Goal: Information Seeking & Learning: Find specific fact

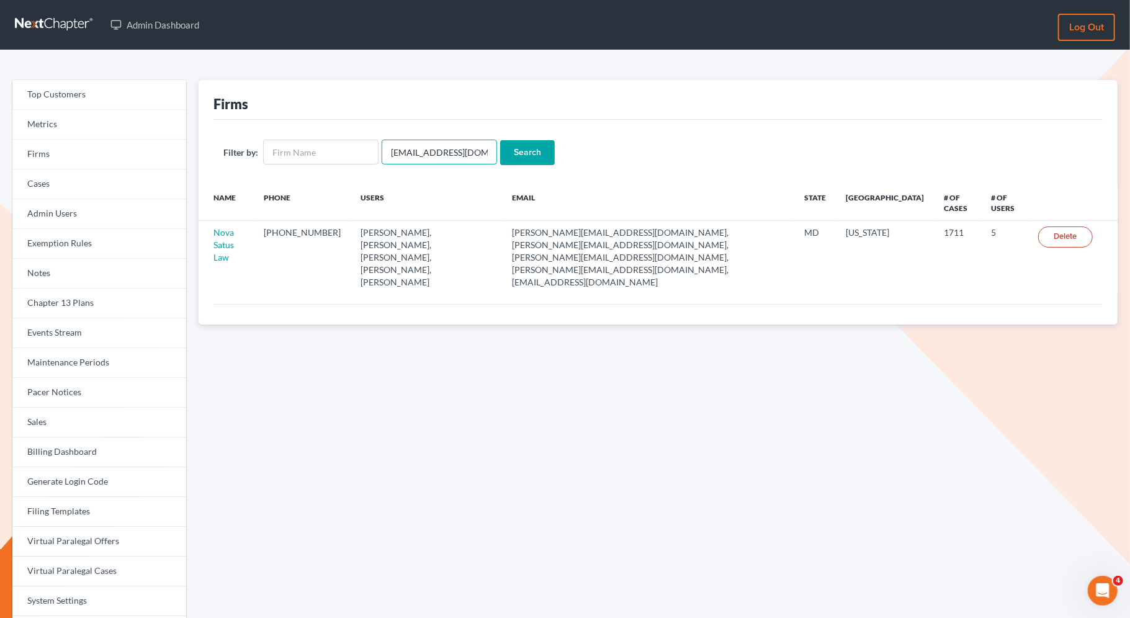
drag, startPoint x: 477, startPoint y: 153, endPoint x: 377, endPoint y: 152, distance: 99.9
click at [377, 152] on form "Filter by: emabuena@gmail.com Search" at bounding box center [658, 152] width 870 height 25
paste input "jacqueline@thegorskifirm"
type input "jacqueline@thegorskifirm.com"
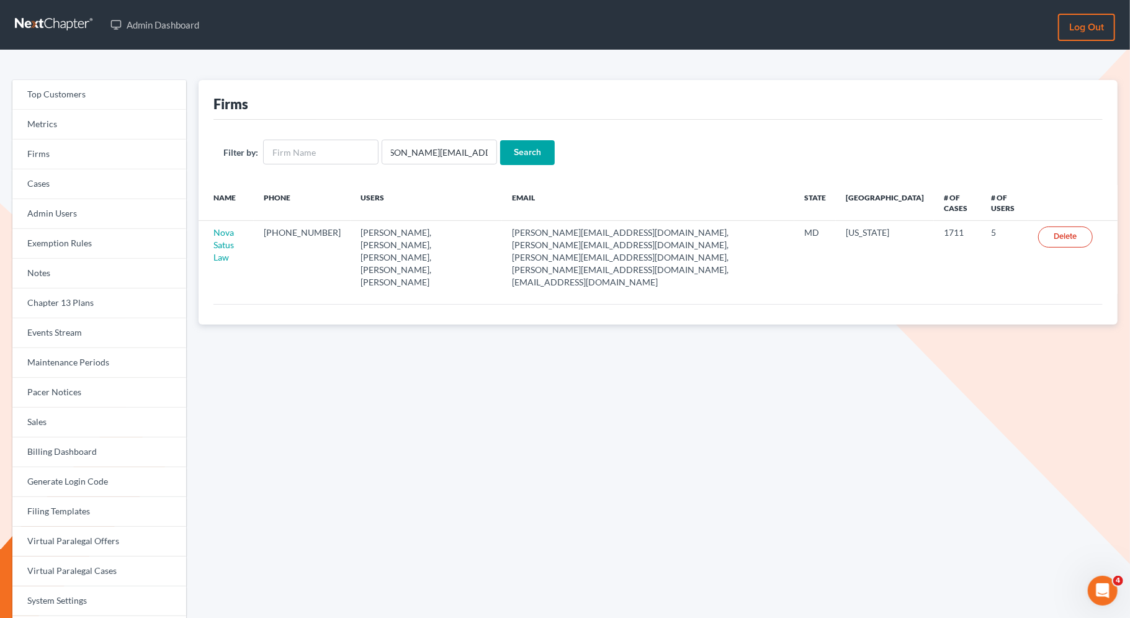
scroll to position [0, 0]
click at [520, 151] on input "Search" at bounding box center [527, 152] width 55 height 25
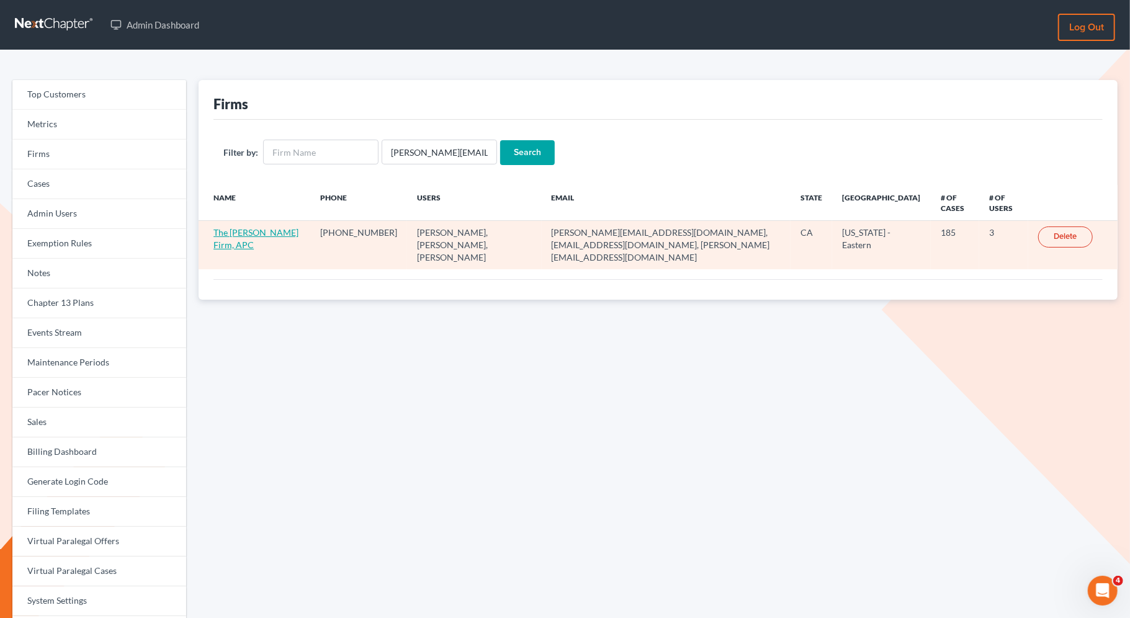
click at [250, 230] on link "The Gorski Firm, APC" at bounding box center [256, 238] width 85 height 23
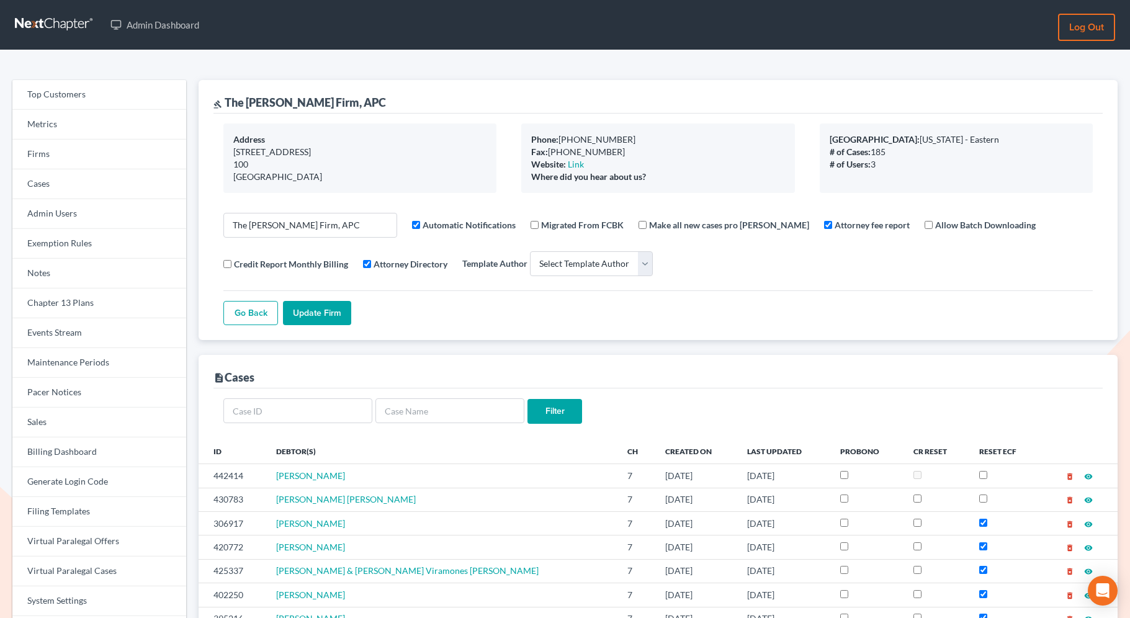
select select
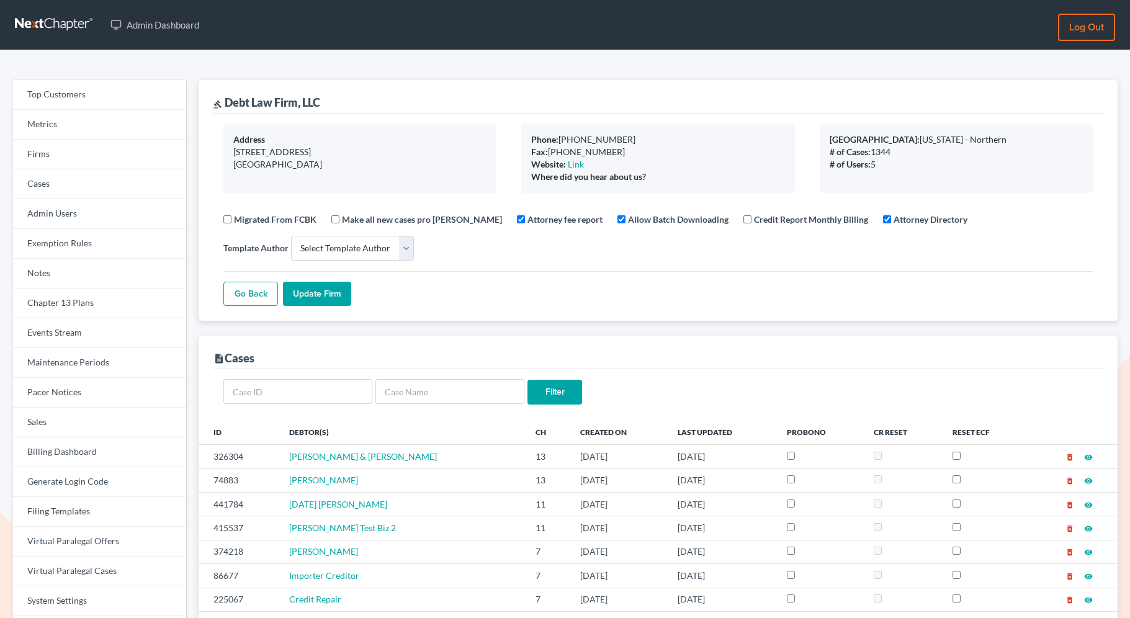
select select
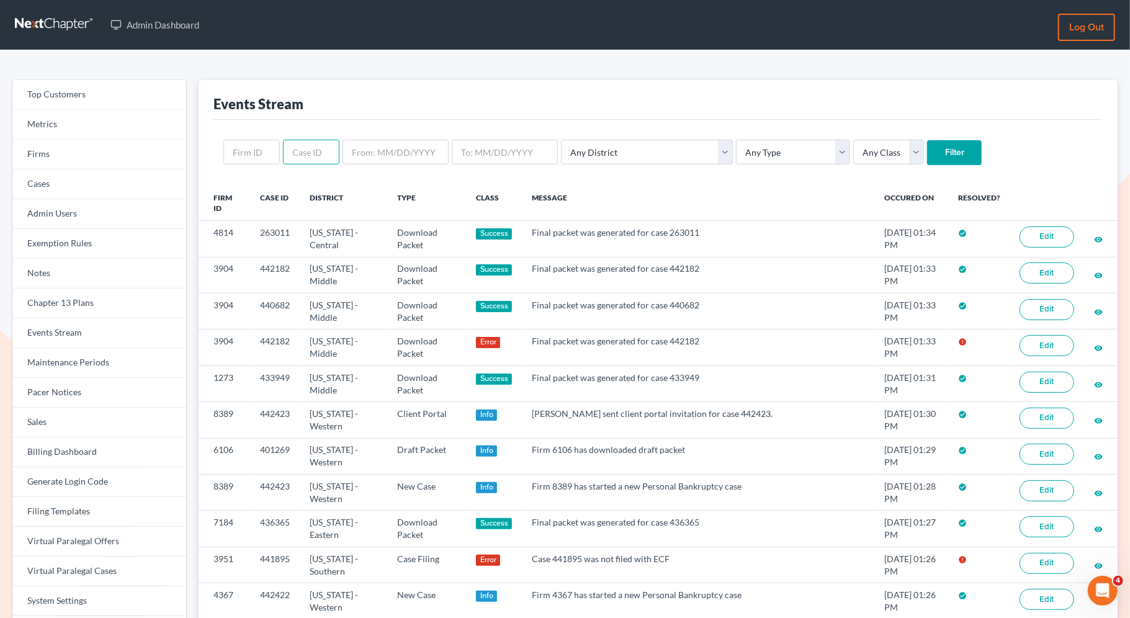
click at [297, 155] on input "text" at bounding box center [311, 152] width 56 height 25
paste input "436540"
type input "436540"
click at [927, 151] on input "Filter" at bounding box center [954, 152] width 55 height 25
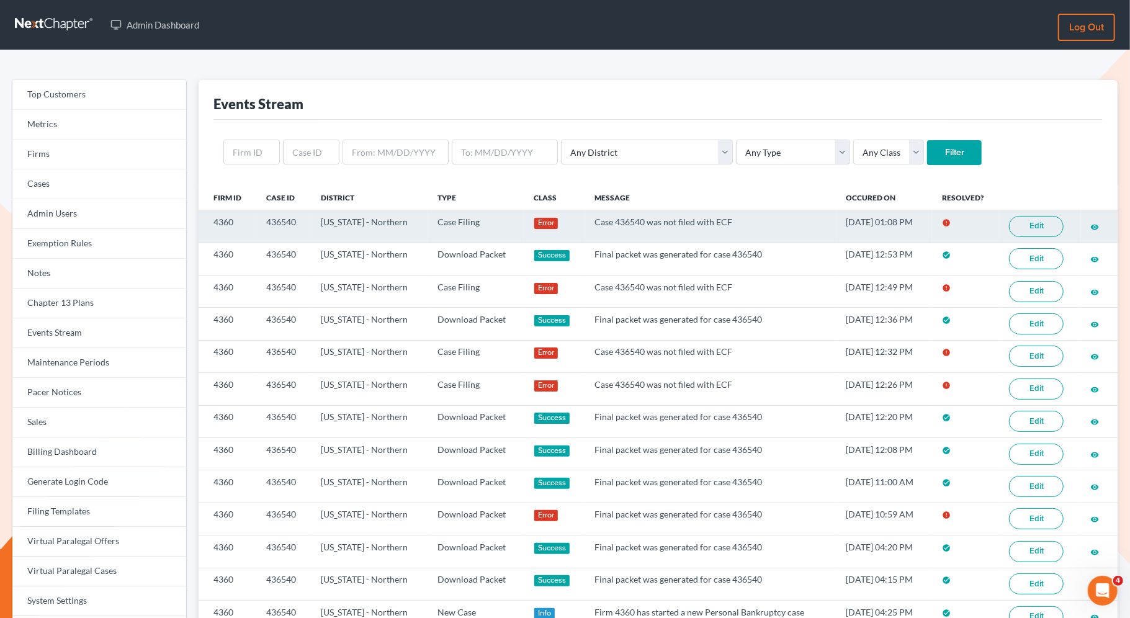
click at [1038, 227] on link "Edit" at bounding box center [1036, 226] width 55 height 21
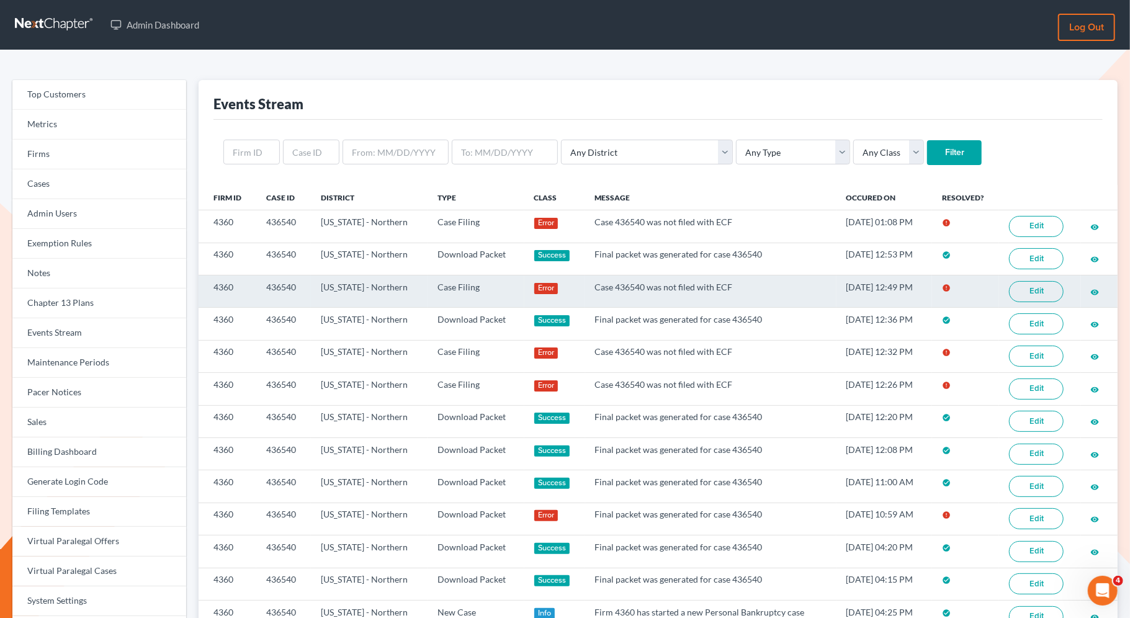
click at [1058, 291] on link "Edit" at bounding box center [1036, 291] width 55 height 21
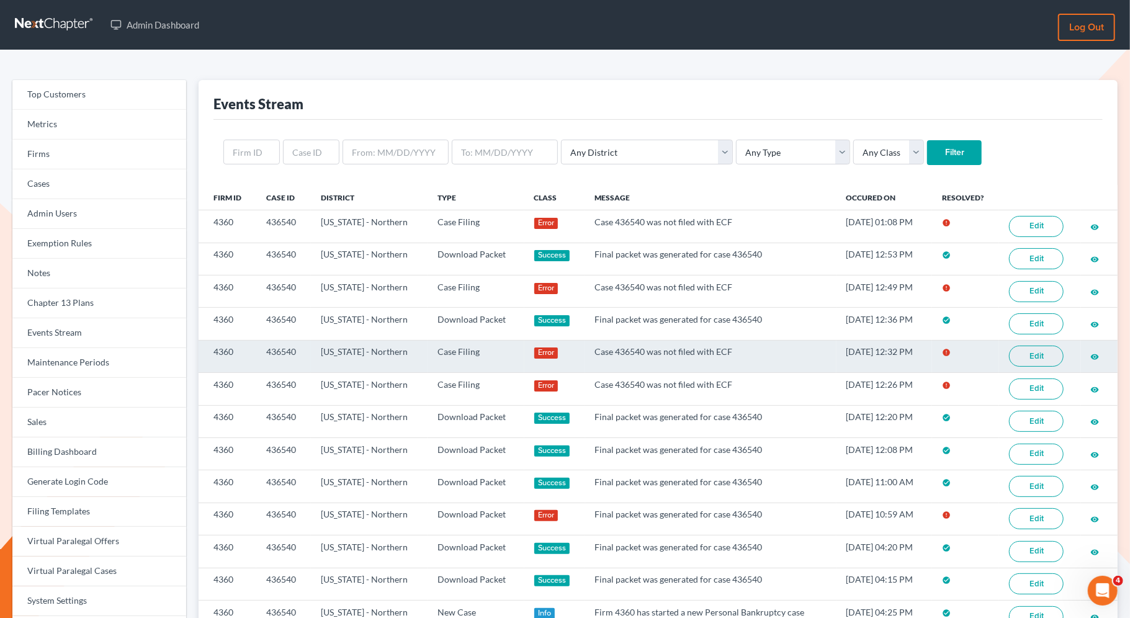
click at [1027, 346] on link "Edit" at bounding box center [1036, 356] width 55 height 21
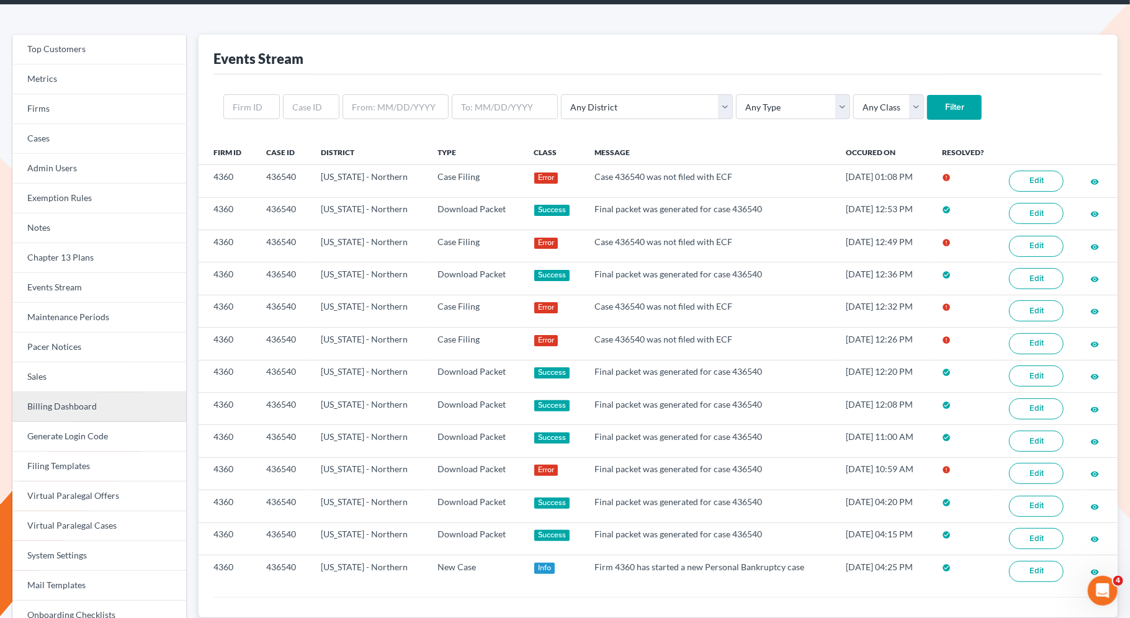
scroll to position [22, 0]
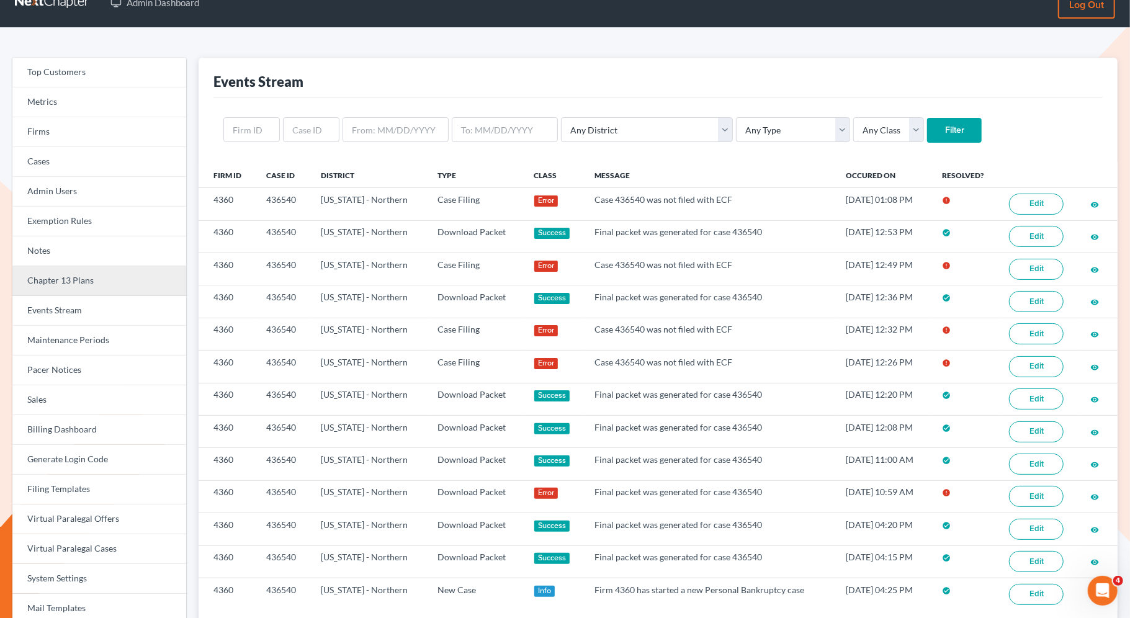
click at [89, 281] on link "Chapter 13 Plans" at bounding box center [99, 281] width 174 height 30
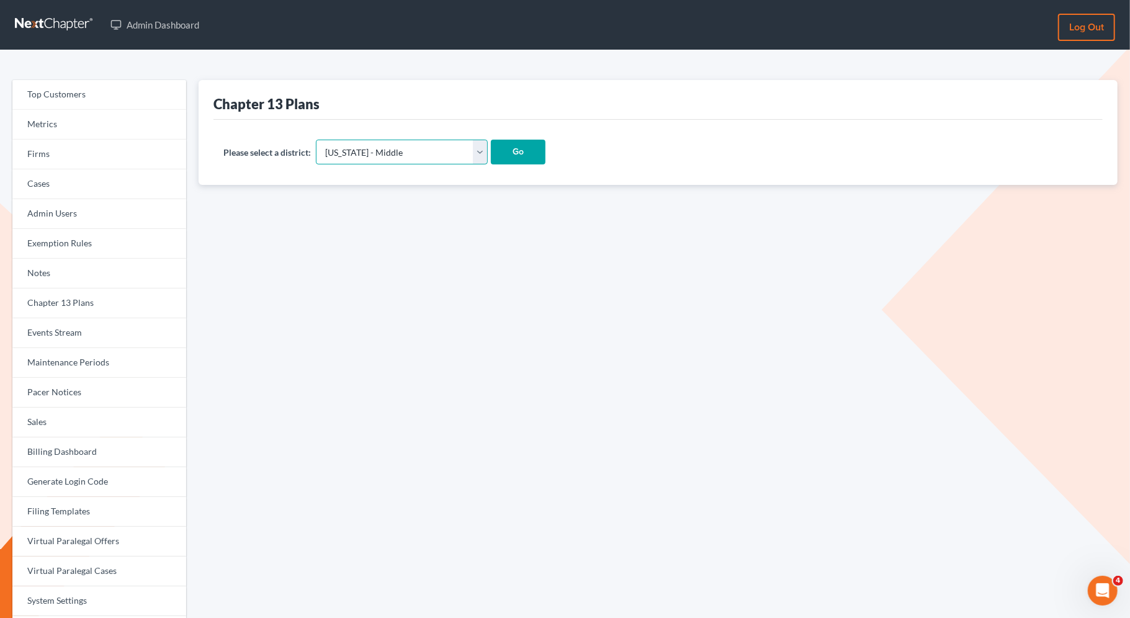
click at [439, 153] on select "Alabama - Middle Alabama - Northern Alabama - Southern Alaska Arizona Arkansas …" at bounding box center [402, 152] width 172 height 25
select select "52"
click at [317, 140] on select "Alabama - Middle Alabama - Northern Alabama - Southern Alaska Arizona Arkansas …" at bounding box center [402, 152] width 172 height 25
click at [491, 151] on input "Go" at bounding box center [518, 152] width 55 height 25
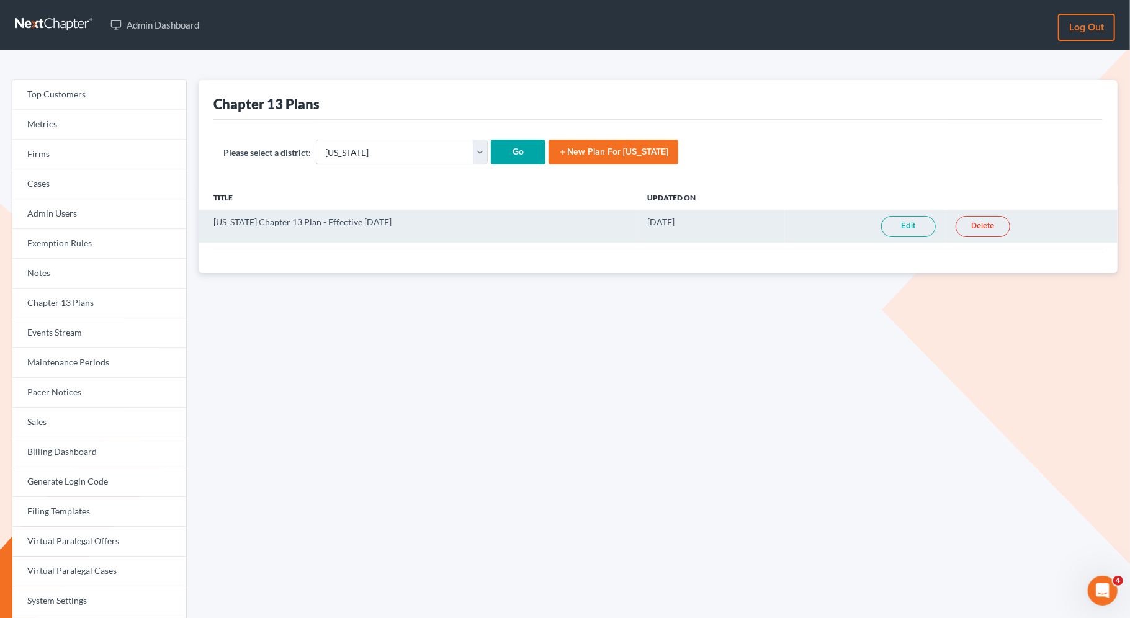
click at [914, 229] on link "Edit" at bounding box center [908, 226] width 55 height 21
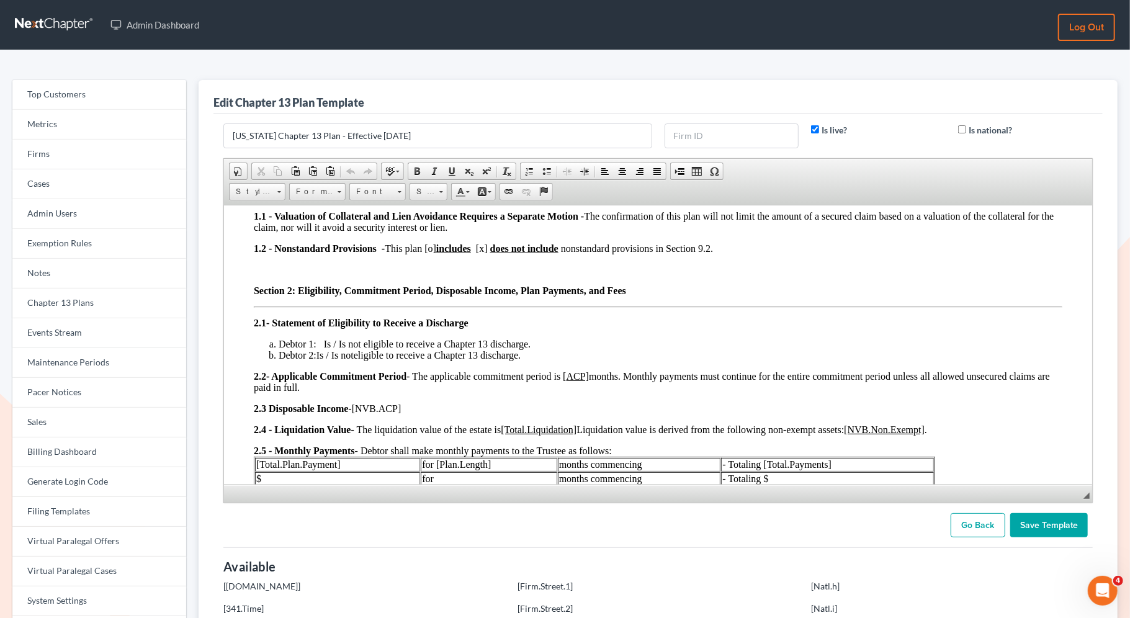
scroll to position [251, 0]
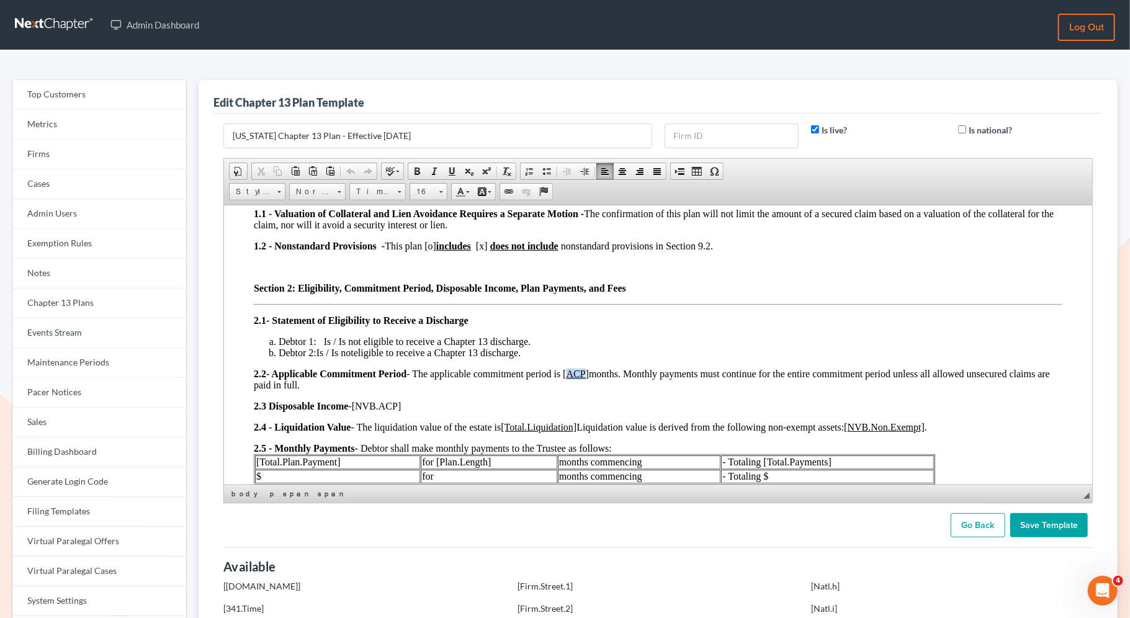
drag, startPoint x: 593, startPoint y: 376, endPoint x: 575, endPoint y: 376, distance: 17.4
click at [575, 376] on u "ACP]" at bounding box center [578, 373] width 22 height 11
copy u "ACP"
click at [598, 380] on p "​​2.2 - Applicable Commitment Period - The applicable commitment period is [ AC…" at bounding box center [658, 379] width 809 height 22
drag, startPoint x: 595, startPoint y: 377, endPoint x: 571, endPoint y: 376, distance: 24.2
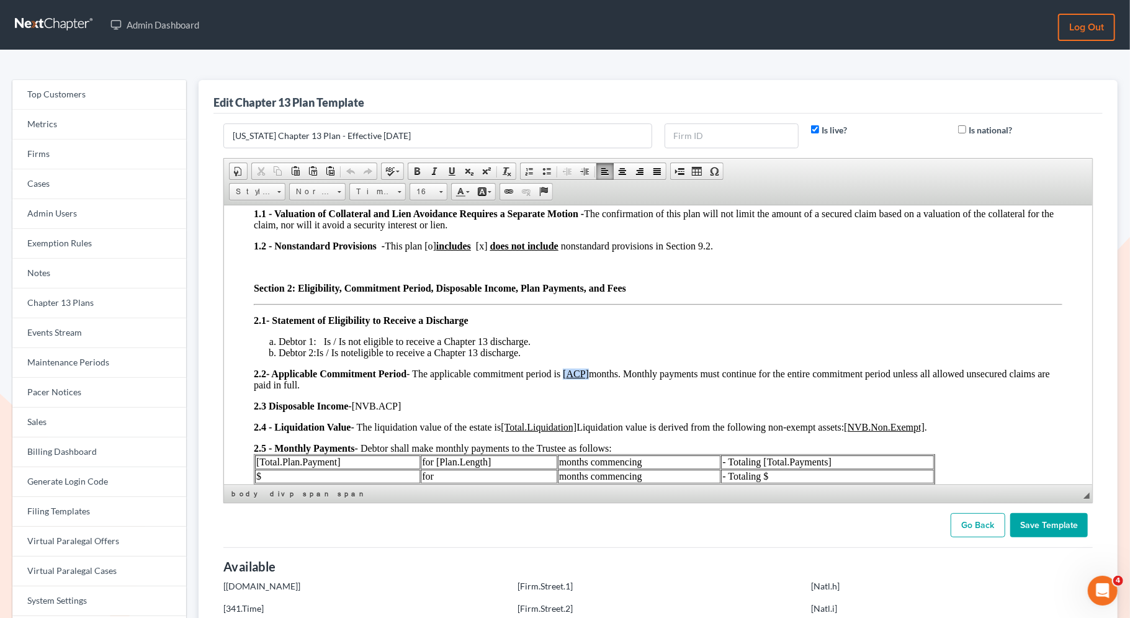
click at [571, 376] on span "- Applicable Commitment Period - The applicable commitment period is [ ACP] mon…" at bounding box center [652, 379] width 796 height 22
copy span "[ ACP]"
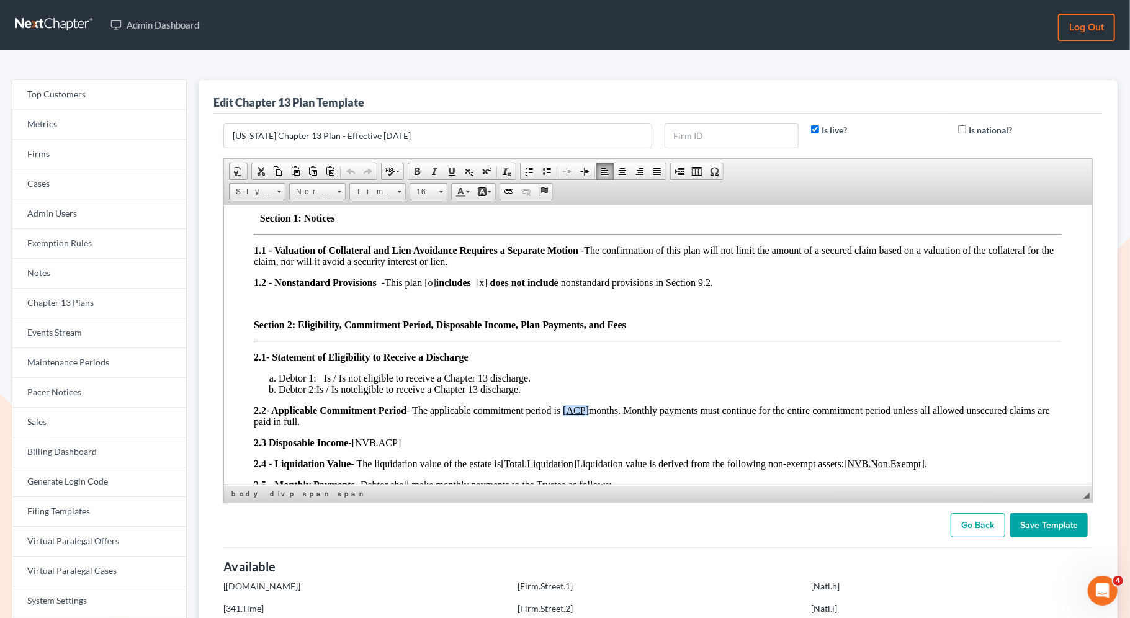
scroll to position [210, 0]
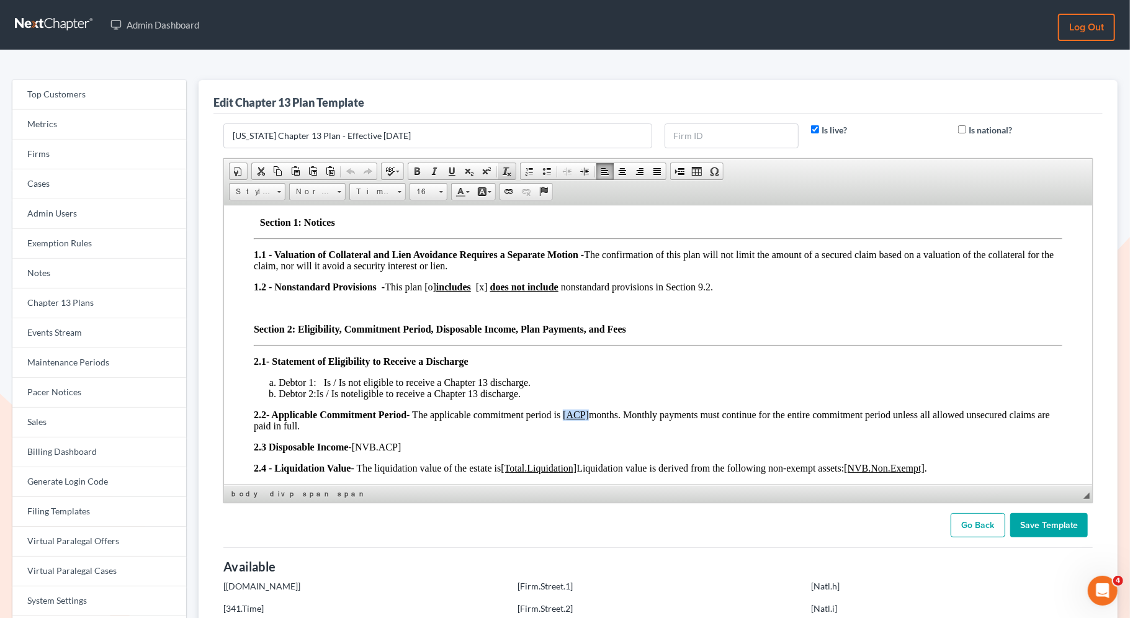
click at [505, 171] on span at bounding box center [507, 171] width 10 height 10
click at [448, 169] on span at bounding box center [452, 171] width 10 height 10
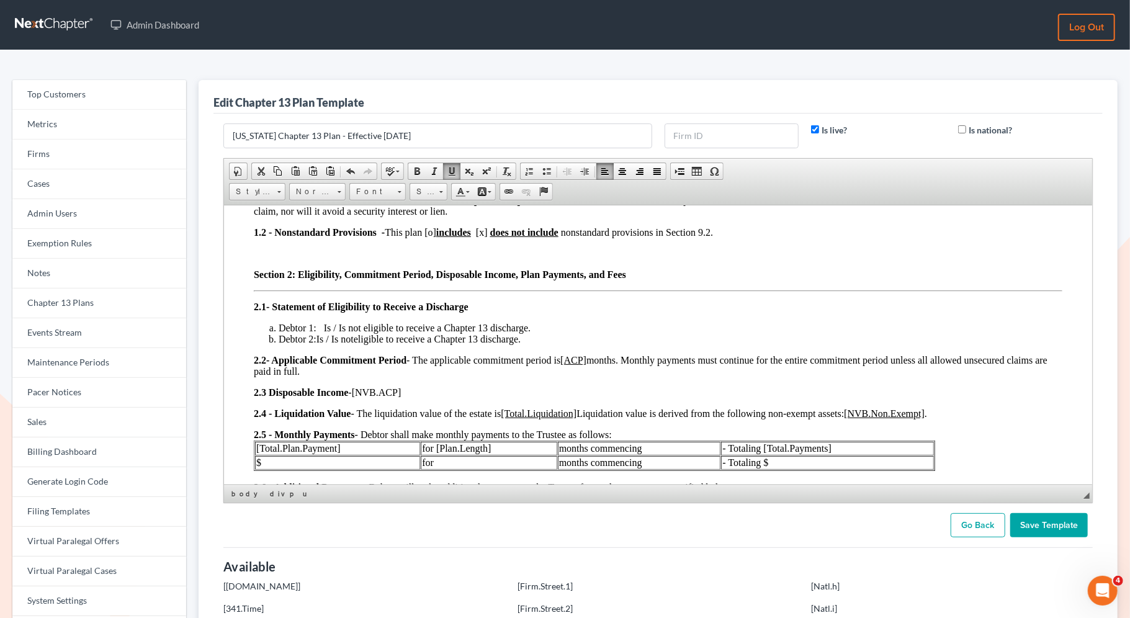
scroll to position [276, 0]
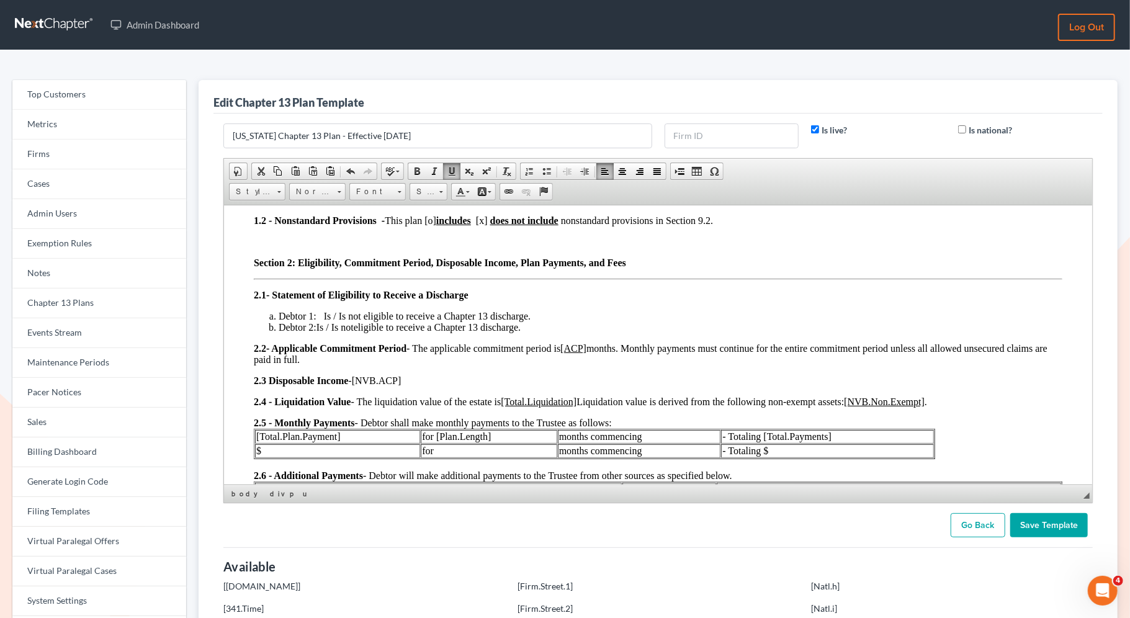
click at [1042, 524] on input "Save Template" at bounding box center [1050, 525] width 78 height 25
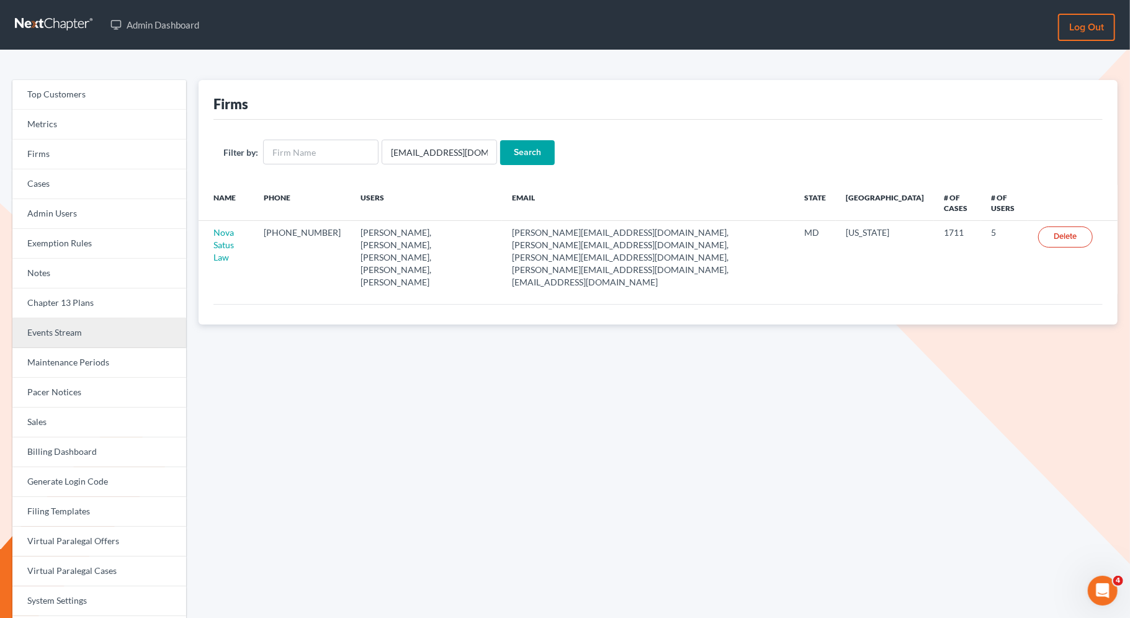
click at [89, 319] on link "Events Stream" at bounding box center [99, 333] width 174 height 30
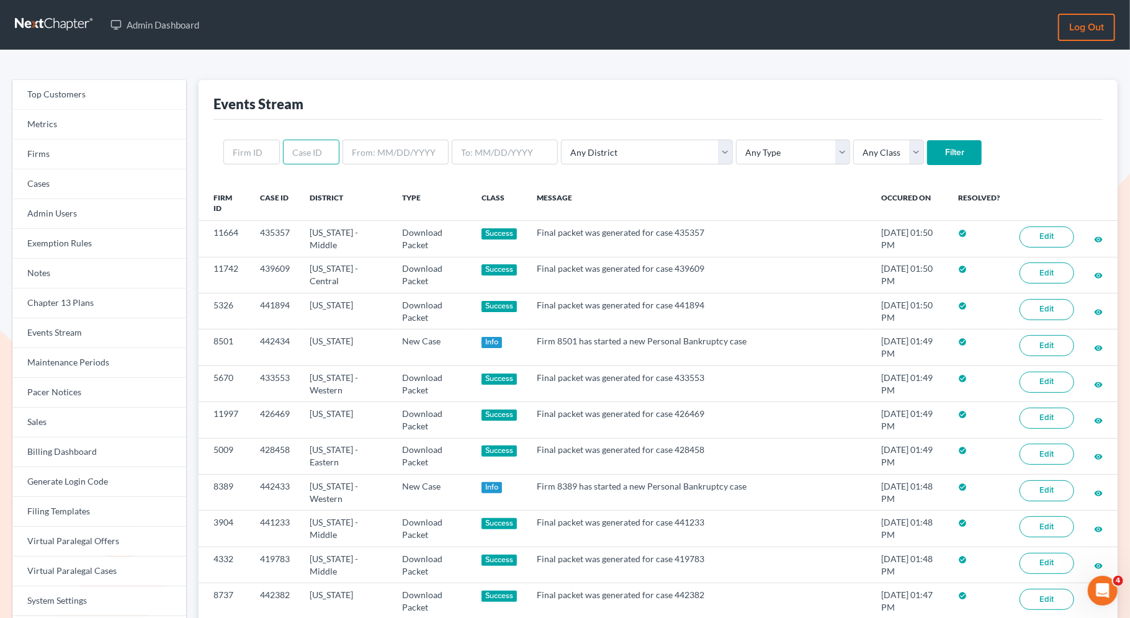
click at [299, 163] on input "text" at bounding box center [311, 152] width 56 height 25
paste input "433465"
type input "433465"
click at [927, 155] on input "Filter" at bounding box center [954, 152] width 55 height 25
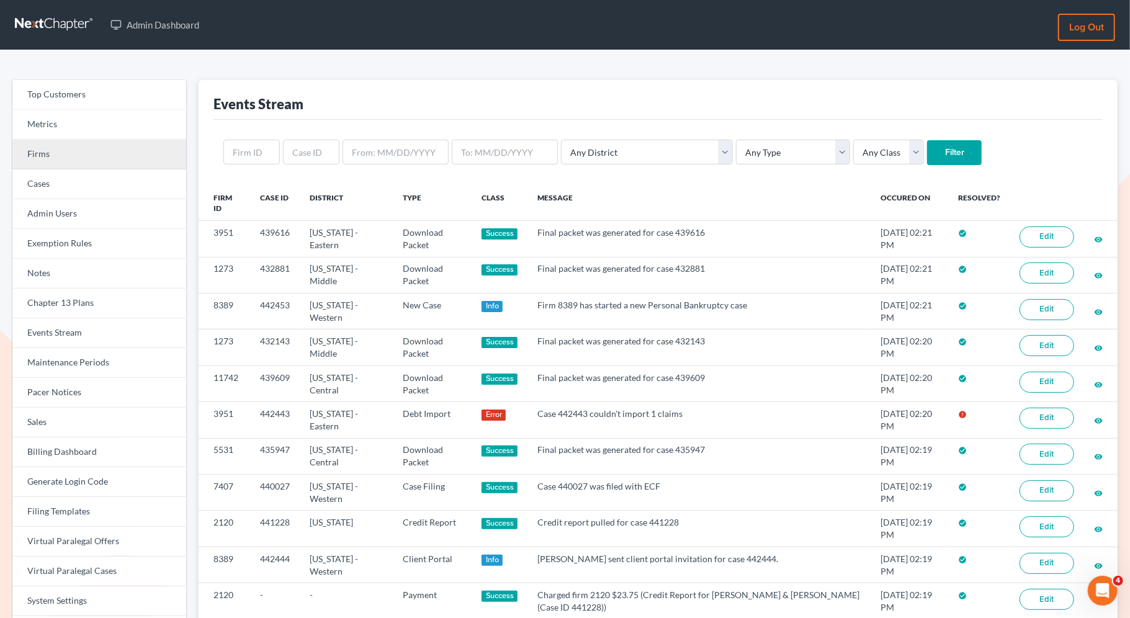
click at [101, 158] on link "Firms" at bounding box center [99, 155] width 174 height 30
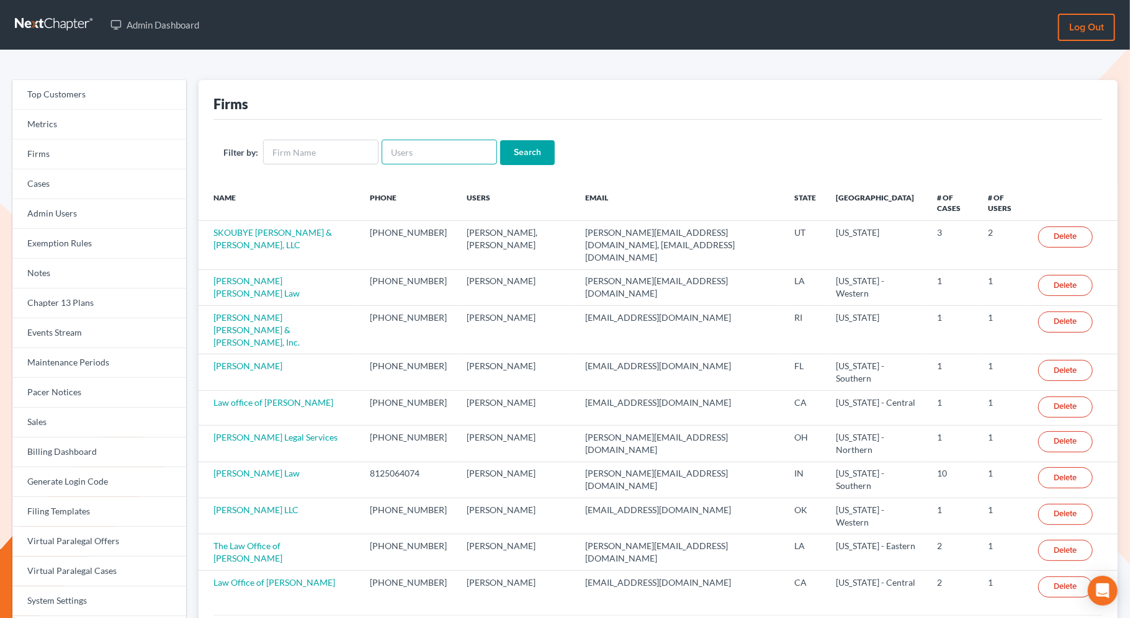
click at [404, 146] on input "text" at bounding box center [439, 152] width 115 height 25
paste input "meruelolaw@gmail.com"
type input "meruelolaw@gmail.com"
click at [500, 140] on input "Search" at bounding box center [527, 152] width 55 height 25
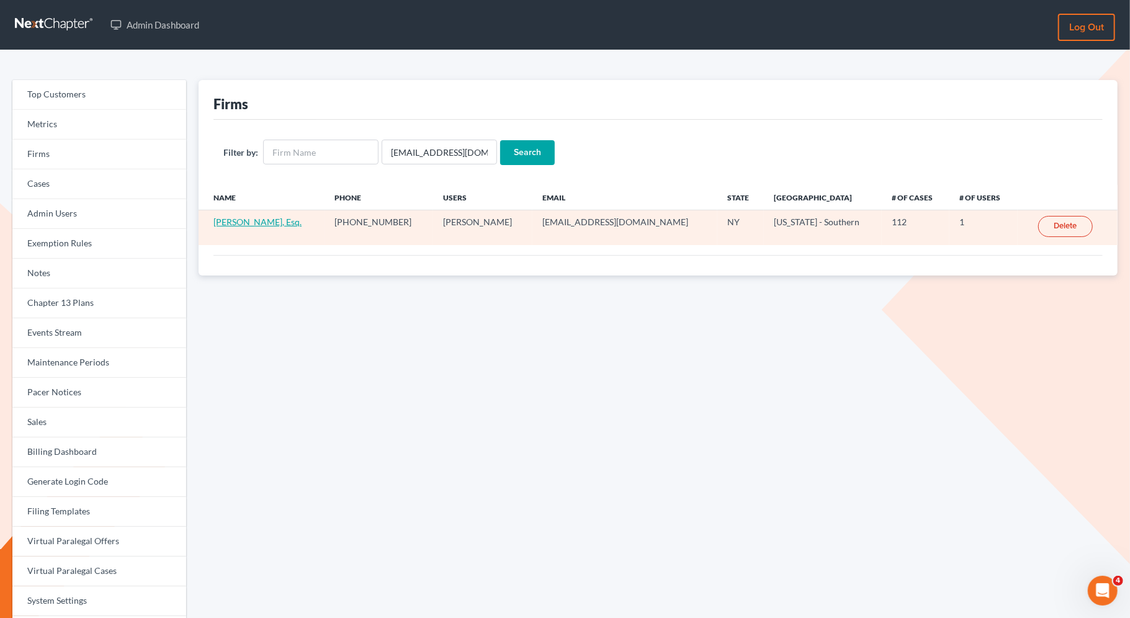
click at [276, 225] on link "[PERSON_NAME], Esq." at bounding box center [258, 222] width 88 height 11
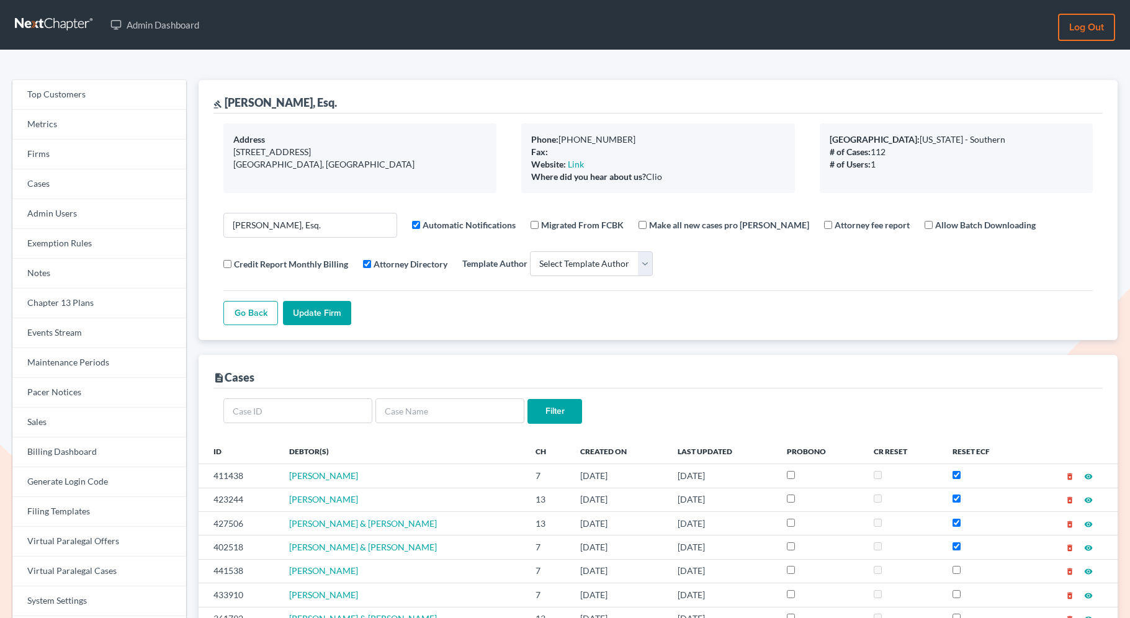
select select
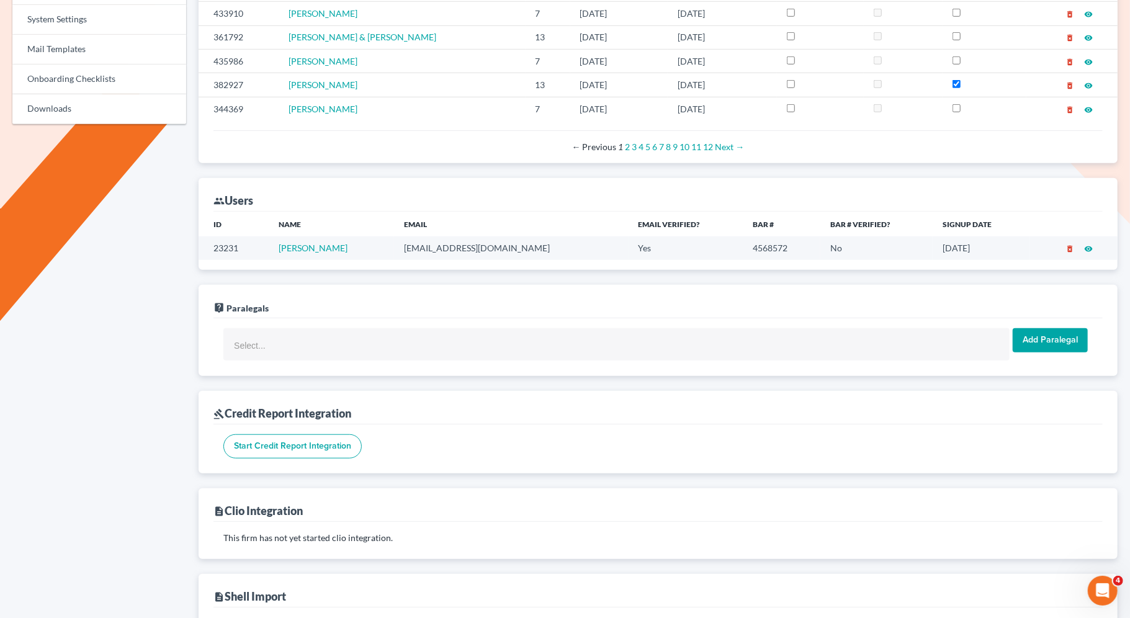
scroll to position [580, 0]
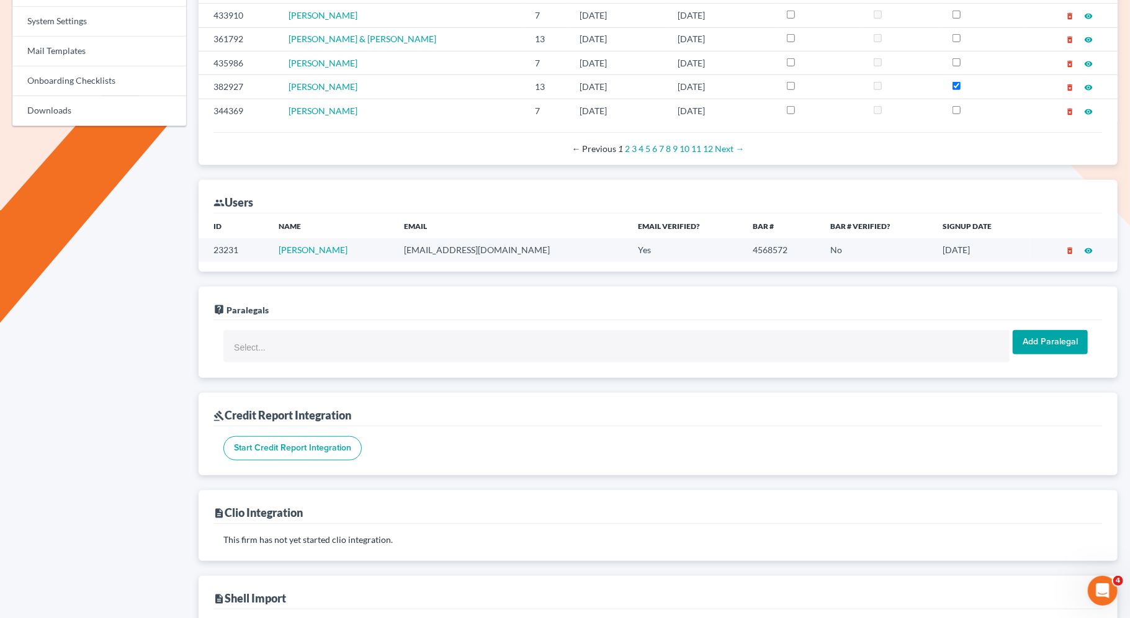
click at [529, 256] on td "meruelolaw@gmail.com" at bounding box center [511, 249] width 234 height 23
drag, startPoint x: 521, startPoint y: 256, endPoint x: 417, endPoint y: 248, distance: 104.6
click at [417, 250] on td "meruelolaw@gmail.com" at bounding box center [511, 249] width 234 height 23
copy td "meruelolaw@gmail.com"
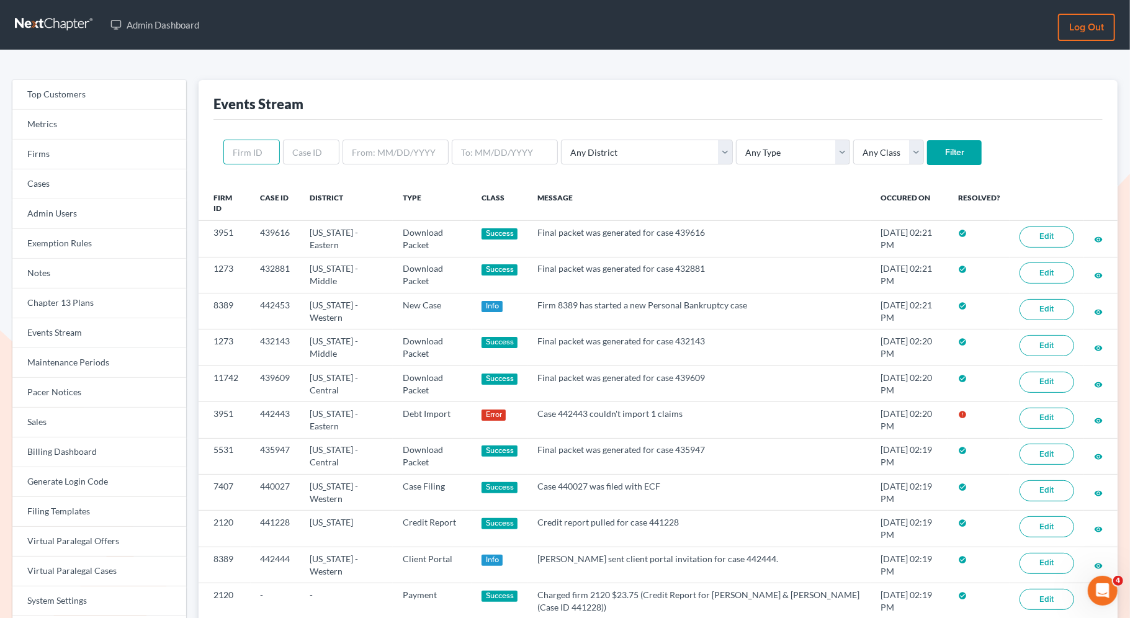
click at [258, 153] on input "text" at bounding box center [251, 152] width 56 height 25
paste input "11181"
type input "11181"
click at [927, 152] on input "Filter" at bounding box center [954, 152] width 55 height 25
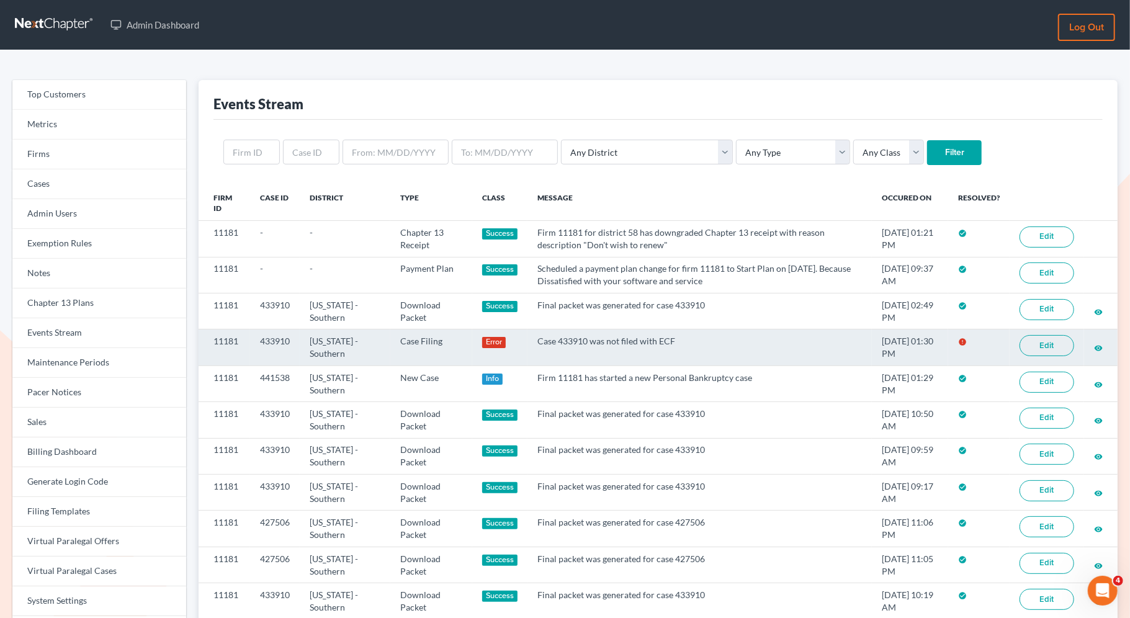
click at [1045, 352] on link "Edit" at bounding box center [1047, 345] width 55 height 21
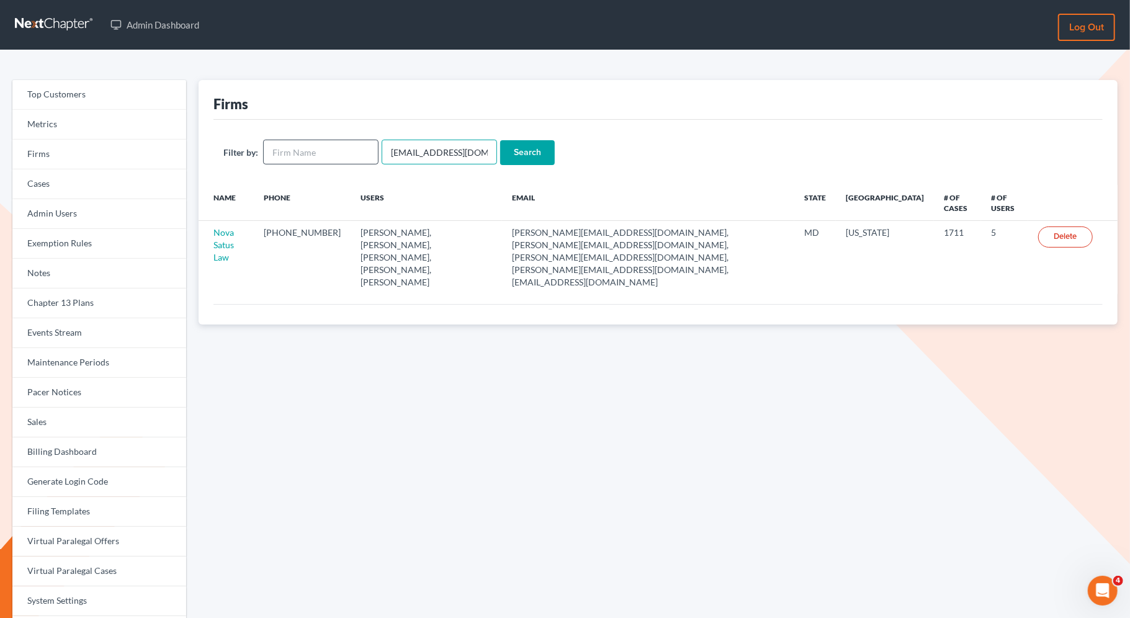
drag, startPoint x: 475, startPoint y: 160, endPoint x: 366, endPoint y: 160, distance: 109.9
click at [363, 160] on form "Filter by: emabuena@gmail.com Search" at bounding box center [658, 152] width 870 height 25
drag, startPoint x: 480, startPoint y: 156, endPoint x: 372, endPoint y: 153, distance: 107.4
click at [372, 154] on form "Filter by: Search" at bounding box center [658, 152] width 870 height 25
click at [365, 153] on input "text" at bounding box center [320, 152] width 115 height 25
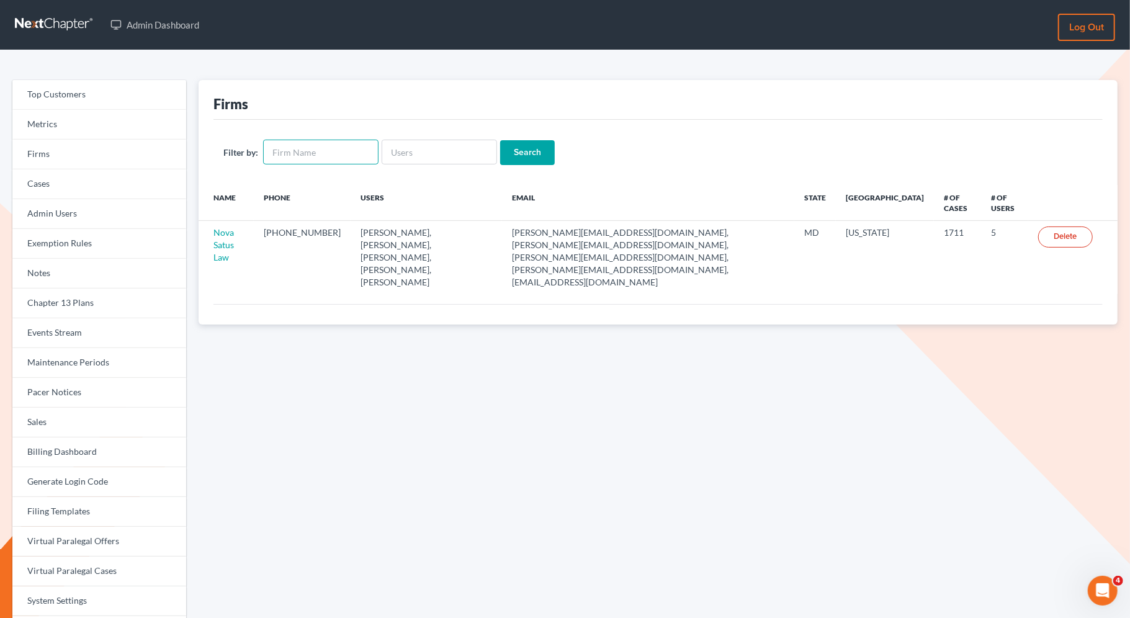
paste input "LAW OFC OF JULI"
type input "LAW OFC OF JULI"
click at [524, 148] on input "Search" at bounding box center [527, 152] width 55 height 25
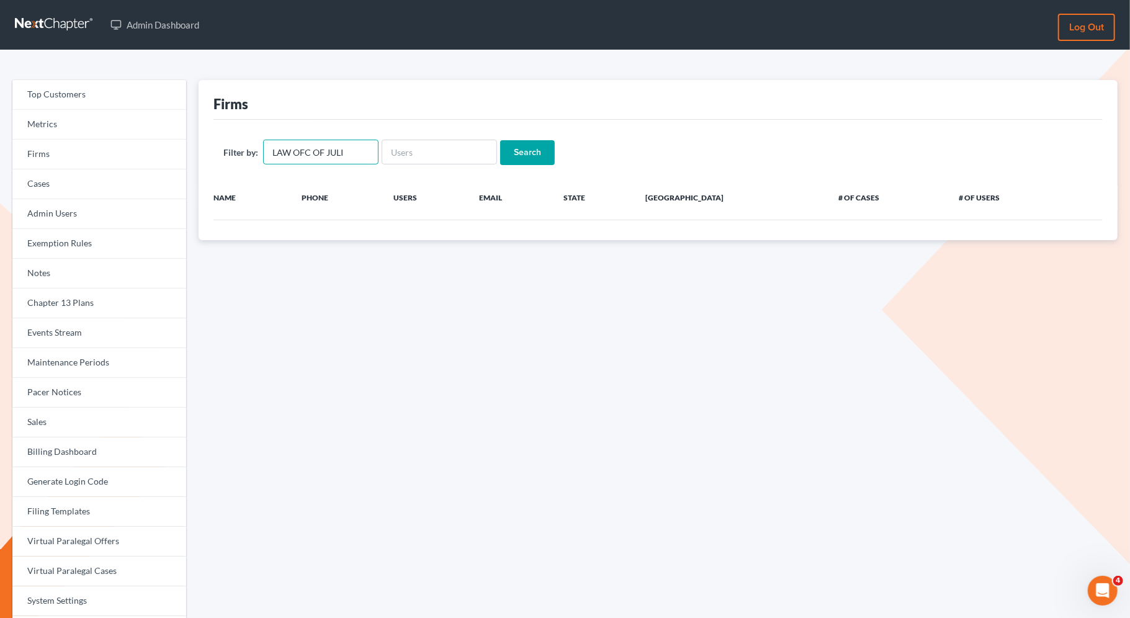
drag, startPoint x: 328, startPoint y: 148, endPoint x: 238, endPoint y: 140, distance: 91.0
click at [238, 140] on div "Filter by: LAW OFC OF JULI" at bounding box center [300, 152] width 155 height 25
type input "JULI"
click at [522, 152] on input "Search" at bounding box center [527, 152] width 55 height 25
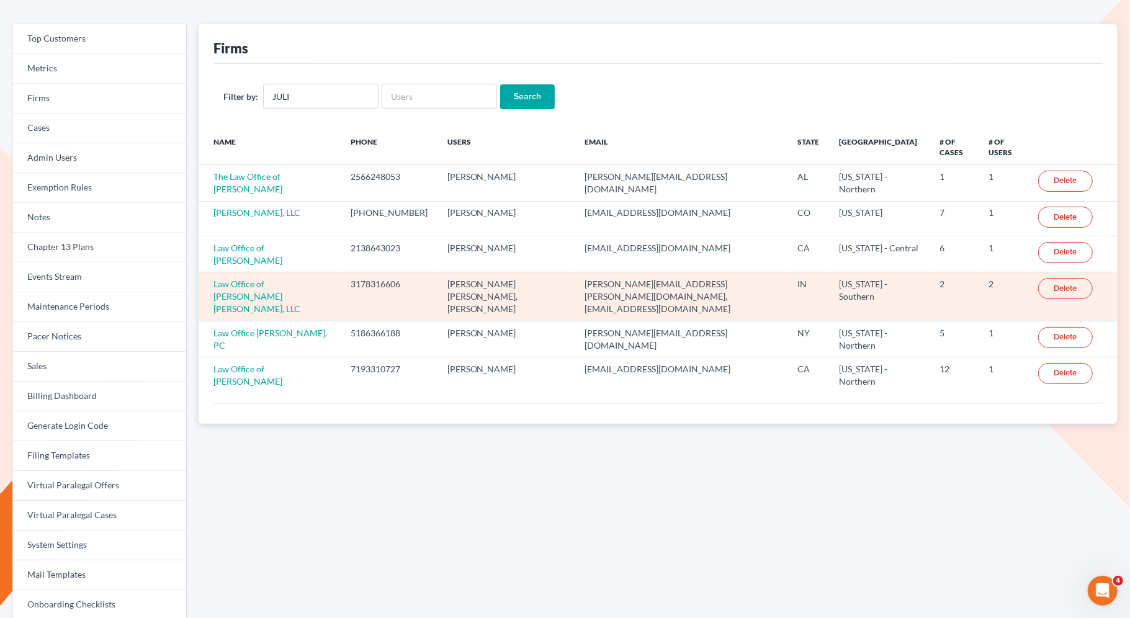
scroll to position [68, 0]
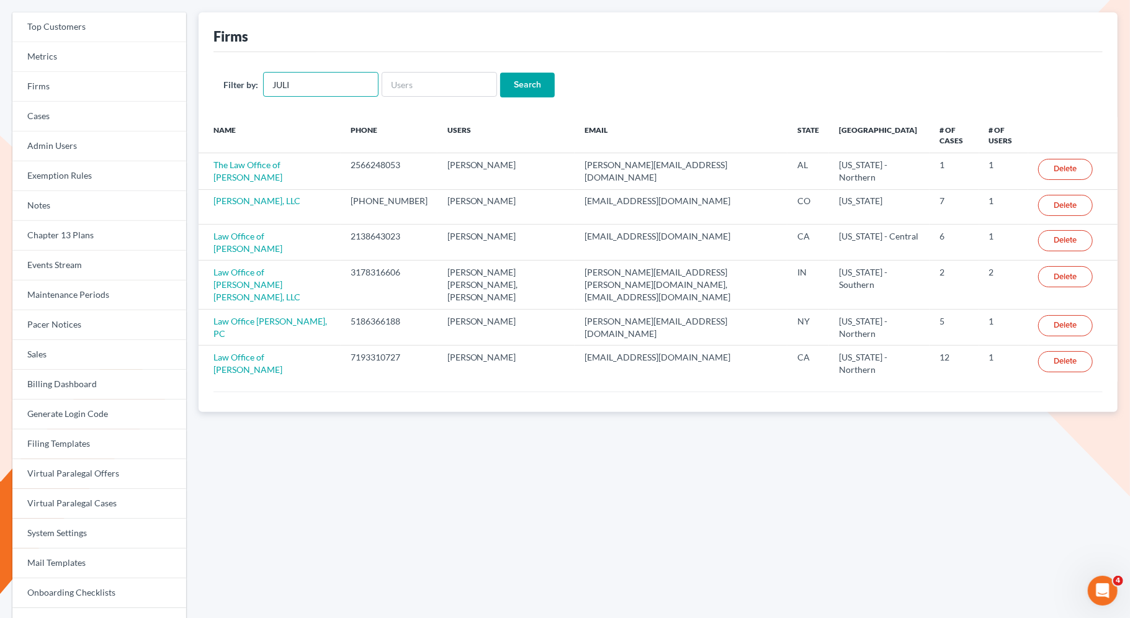
drag, startPoint x: 313, startPoint y: 89, endPoint x: 259, endPoint y: 79, distance: 54.9
click at [262, 81] on div "Filter by: JULI" at bounding box center [300, 84] width 155 height 25
paste input "[PERSON_NAME]"
type input "[PERSON_NAME]"
drag, startPoint x: 353, startPoint y: 88, endPoint x: 253, endPoint y: 79, distance: 100.3
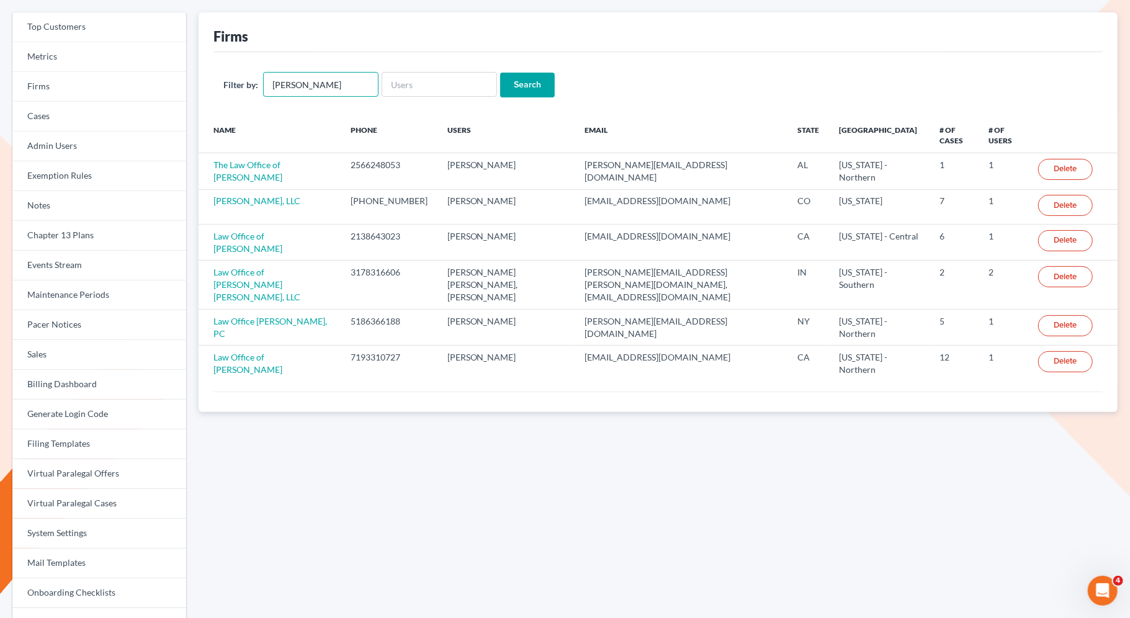
click at [253, 79] on div "Filter by: Theresia Groblacher" at bounding box center [300, 84] width 155 height 25
click at [441, 89] on input "text" at bounding box center [439, 84] width 115 height 25
paste input "Theresia Groblacher"
click at [425, 84] on input "Theresia Groblacher" at bounding box center [439, 84] width 115 height 25
type input "TheresiaGroblacher"
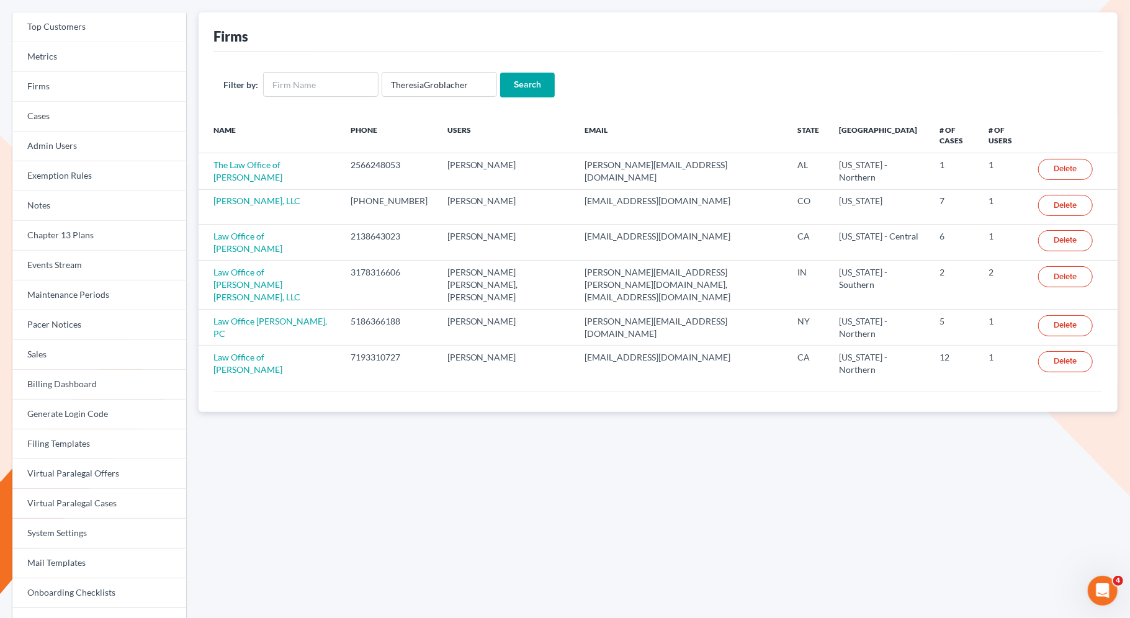
click at [513, 84] on input "Search" at bounding box center [527, 85] width 55 height 25
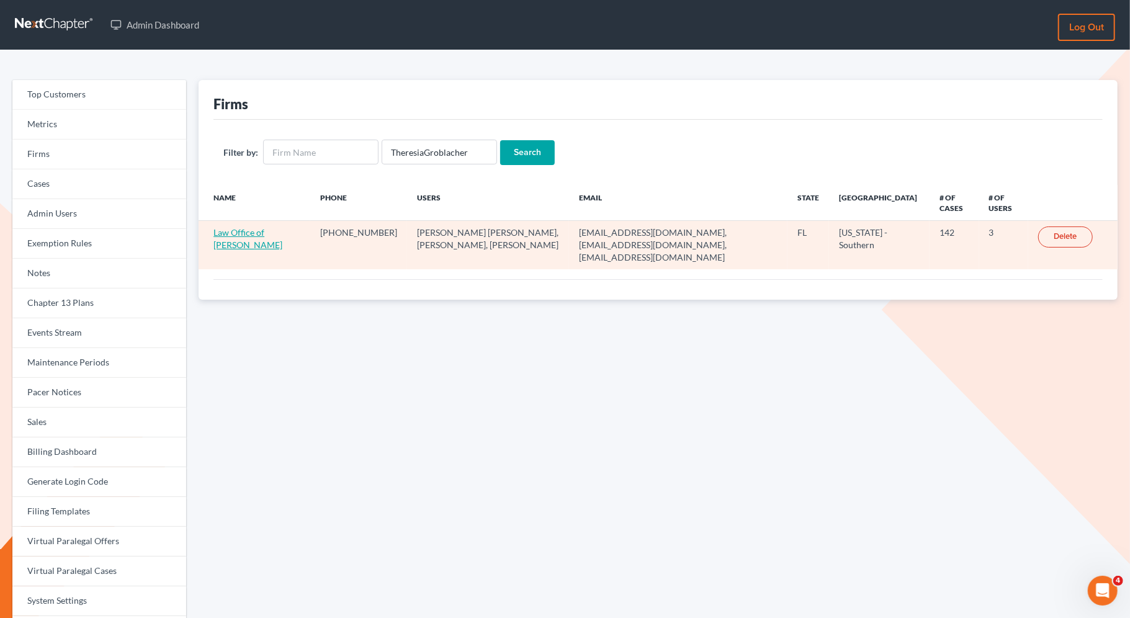
click at [250, 230] on link "Law Office of [PERSON_NAME]" at bounding box center [248, 238] width 69 height 23
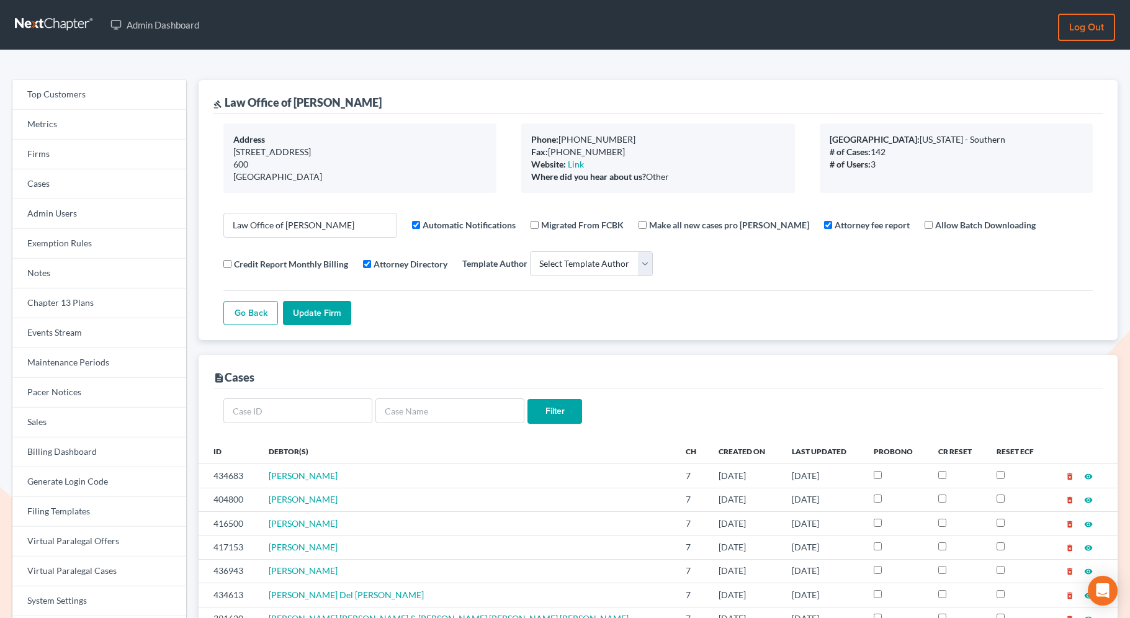
select select
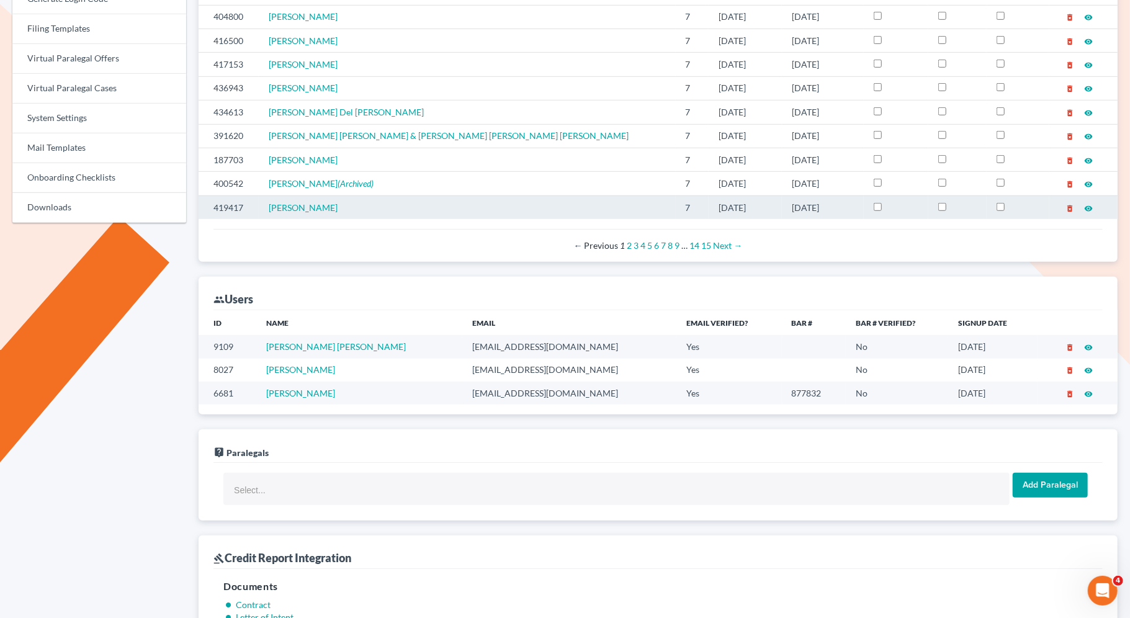
scroll to position [484, 0]
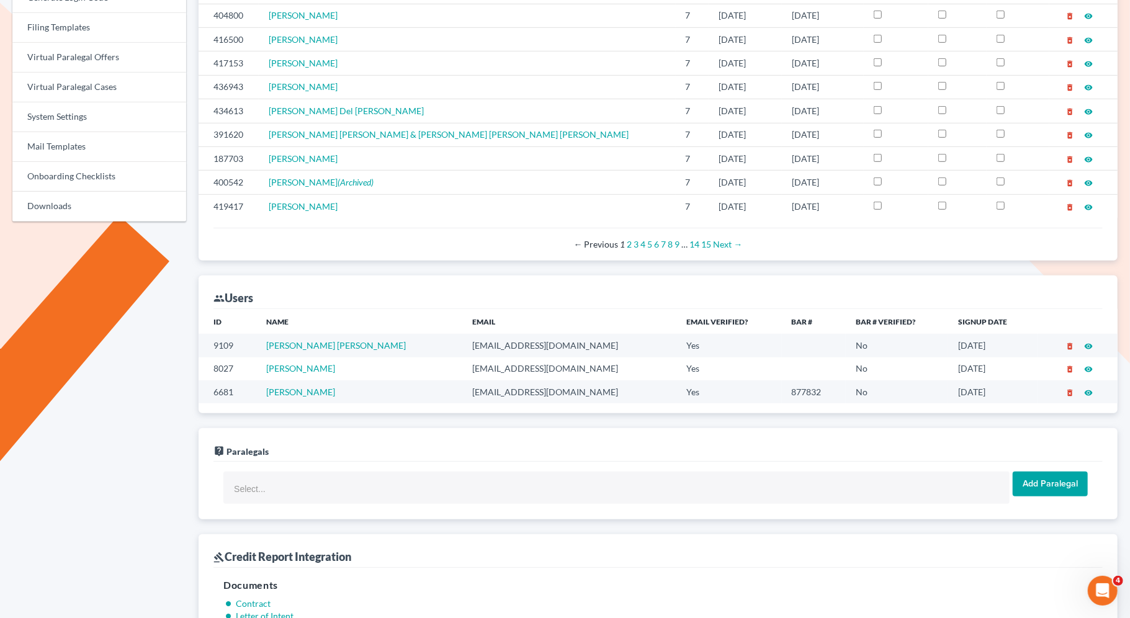
drag, startPoint x: 510, startPoint y: 367, endPoint x: 403, endPoint y: 367, distance: 106.8
click at [403, 367] on tr "8027 [PERSON_NAME] [EMAIL_ADDRESS][DOMAIN_NAME] Yes No [DATE] delete_forever vi…" at bounding box center [658, 369] width 919 height 23
copy tr "[EMAIL_ADDRESS][DOMAIN_NAME]"
drag, startPoint x: 537, startPoint y: 392, endPoint x: 421, endPoint y: 392, distance: 115.5
click at [462, 392] on td "juliakefalinos@bellsouth.net" at bounding box center [569, 391] width 214 height 23
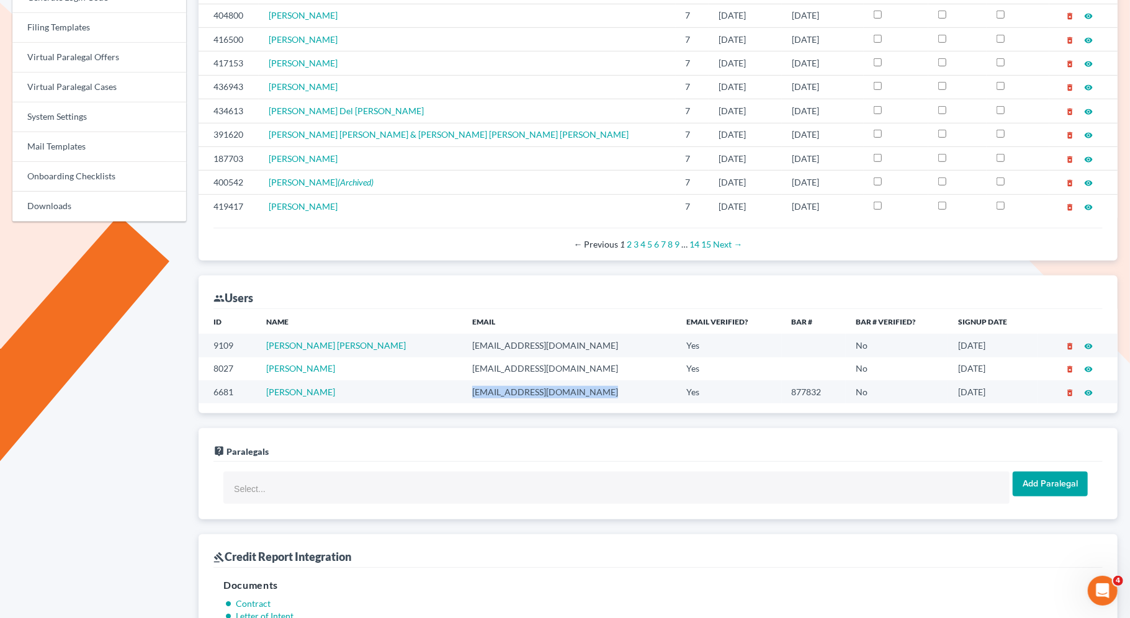
copy td "juliakefalinos@bellsouth.net"
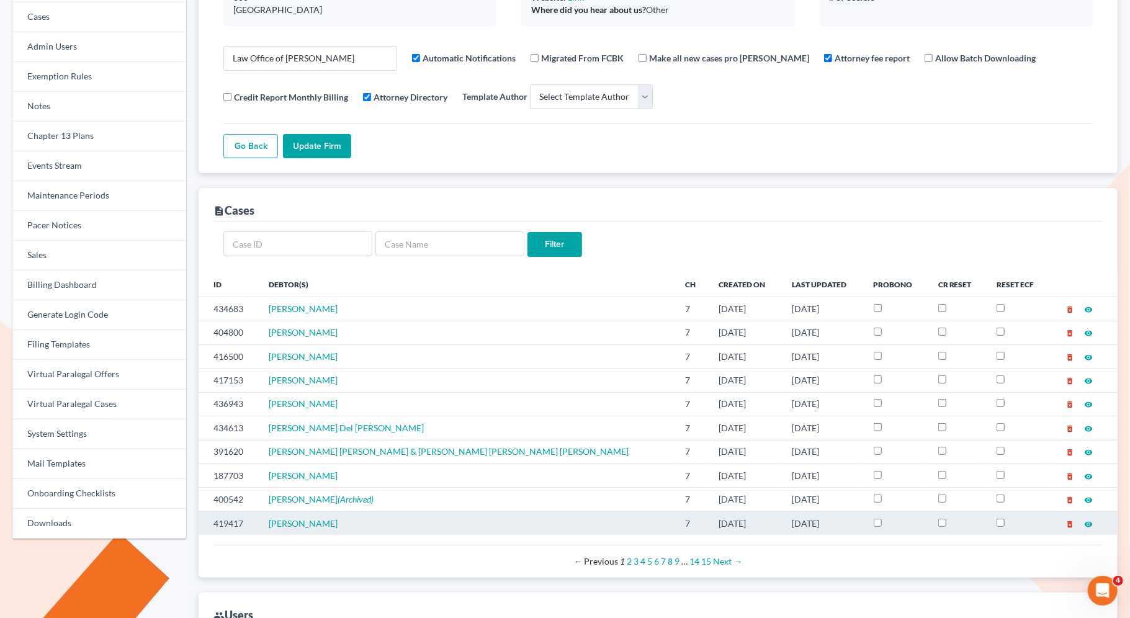
scroll to position [0, 0]
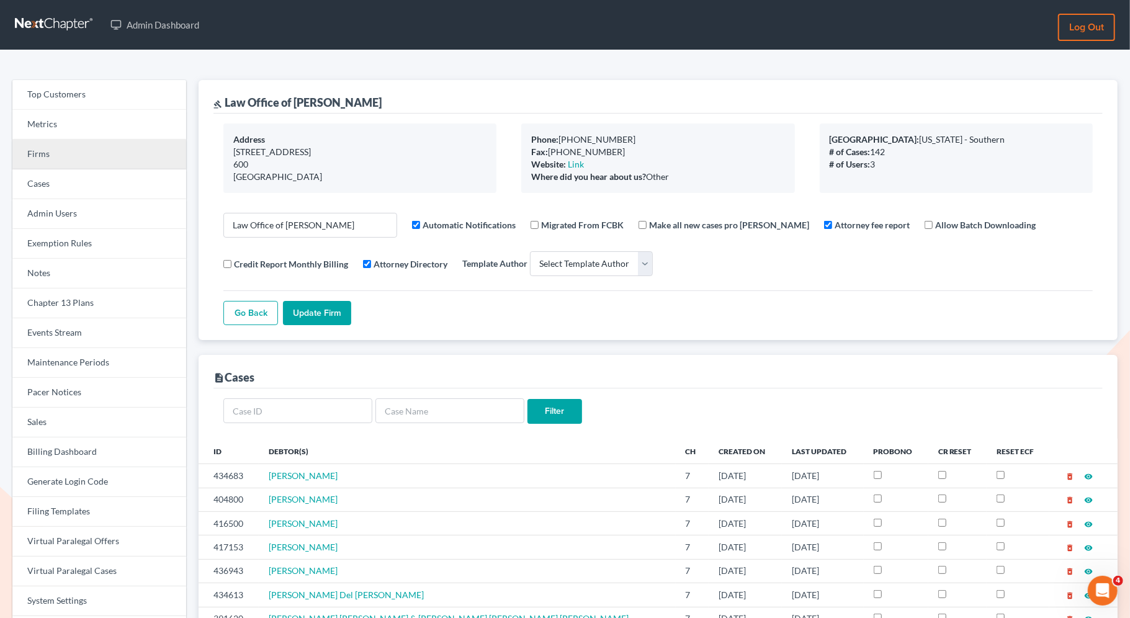
click at [89, 165] on link "Firms" at bounding box center [99, 155] width 174 height 30
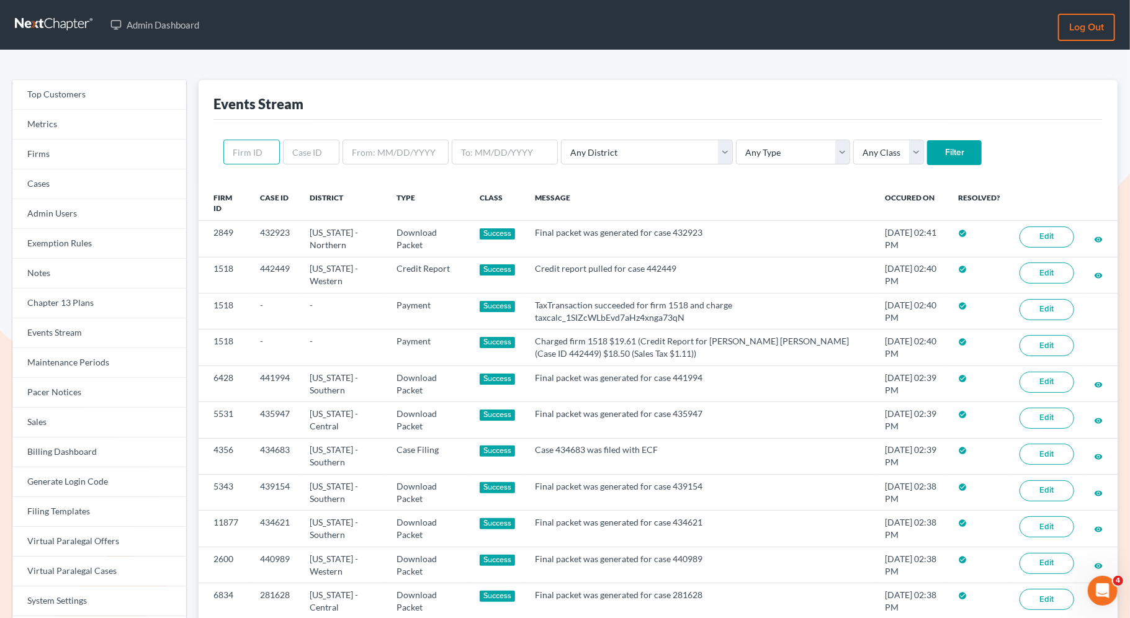
click at [254, 153] on input "text" at bounding box center [251, 152] width 56 height 25
paste input "4356"
type input "4356"
click at [927, 144] on input "Filter" at bounding box center [954, 152] width 55 height 25
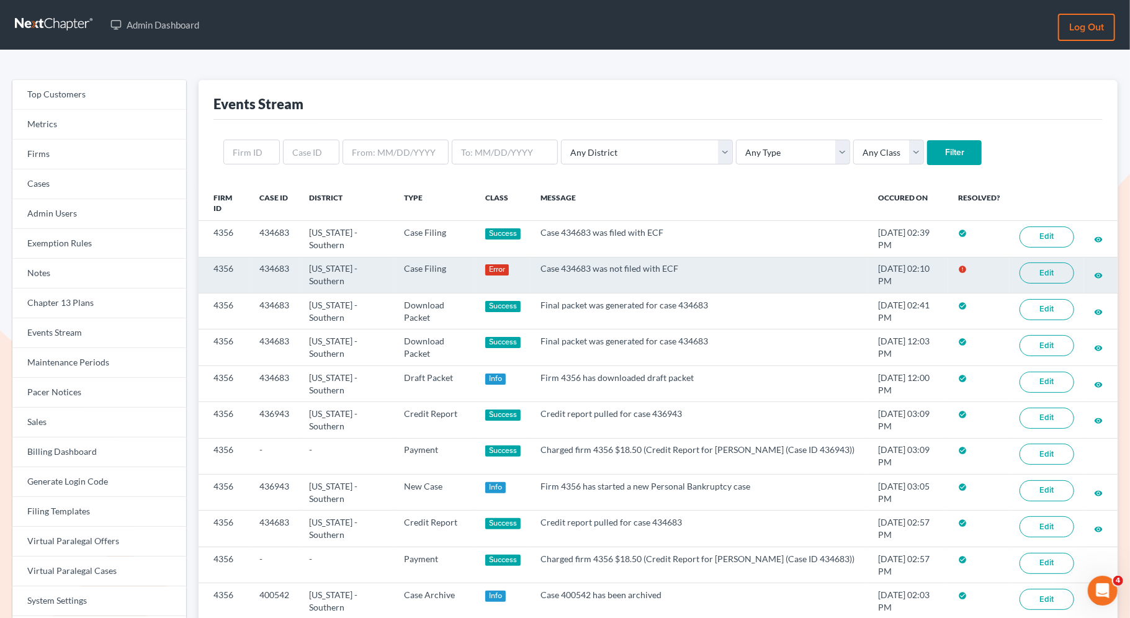
click at [1048, 276] on link "Edit" at bounding box center [1047, 273] width 55 height 21
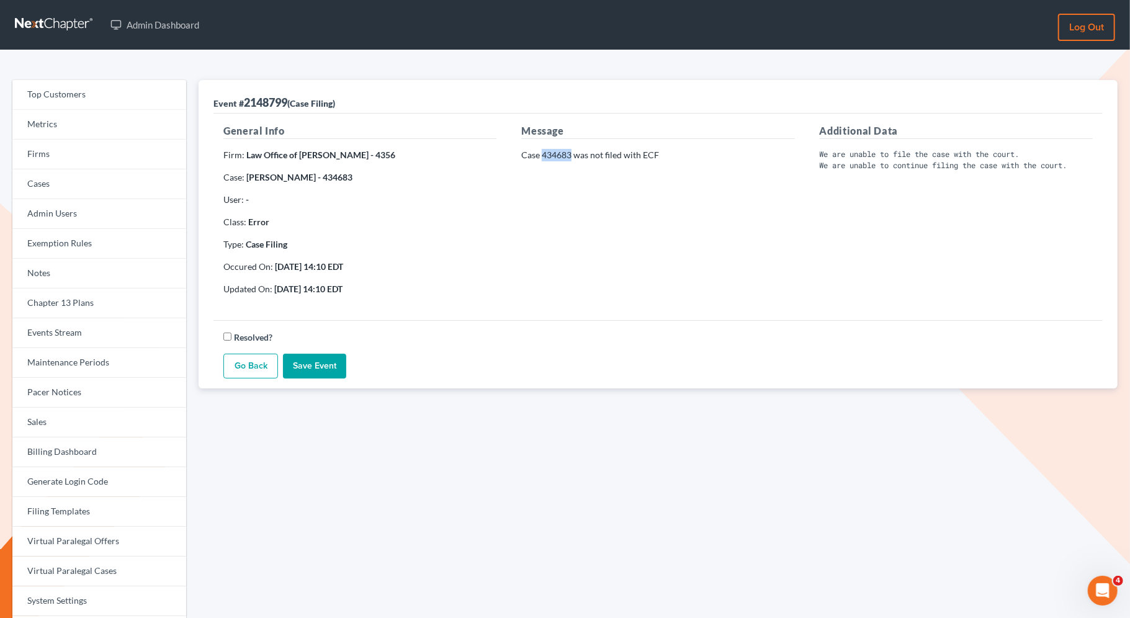
drag, startPoint x: 570, startPoint y: 155, endPoint x: 543, endPoint y: 155, distance: 27.3
click at [543, 155] on p "Case 434683 was not filed with ECF" at bounding box center [657, 155] width 273 height 12
copy p "434683"
drag, startPoint x: 300, startPoint y: 176, endPoint x: 249, endPoint y: 177, distance: 50.9
click at [249, 177] on strong "Amanda Kerr - 434683" at bounding box center [299, 177] width 106 height 11
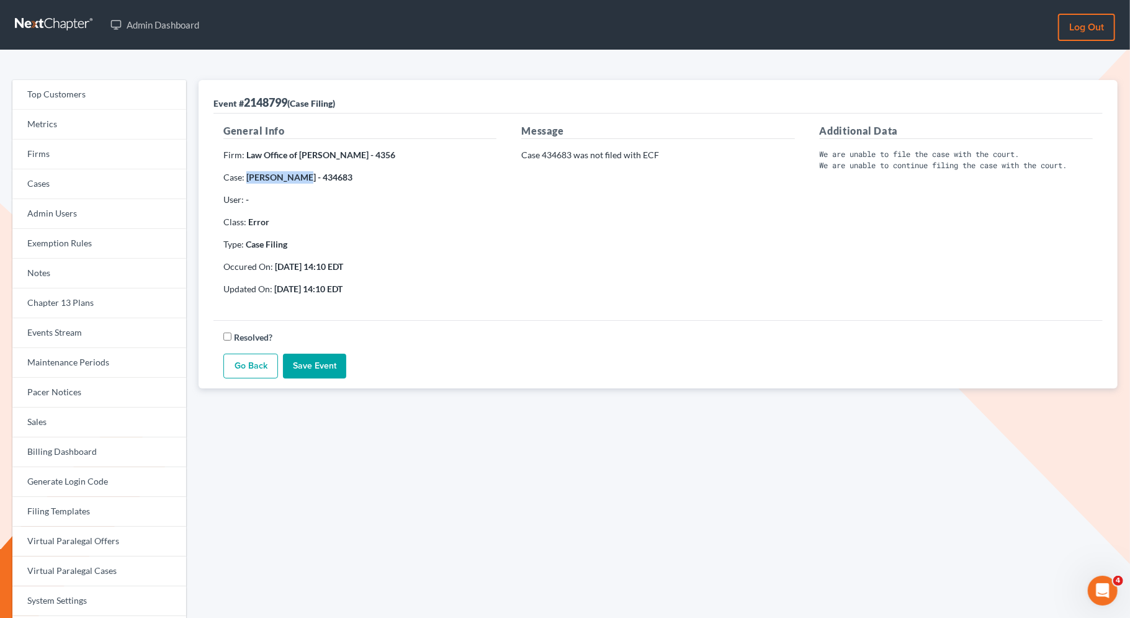
copy strong "Amanda Kerr"
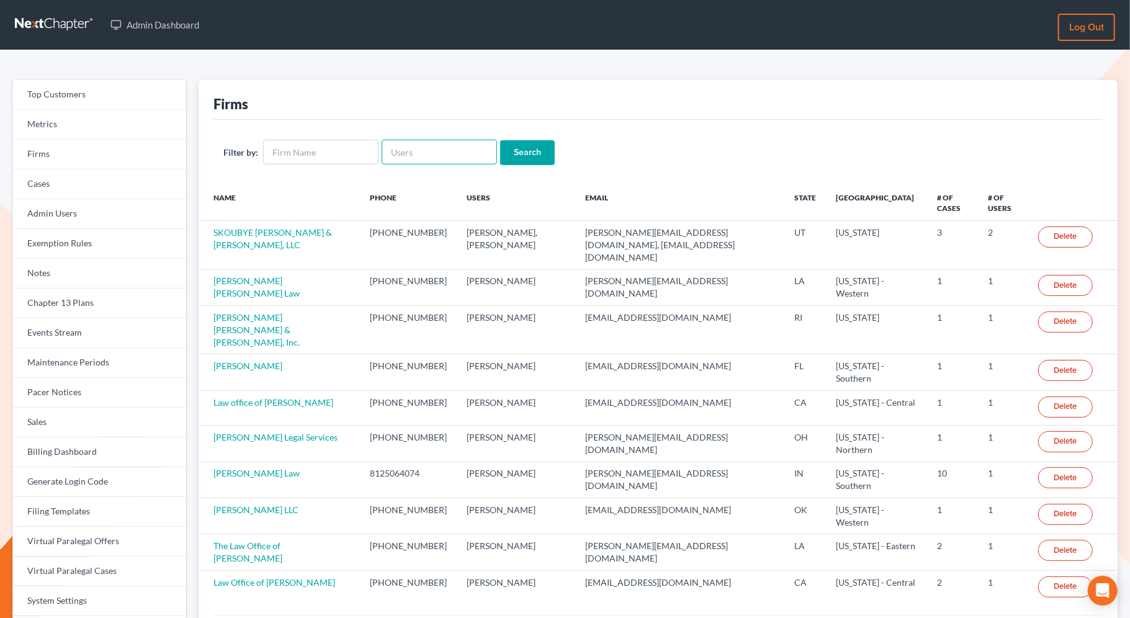
click at [398, 149] on input "text" at bounding box center [439, 152] width 115 height 25
paste input "831-466-9680"
type input "831-466-9680"
drag, startPoint x: 477, startPoint y: 156, endPoint x: 353, endPoint y: 155, distance: 124.1
click at [353, 155] on form "Filter by: 831-466-9680 Search" at bounding box center [658, 152] width 870 height 25
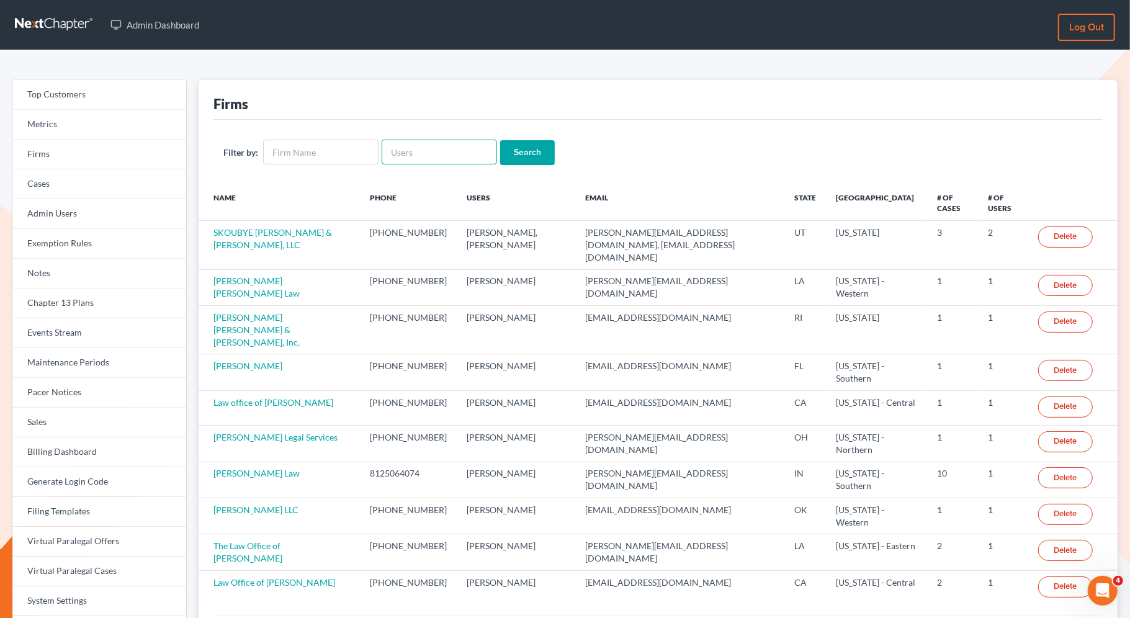
click at [395, 146] on input "text" at bounding box center [439, 152] width 115 height 25
paste input "Attorney at Law Offices of [PERSON_NAME][GEOGRAPHIC_DATA]"
type input "Attorney at Law Offices of [PERSON_NAME][GEOGRAPHIC_DATA]"
click at [520, 147] on input "Search" at bounding box center [527, 152] width 55 height 25
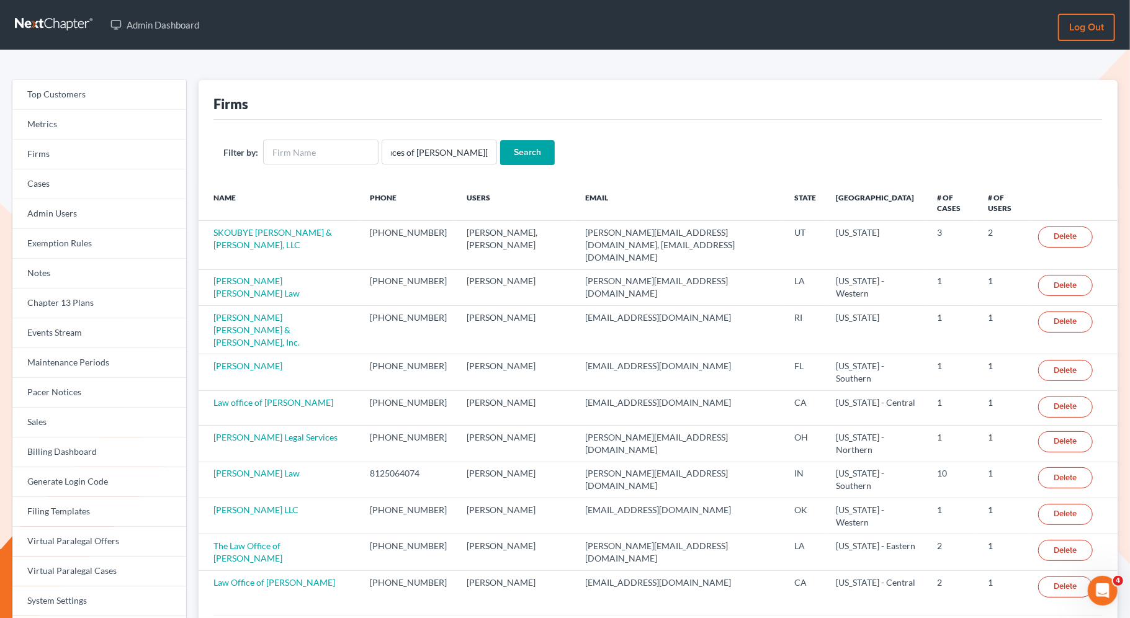
scroll to position [0, 0]
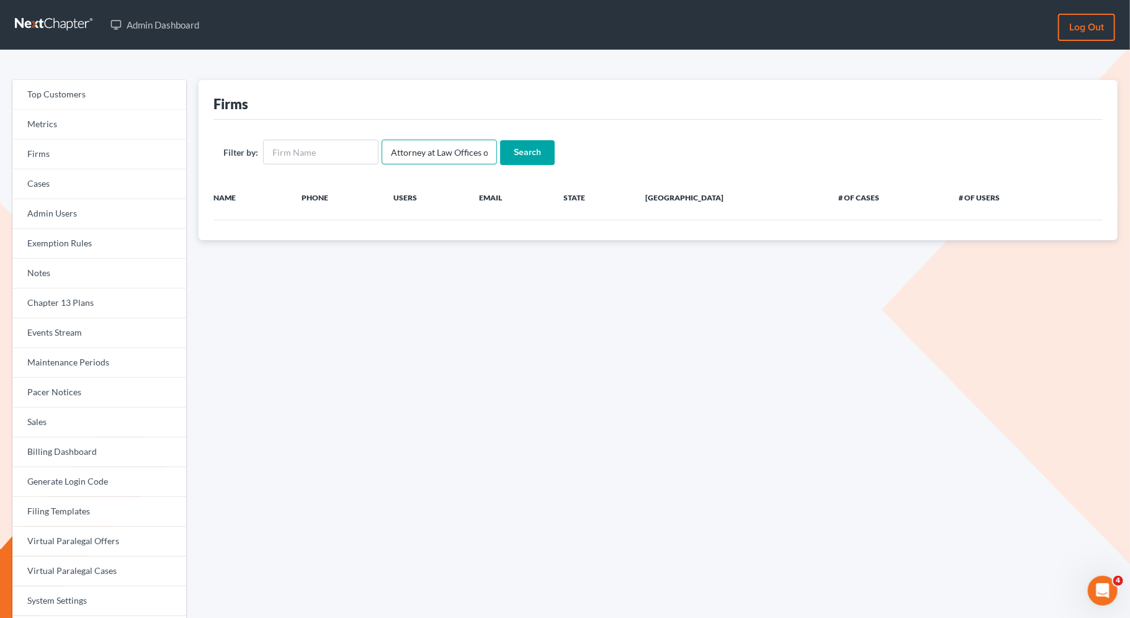
scroll to position [0, 77]
drag, startPoint x: 387, startPoint y: 155, endPoint x: 515, endPoint y: 156, distance: 127.9
click at [515, 156] on form "Filter by: Attorney at Law Offices of [PERSON_NAME] Search" at bounding box center [658, 152] width 870 height 25
click at [315, 147] on input "text" at bounding box center [320, 152] width 115 height 25
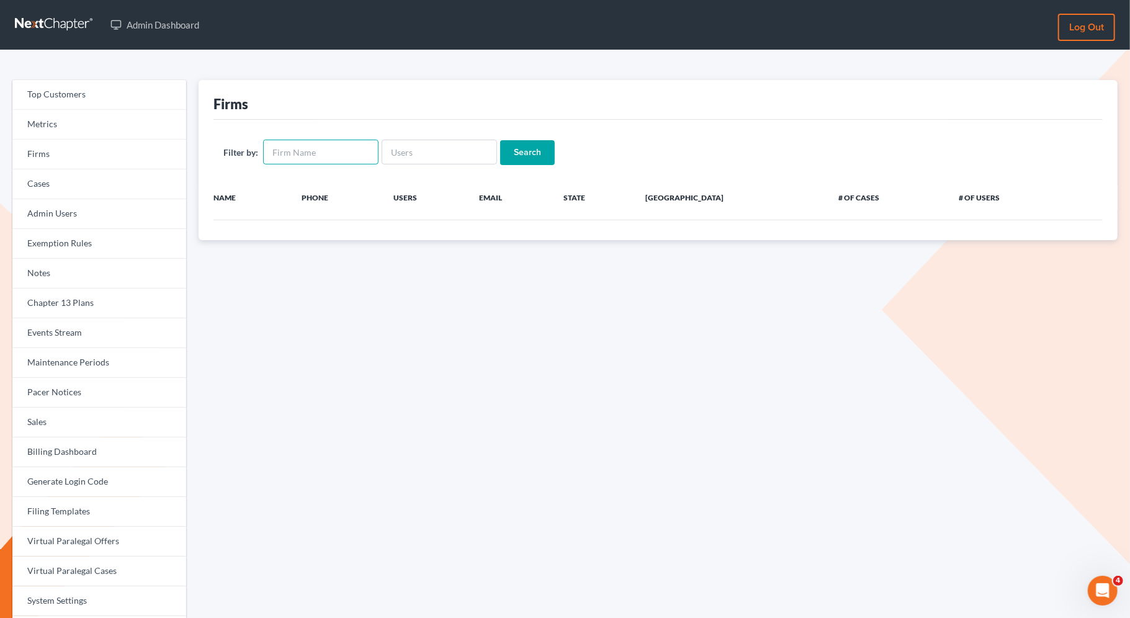
paste input "Attorney at Law Offices of [PERSON_NAME][GEOGRAPHIC_DATA]"
type input "Attorney at Law Offices of [PERSON_NAME][GEOGRAPHIC_DATA]"
click at [526, 150] on input "Search" at bounding box center [527, 152] width 55 height 25
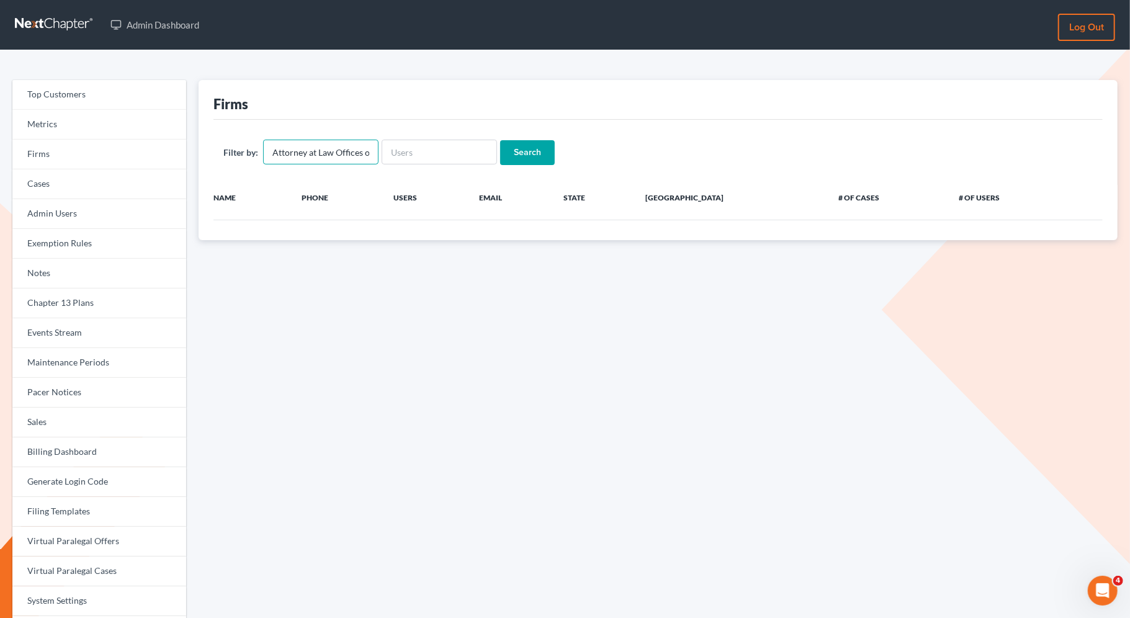
drag, startPoint x: 271, startPoint y: 153, endPoint x: 258, endPoint y: 153, distance: 13.0
click at [258, 153] on div "Filter by: Attorney at Law Offices of James W. Haworth" at bounding box center [300, 152] width 155 height 25
drag, startPoint x: 271, startPoint y: 153, endPoint x: 310, endPoint y: 155, distance: 39.8
click at [310, 155] on input "Attorney at Law Offices of James W. Haworth" at bounding box center [320, 152] width 115 height 25
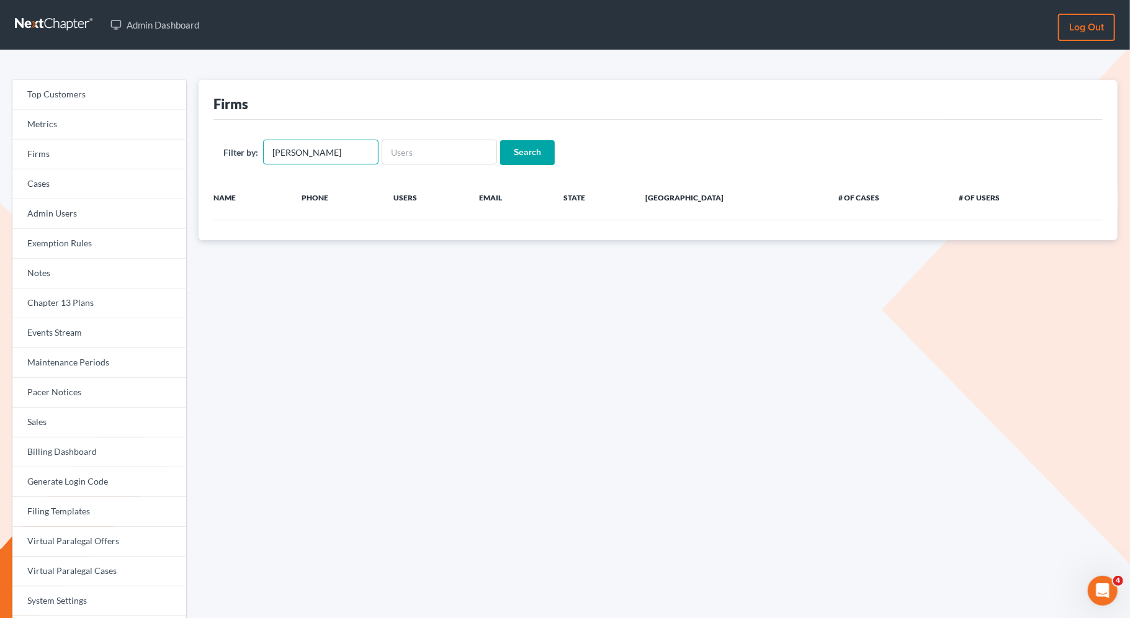
scroll to position [0, 0]
type input "James W. Haworth"
click at [524, 148] on input "Search" at bounding box center [527, 152] width 55 height 25
click at [311, 153] on input "James W. Haworth" at bounding box center [320, 152] width 115 height 25
type input "[PERSON_NAME]"
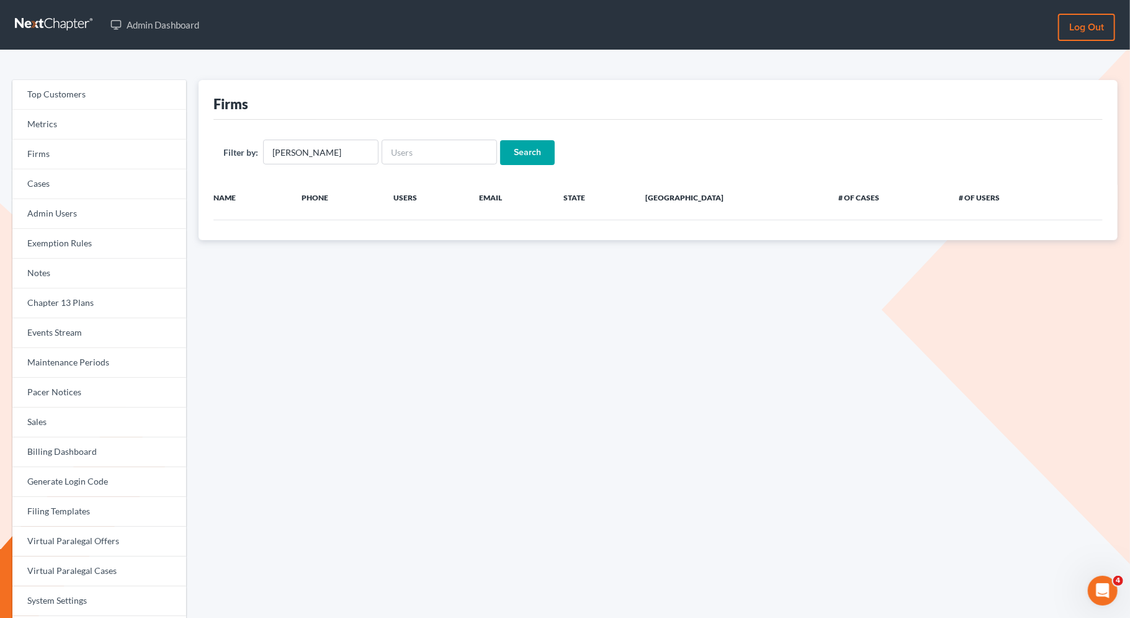
click at [536, 154] on input "Search" at bounding box center [527, 152] width 55 height 25
click at [271, 155] on input "[PERSON_NAME]" at bounding box center [320, 152] width 115 height 25
drag, startPoint x: 301, startPoint y: 156, endPoint x: 262, endPoint y: 146, distance: 40.3
click at [261, 146] on div "Filter by: [PERSON_NAME]" at bounding box center [300, 152] width 155 height 25
click at [340, 151] on input "[PERSON_NAME]" at bounding box center [320, 152] width 115 height 25
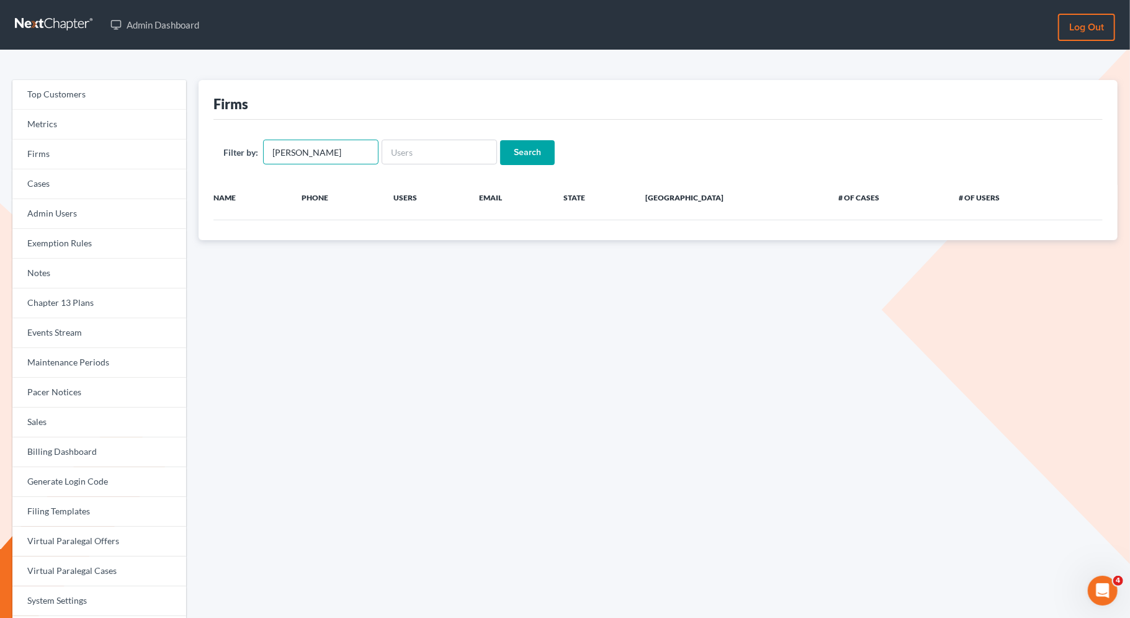
drag, startPoint x: 340, startPoint y: 151, endPoint x: 272, endPoint y: 150, distance: 67.7
click at [272, 150] on input "[PERSON_NAME]" at bounding box center [320, 152] width 115 height 25
click at [477, 151] on input "text" at bounding box center [439, 152] width 115 height 25
paste input "[PERSON_NAME]"
click at [416, 153] on input "[PERSON_NAME]" at bounding box center [439, 152] width 115 height 25
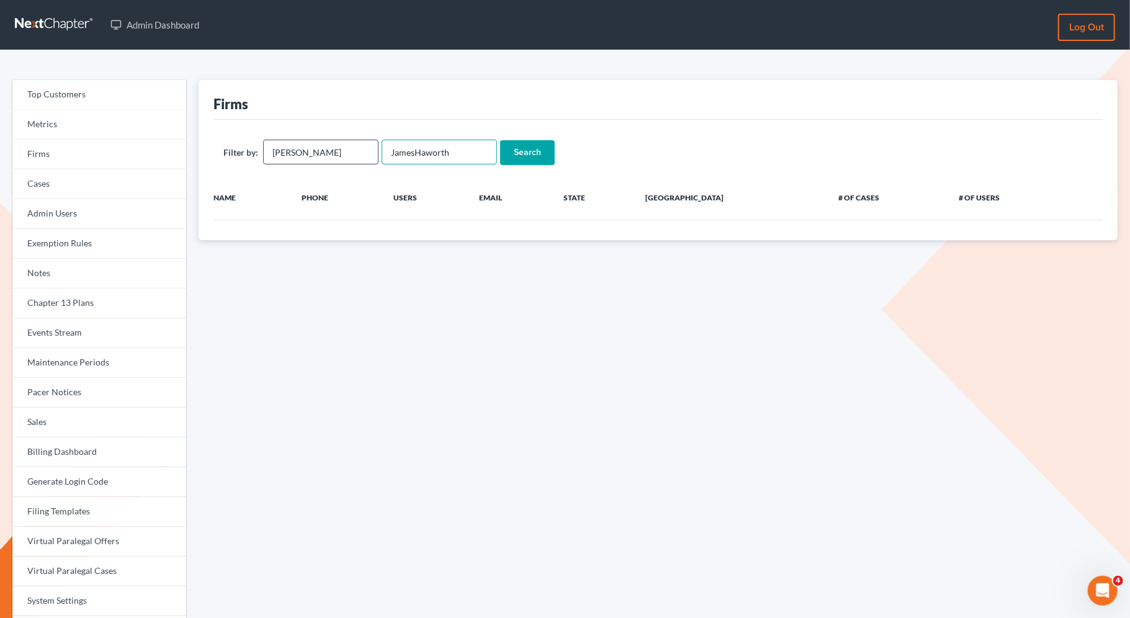
type input "JamesHaworth"
drag, startPoint x: 332, startPoint y: 153, endPoint x: 213, endPoint y: 153, distance: 119.2
click at [212, 153] on div "Firms Filter by: James Haworth JamesHaworth Search Name Phone Users Email State…" at bounding box center [658, 160] width 919 height 160
click at [520, 163] on input "Search" at bounding box center [527, 152] width 55 height 25
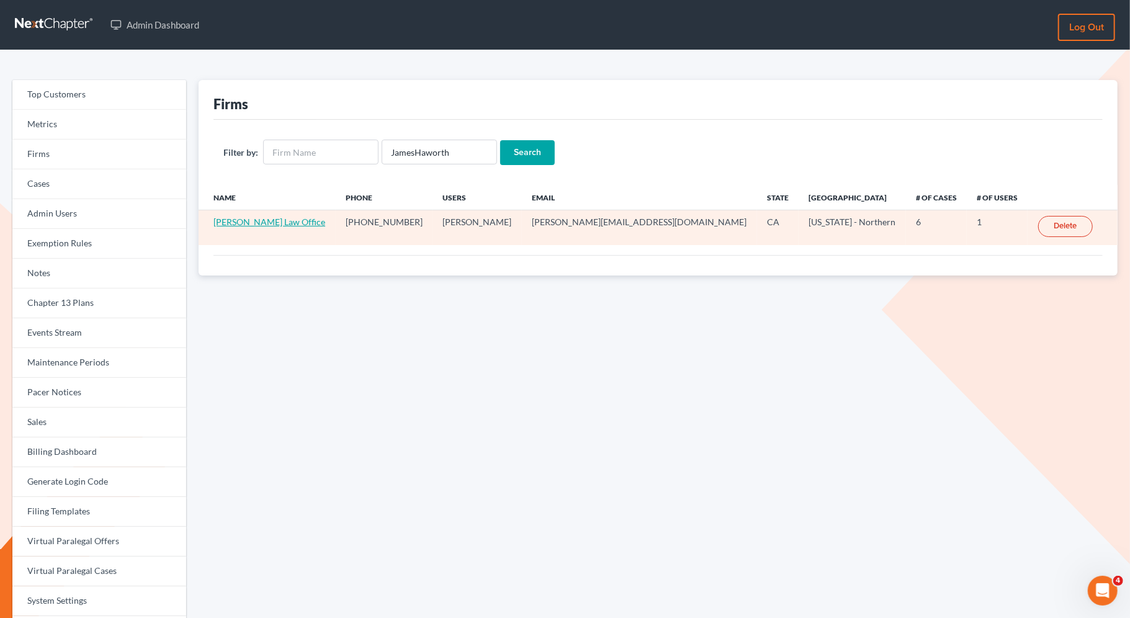
click at [245, 223] on link "[PERSON_NAME] Law Office" at bounding box center [270, 222] width 112 height 11
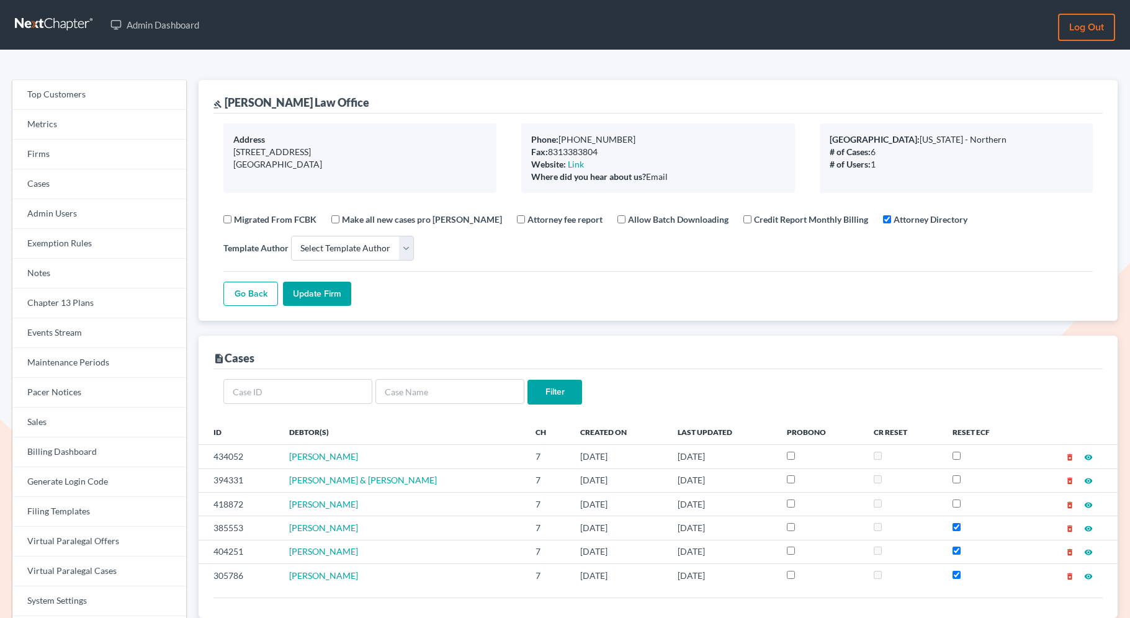
select select
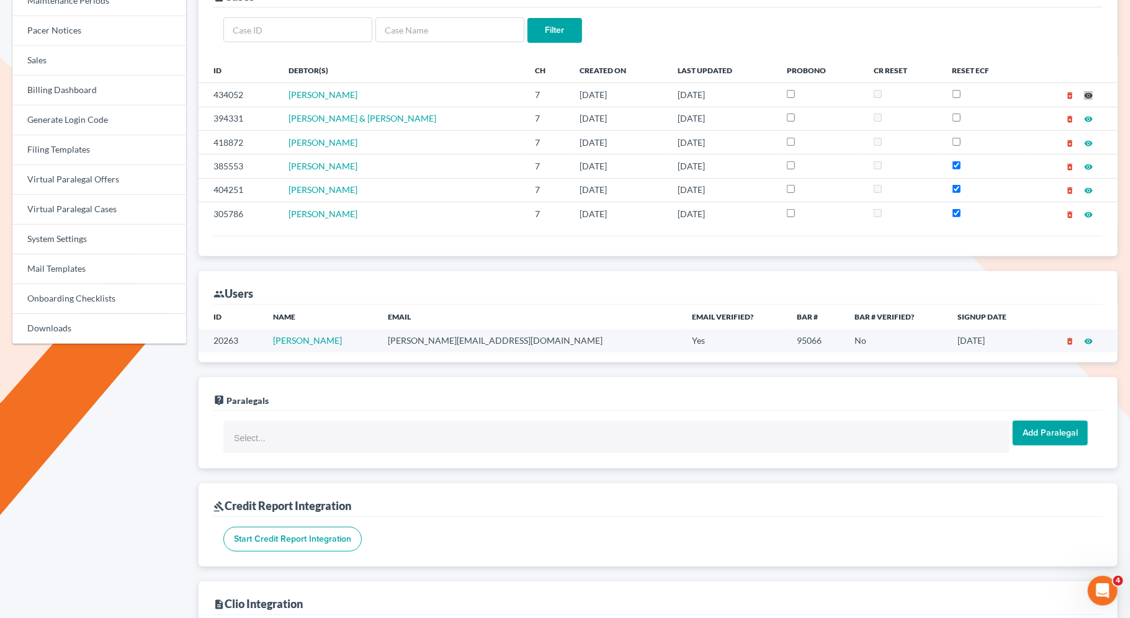
scroll to position [539, 0]
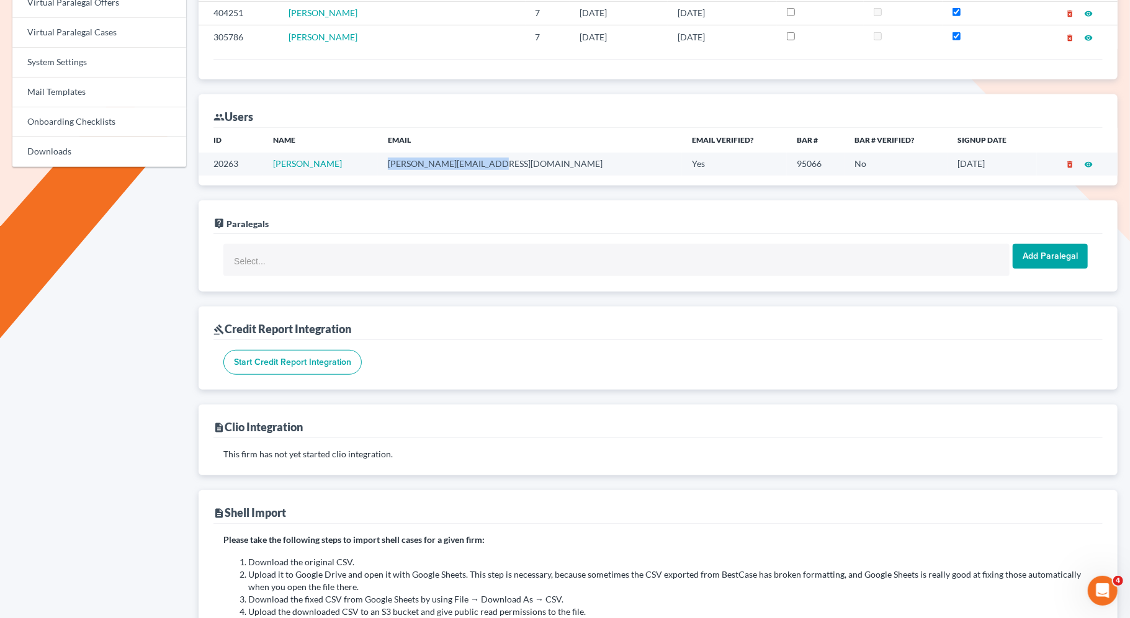
drag, startPoint x: 512, startPoint y: 162, endPoint x: 394, endPoint y: 162, distance: 117.9
click at [394, 162] on tr "20263 [PERSON_NAME] [PERSON_NAME][EMAIL_ADDRESS][DOMAIN_NAME] Yes 95066 No [DAT…" at bounding box center [658, 164] width 919 height 23
copy tr "[PERSON_NAME][EMAIL_ADDRESS][DOMAIN_NAME]"
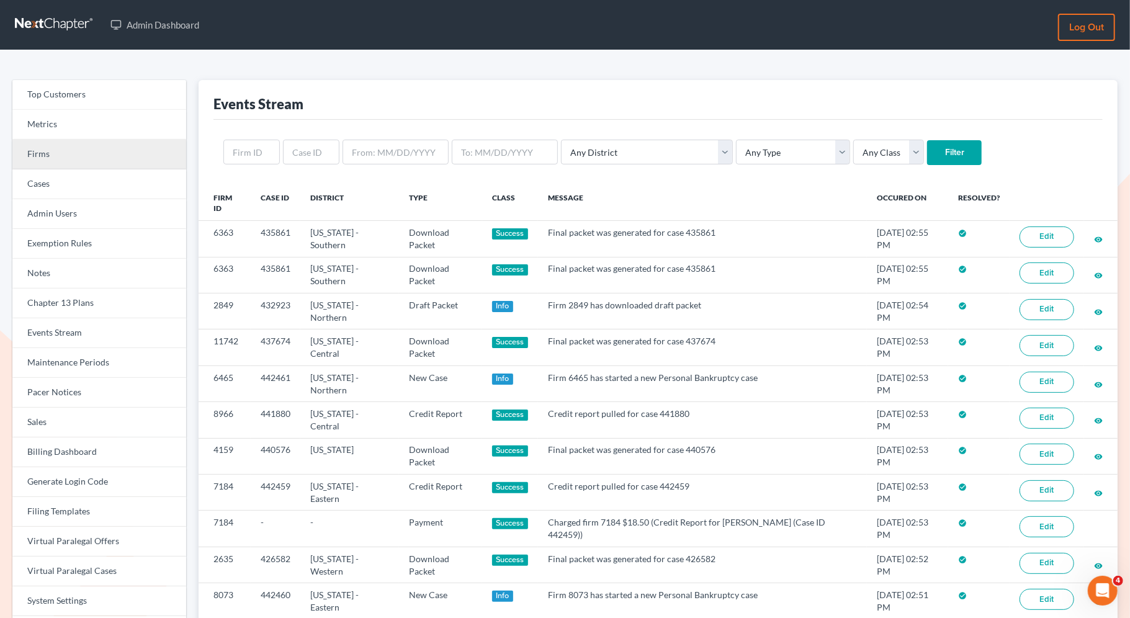
click at [140, 152] on link "Firms" at bounding box center [99, 155] width 174 height 30
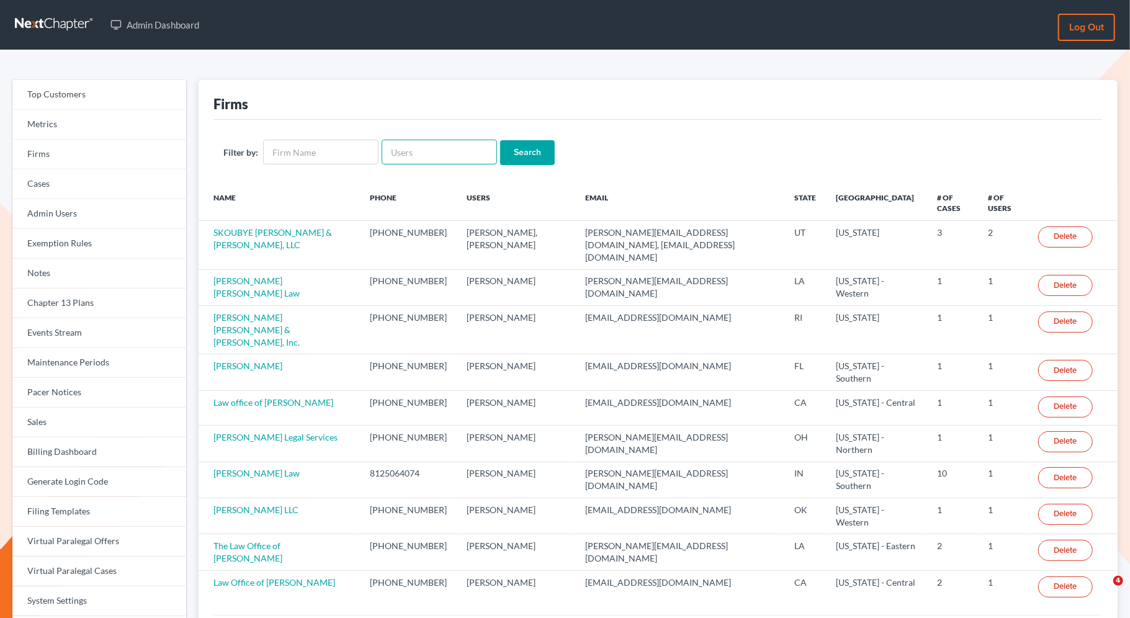
click at [413, 154] on input "text" at bounding box center [439, 152] width 115 height 25
paste input "10114"
type input "10114"
drag, startPoint x: 430, startPoint y: 155, endPoint x: 357, endPoint y: 155, distance: 73.2
click at [357, 155] on form "Filter by: 10114 Search" at bounding box center [658, 152] width 870 height 25
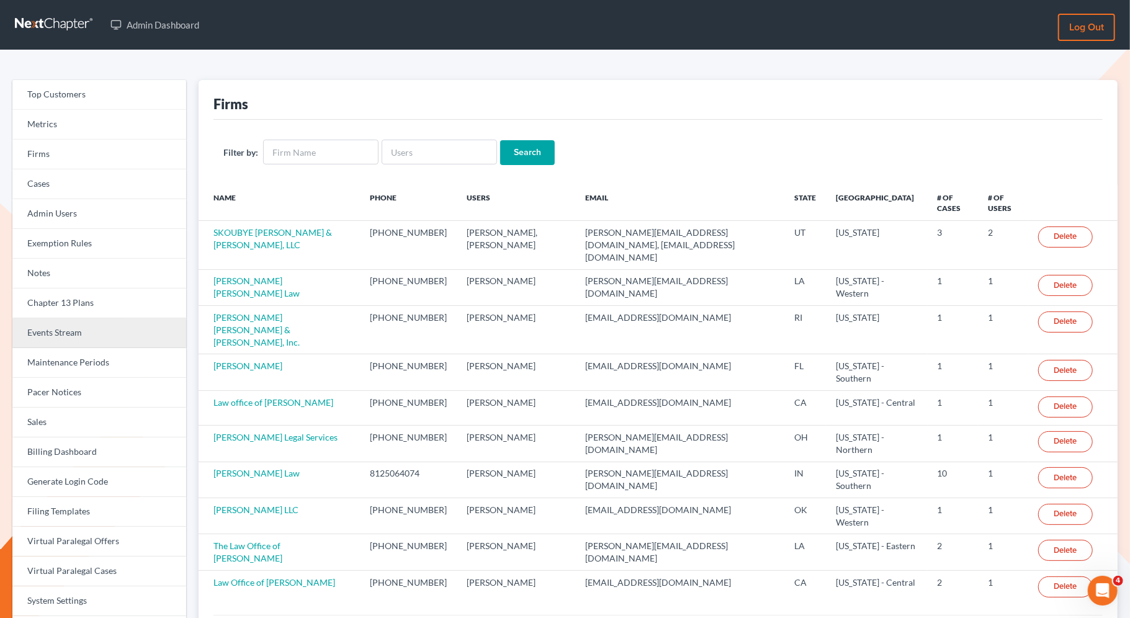
click at [66, 328] on link "Events Stream" at bounding box center [99, 333] width 174 height 30
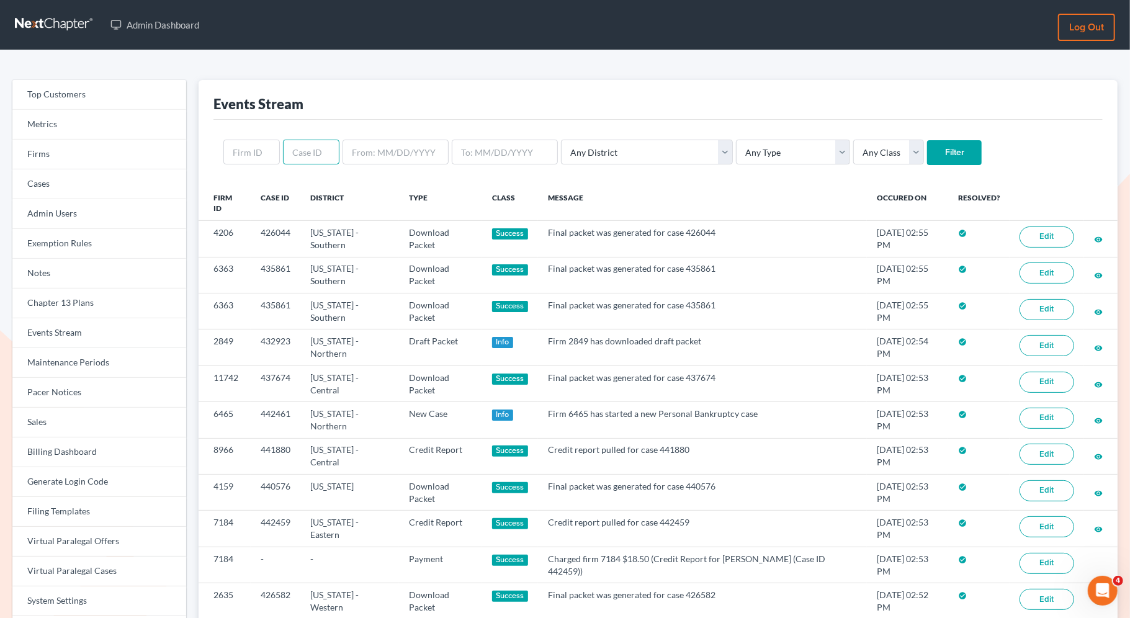
click at [307, 161] on input "text" at bounding box center [311, 152] width 56 height 25
paste input "10114"
type input "10114"
drag, startPoint x: 313, startPoint y: 148, endPoint x: 290, endPoint y: 148, distance: 23.0
click at [290, 148] on input "text" at bounding box center [311, 152] width 56 height 25
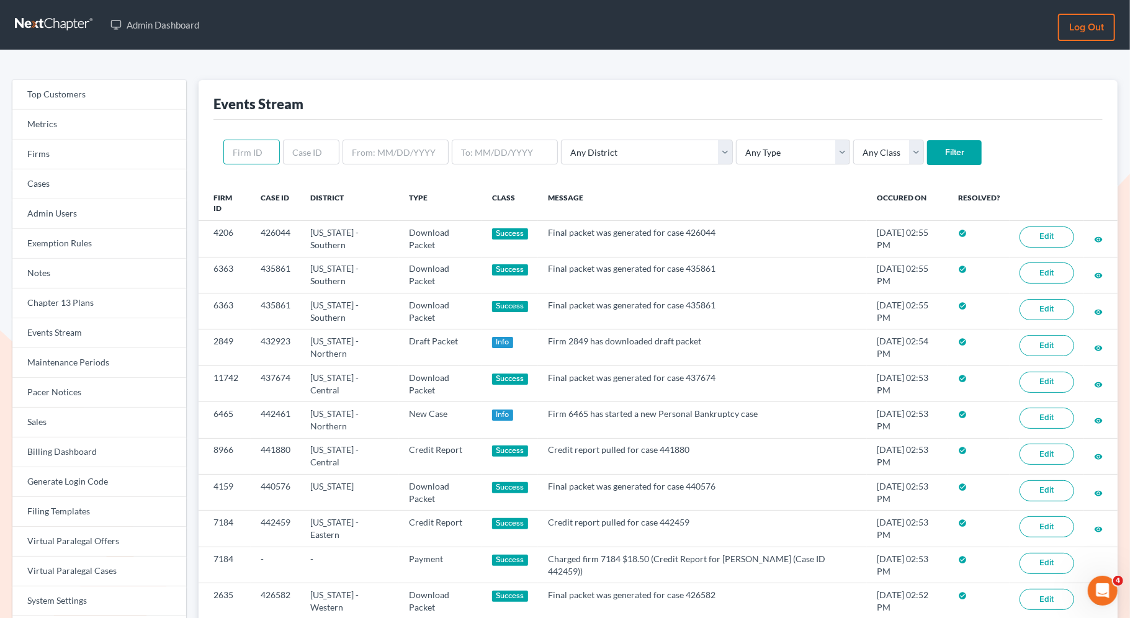
click at [262, 151] on input "text" at bounding box center [251, 152] width 56 height 25
paste input "10114"
type input "10114"
click at [927, 147] on input "Filter" at bounding box center [954, 152] width 55 height 25
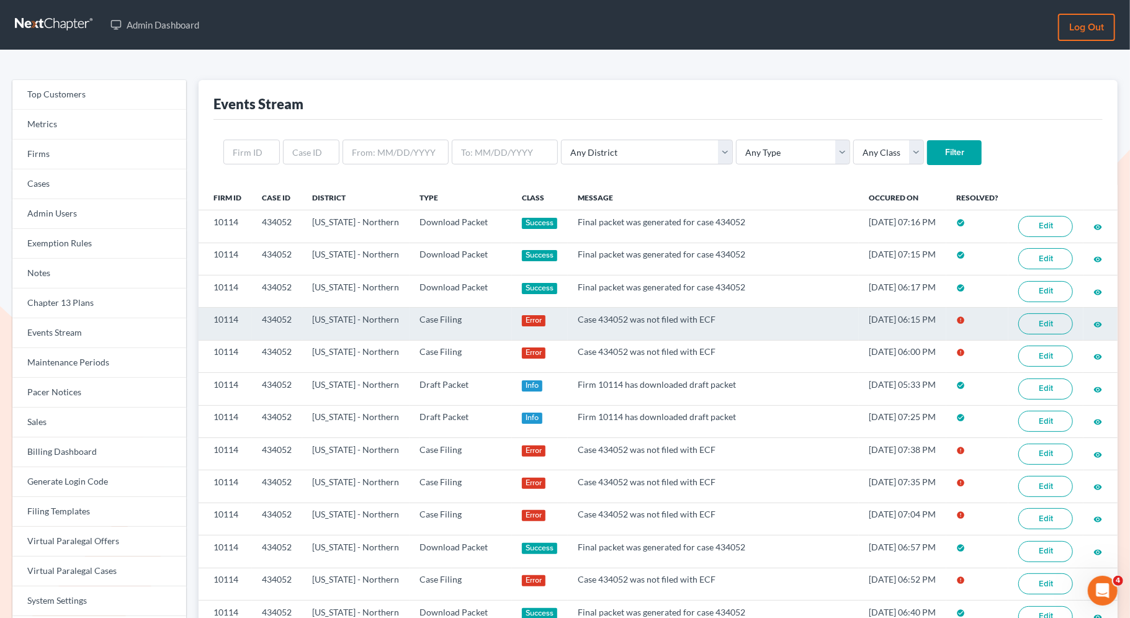
click at [1036, 323] on link "Edit" at bounding box center [1046, 323] width 55 height 21
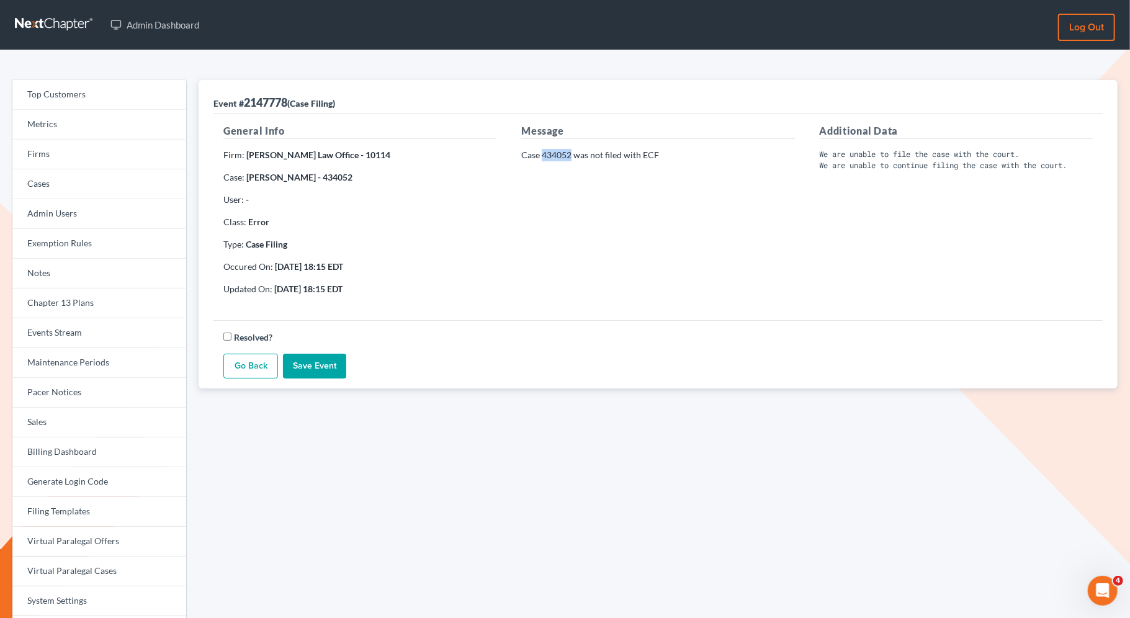
drag, startPoint x: 570, startPoint y: 153, endPoint x: 543, endPoint y: 153, distance: 27.3
click at [543, 153] on p "Case 434052 was not filed with ECF" at bounding box center [657, 155] width 273 height 12
copy p "434052"
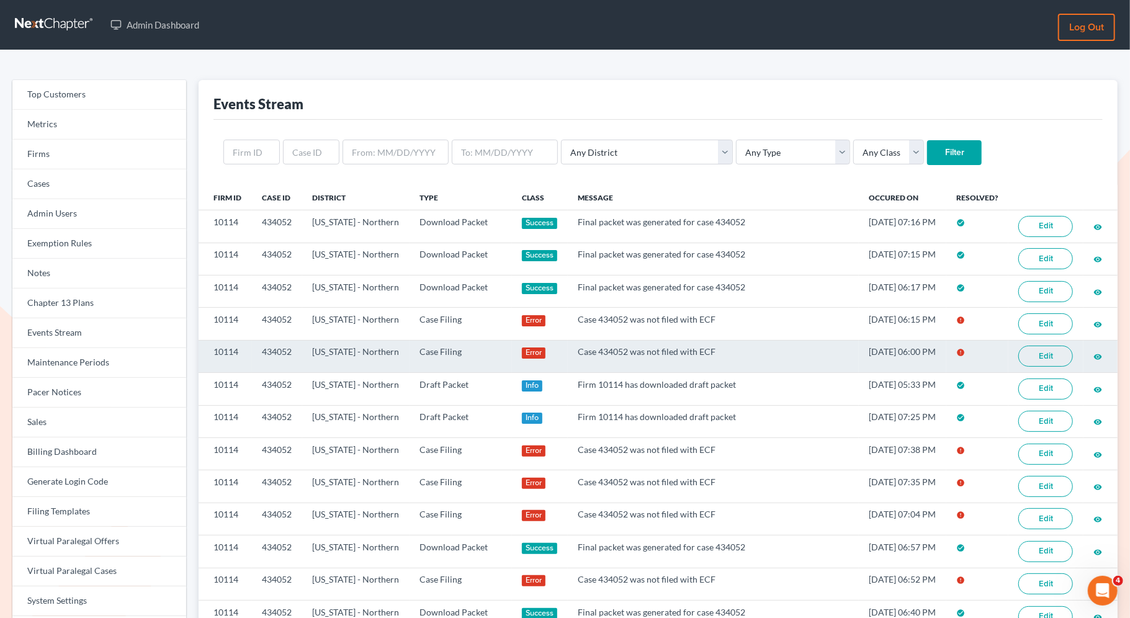
click at [1058, 349] on link "Edit" at bounding box center [1046, 356] width 55 height 21
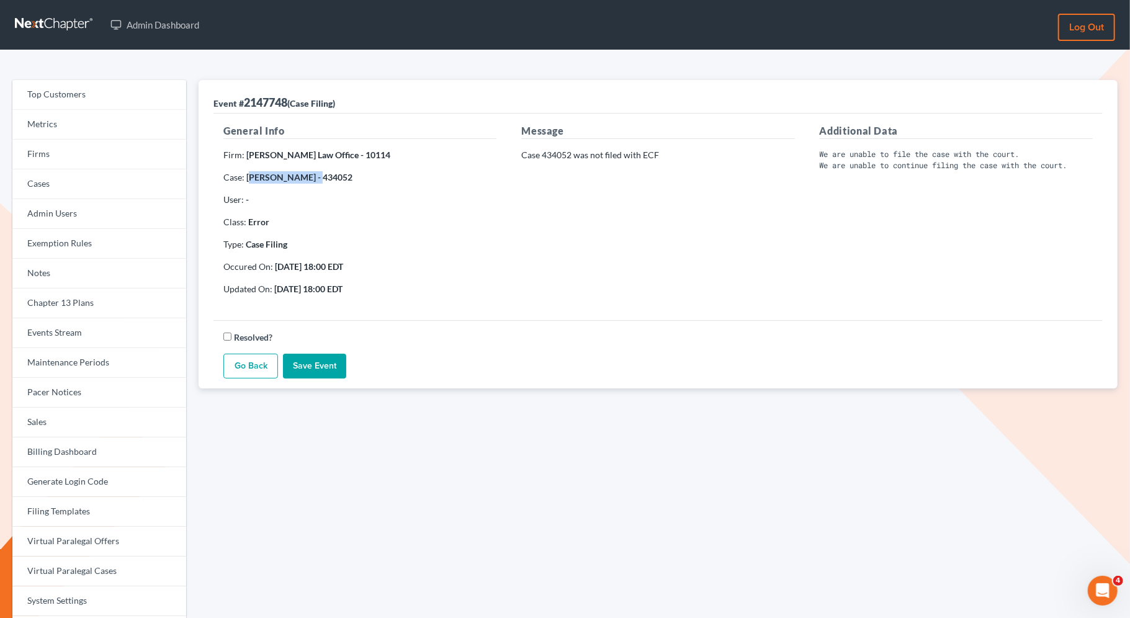
drag, startPoint x: 312, startPoint y: 177, endPoint x: 251, endPoint y: 177, distance: 60.8
click at [250, 177] on strong "Jeffrey Campbell - 434052" at bounding box center [299, 177] width 106 height 11
click at [310, 176] on strong "Jeffrey Campbell - 434052" at bounding box center [299, 177] width 106 height 11
drag, startPoint x: 310, startPoint y: 176, endPoint x: 246, endPoint y: 176, distance: 63.9
click at [246, 176] on strong "Jeffrey Campbell - 434052" at bounding box center [299, 177] width 106 height 11
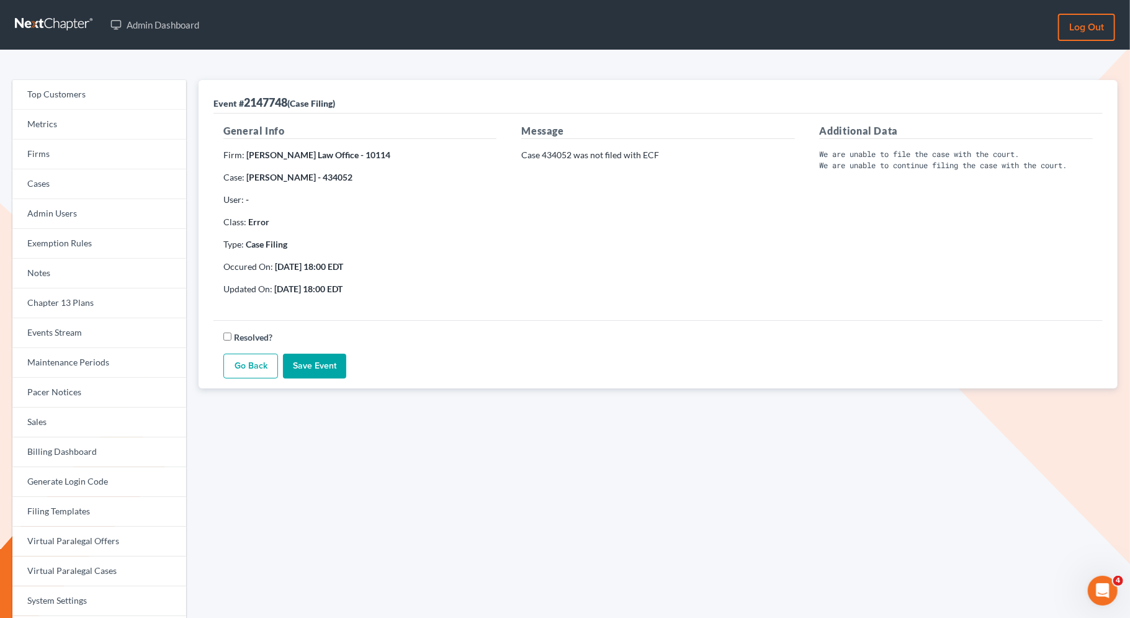
click at [307, 178] on strong "Jeffrey Campbell - 434052" at bounding box center [299, 177] width 106 height 11
drag, startPoint x: 312, startPoint y: 178, endPoint x: 246, endPoint y: 179, distance: 65.8
click at [246, 179] on strong "Jeffrey Campbell - 434052" at bounding box center [299, 177] width 106 height 11
copy strong "Jeffrey Campbell"
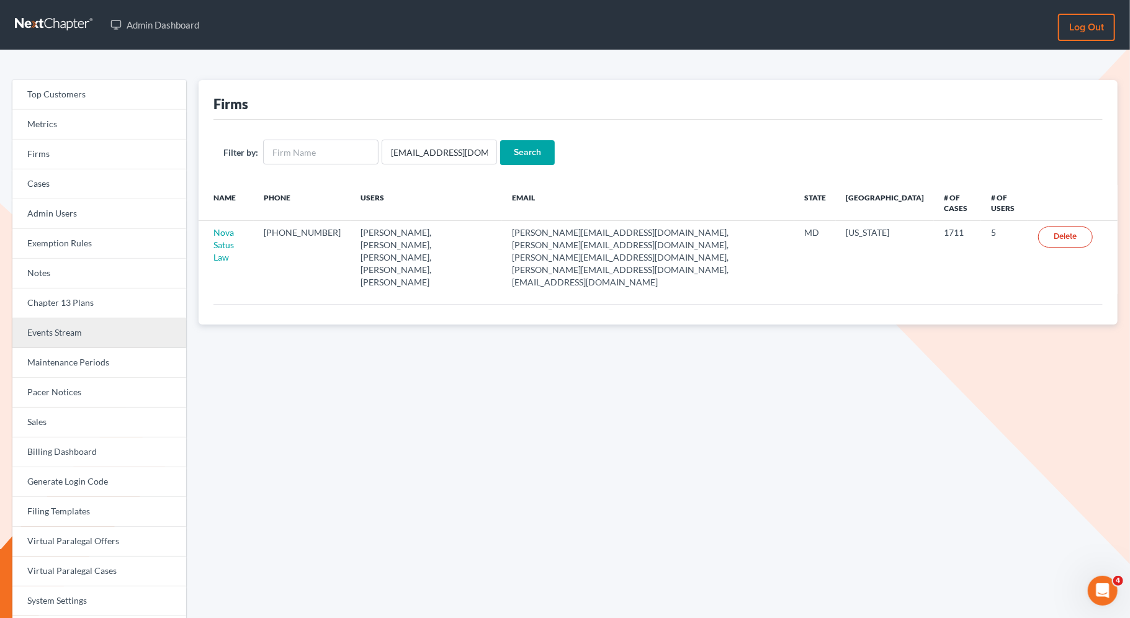
click at [104, 336] on link "Events Stream" at bounding box center [99, 333] width 174 height 30
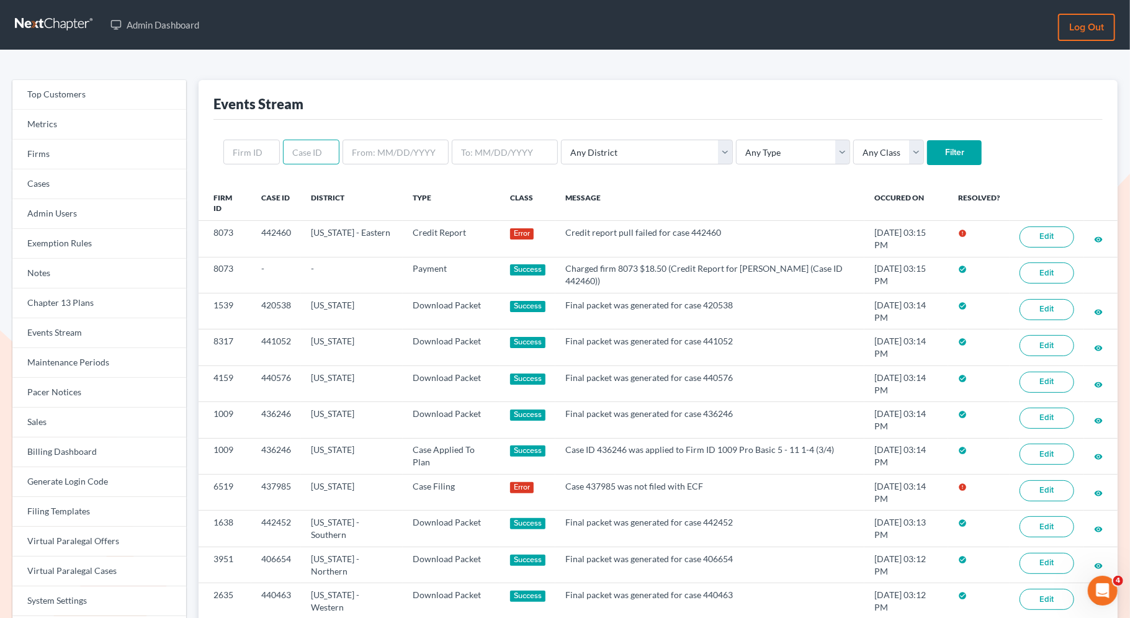
click at [300, 156] on input "text" at bounding box center [311, 152] width 56 height 25
paste input "440538"
type input "440538"
click at [927, 150] on input "Filter" at bounding box center [954, 152] width 55 height 25
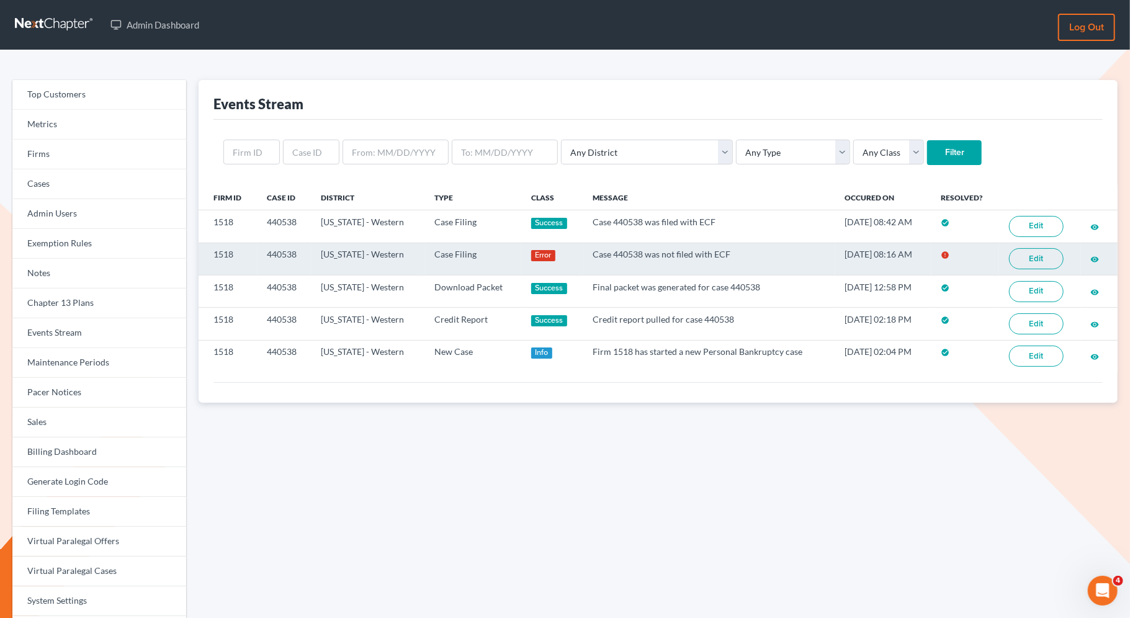
click at [1038, 257] on link "Edit" at bounding box center [1036, 258] width 55 height 21
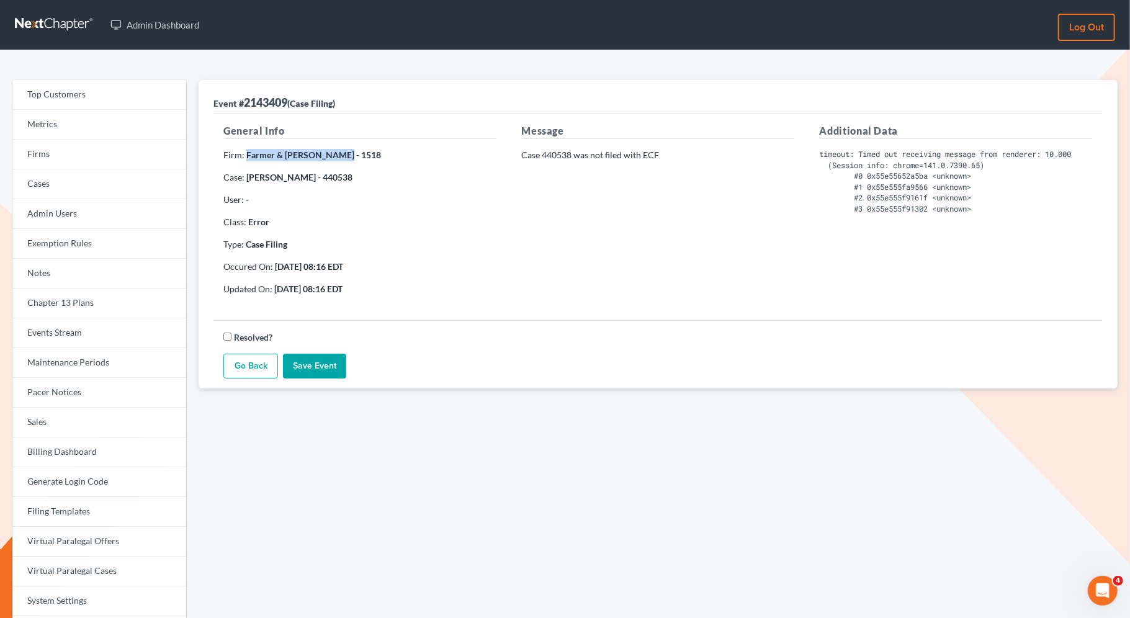
drag, startPoint x: 341, startPoint y: 155, endPoint x: 246, endPoint y: 157, distance: 94.4
click at [246, 157] on p "Firm: Farmer & [PERSON_NAME] - 1518" at bounding box center [359, 155] width 273 height 12
copy strong "Farmer & [PERSON_NAME] - 1518"
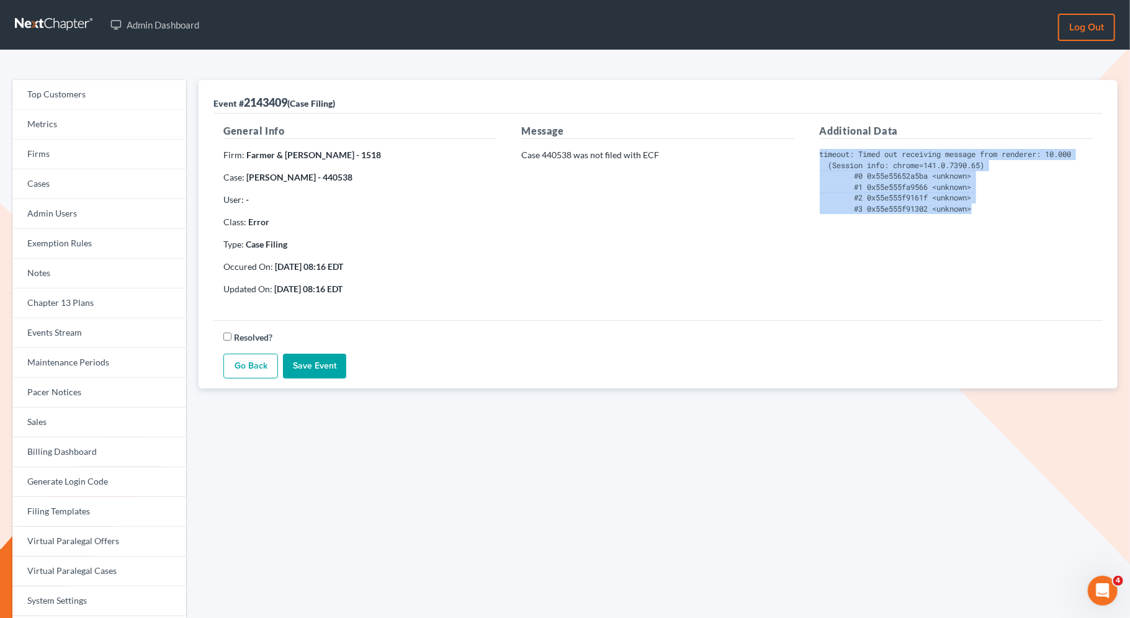
drag, startPoint x: 995, startPoint y: 206, endPoint x: 816, endPoint y: 153, distance: 186.6
click at [816, 153] on div "Additional Data timeout: Timed out receiving message from renderer: 10.000 (Ses…" at bounding box center [957, 215] width 298 height 182
copy pre "timeout: Timed out receiving message from renderer: 10.000 (Session info: chrom…"
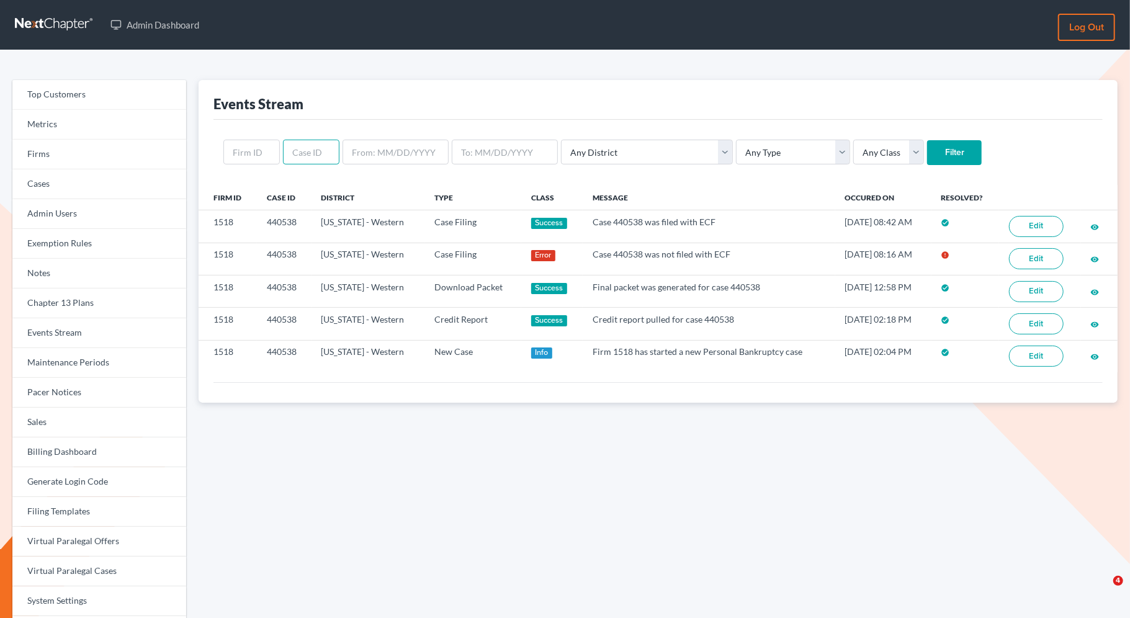
click at [298, 151] on input "text" at bounding box center [311, 152] width 56 height 25
paste input "438327"
type input "438327"
click at [927, 147] on input "Filter" at bounding box center [954, 152] width 55 height 25
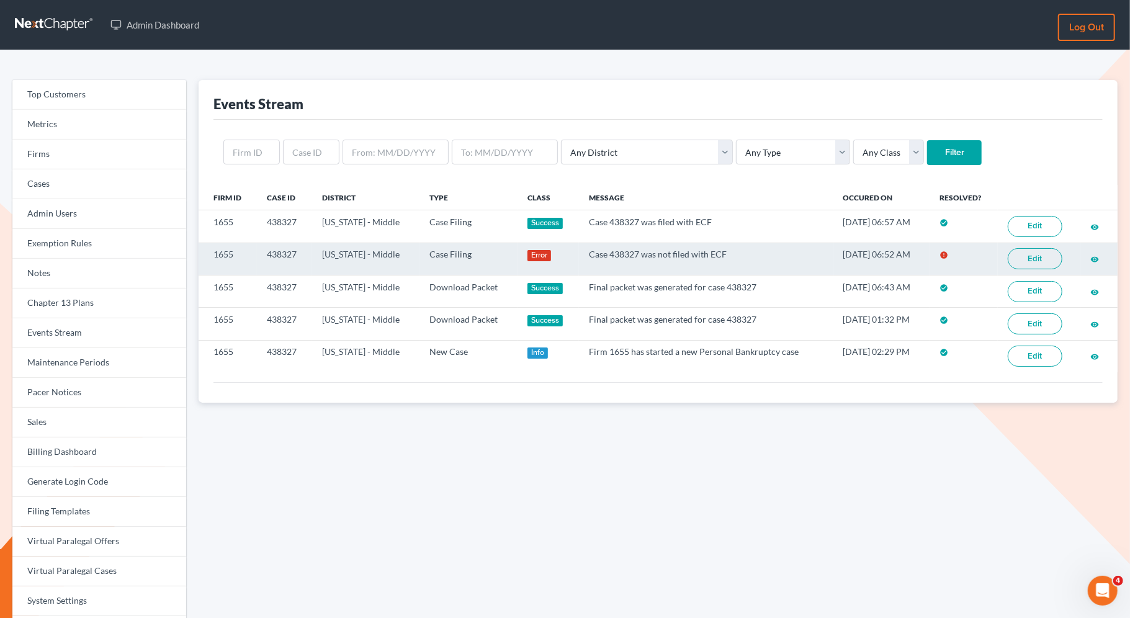
click at [1019, 261] on link "Edit" at bounding box center [1035, 258] width 55 height 21
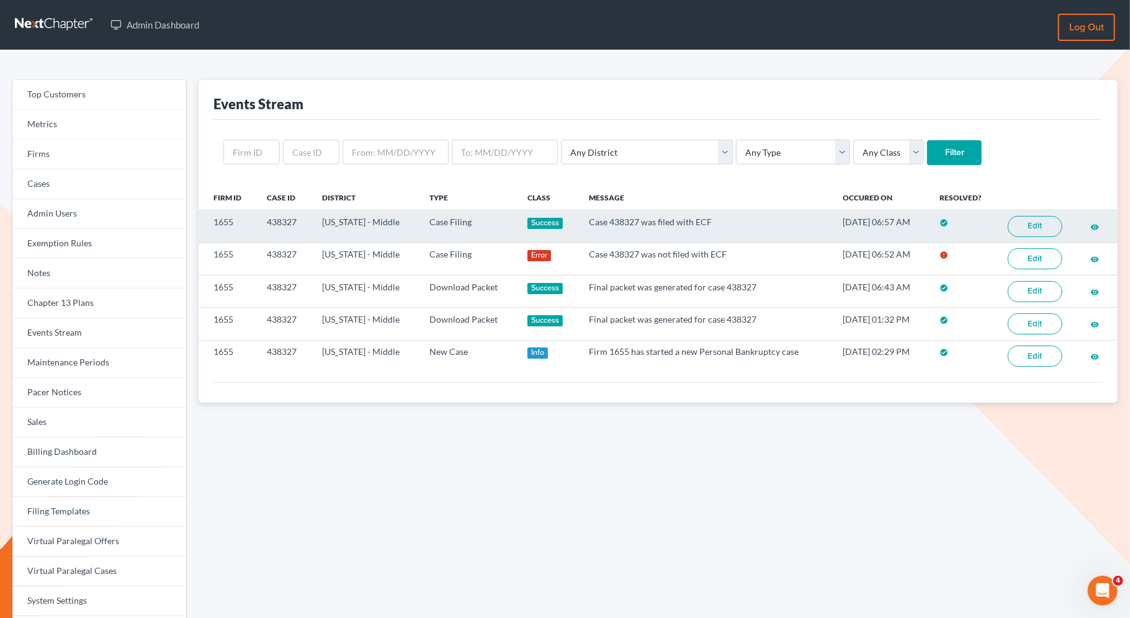
click at [1019, 225] on link "Edit" at bounding box center [1035, 226] width 55 height 21
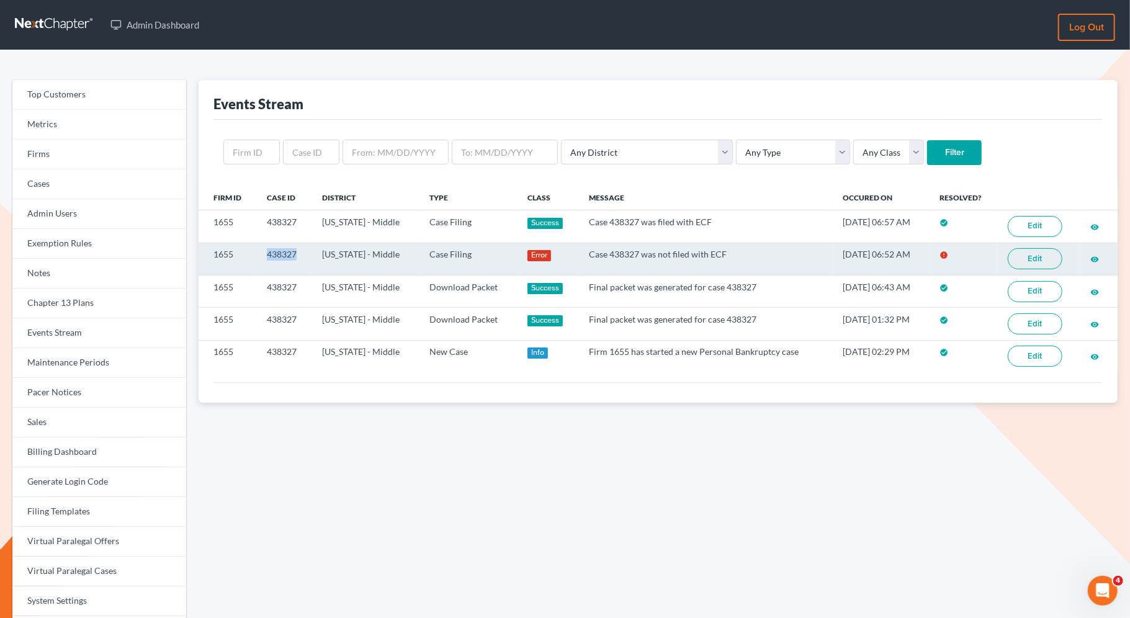
drag, startPoint x: 300, startPoint y: 253, endPoint x: 265, endPoint y: 251, distance: 35.5
click at [265, 251] on td "438327" at bounding box center [284, 259] width 55 height 32
copy td "438327"
click at [1044, 254] on link "Edit" at bounding box center [1035, 258] width 55 height 21
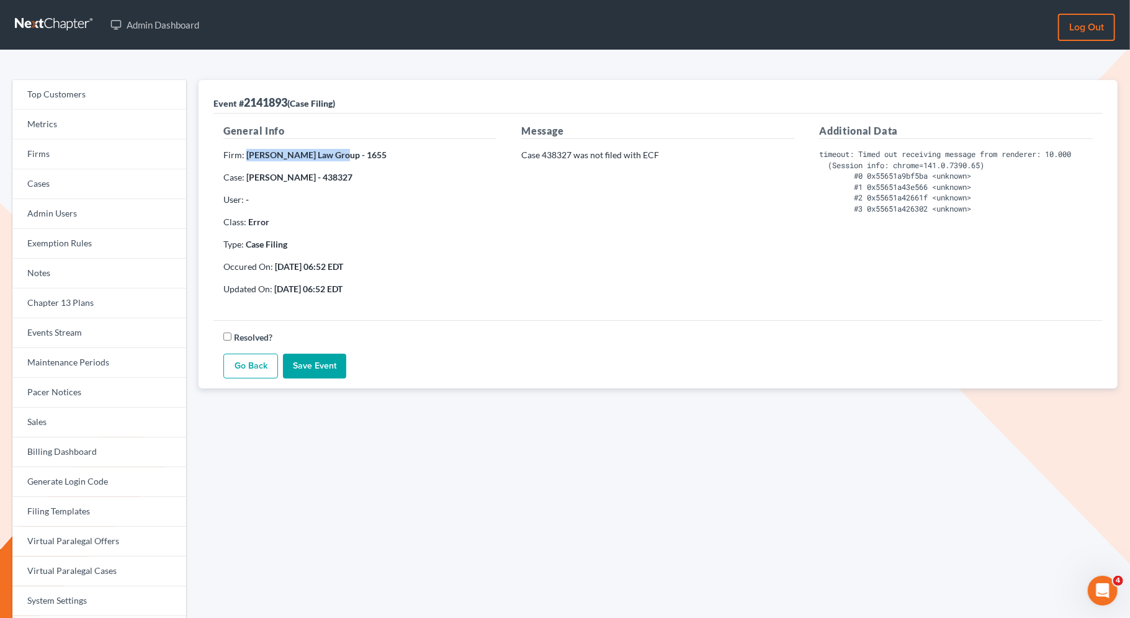
drag, startPoint x: 335, startPoint y: 155, endPoint x: 245, endPoint y: 153, distance: 89.4
click at [245, 153] on p "Firm: Lynn Law Group - 1655" at bounding box center [359, 155] width 273 height 12
copy strong "Lynn Law Group - 1655"
click at [73, 147] on link "Firms" at bounding box center [99, 155] width 174 height 30
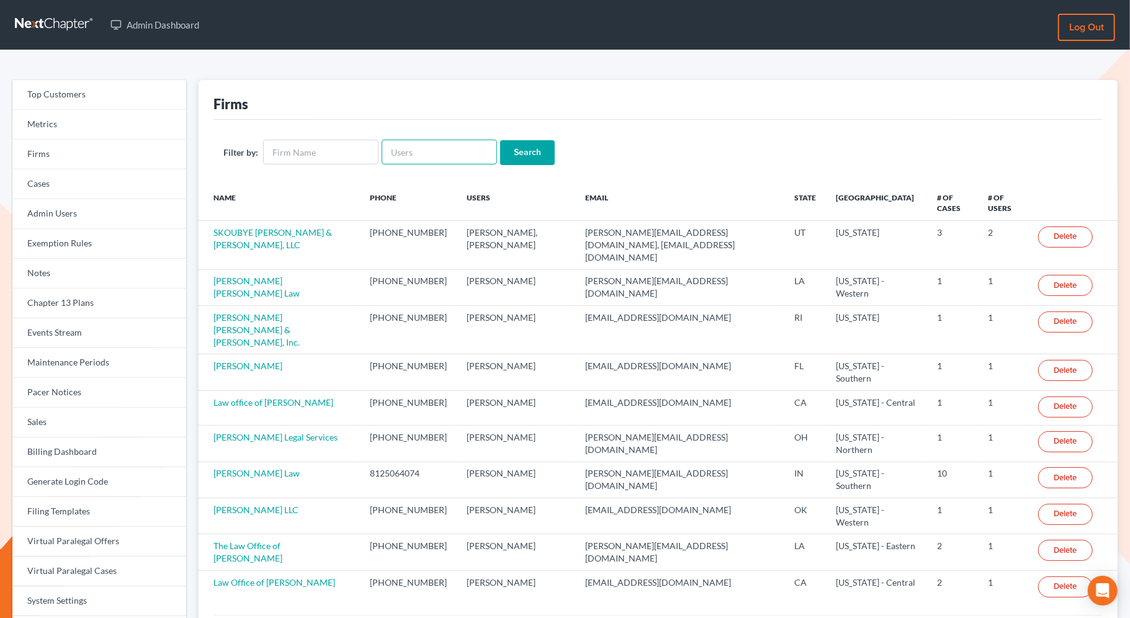
click at [430, 149] on input "text" at bounding box center [439, 152] width 115 height 25
paste input "[PERSON_NAME][EMAIL_ADDRESS][DOMAIN_NAME]"
type input "[PERSON_NAME][EMAIL_ADDRESS][DOMAIN_NAME]"
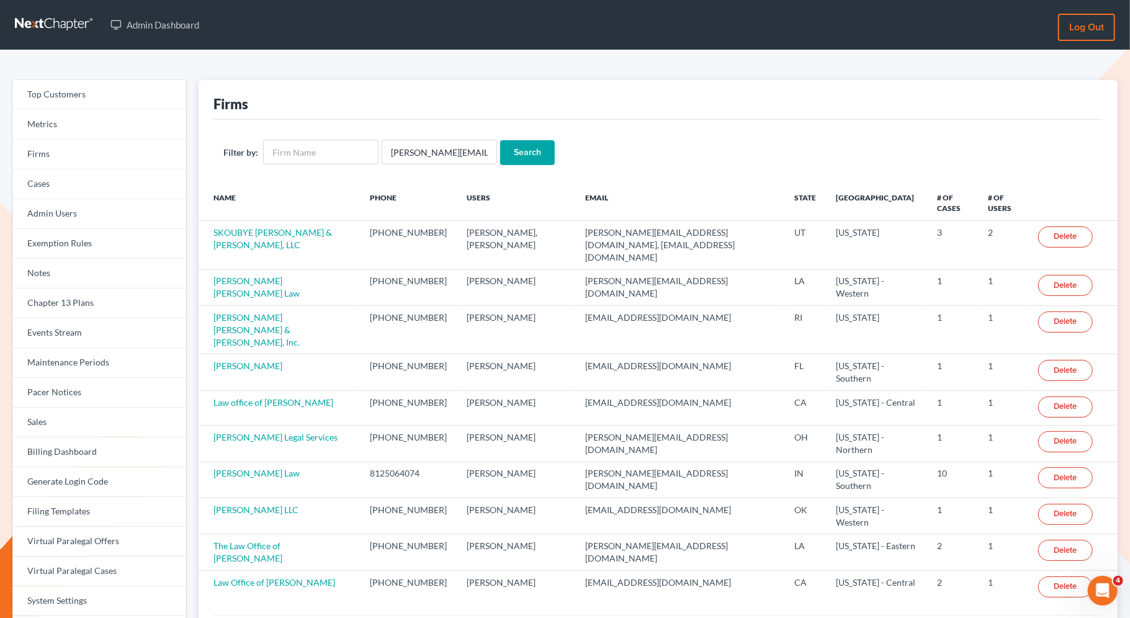
click at [531, 153] on input "Search" at bounding box center [527, 152] width 55 height 25
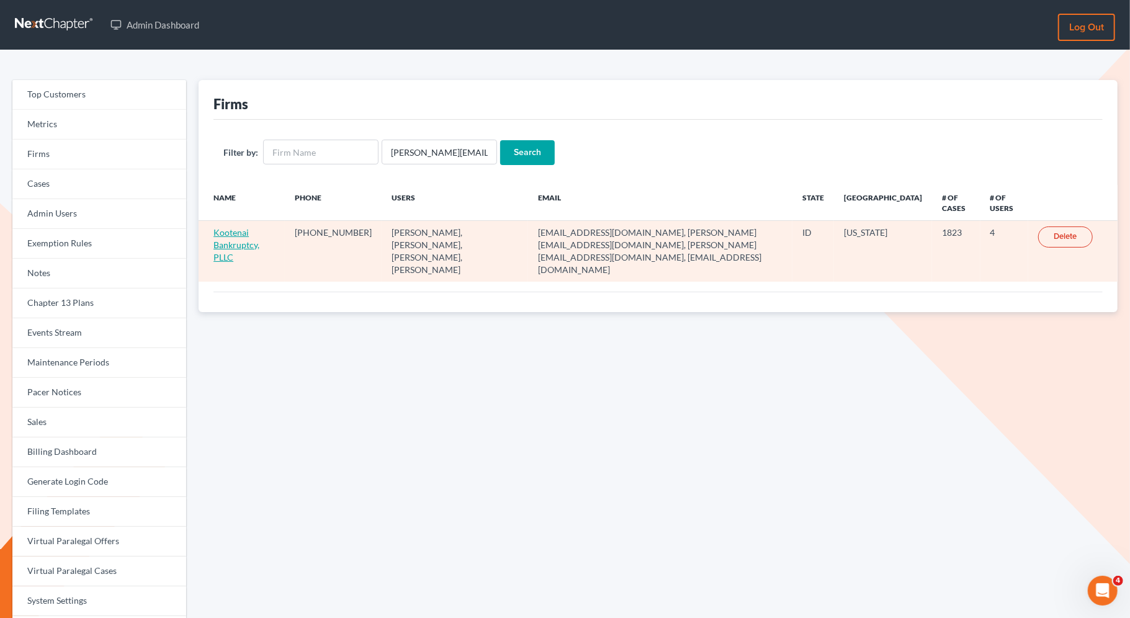
click at [236, 232] on link "Kootenai Bankruptcy, PLLC" at bounding box center [237, 244] width 46 height 35
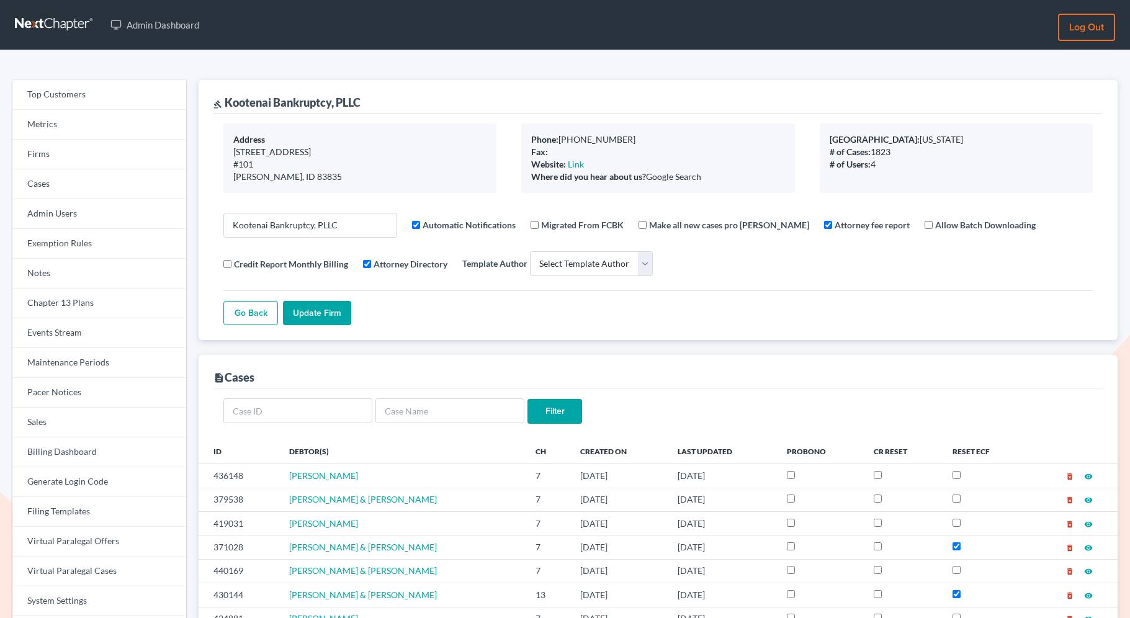
select select
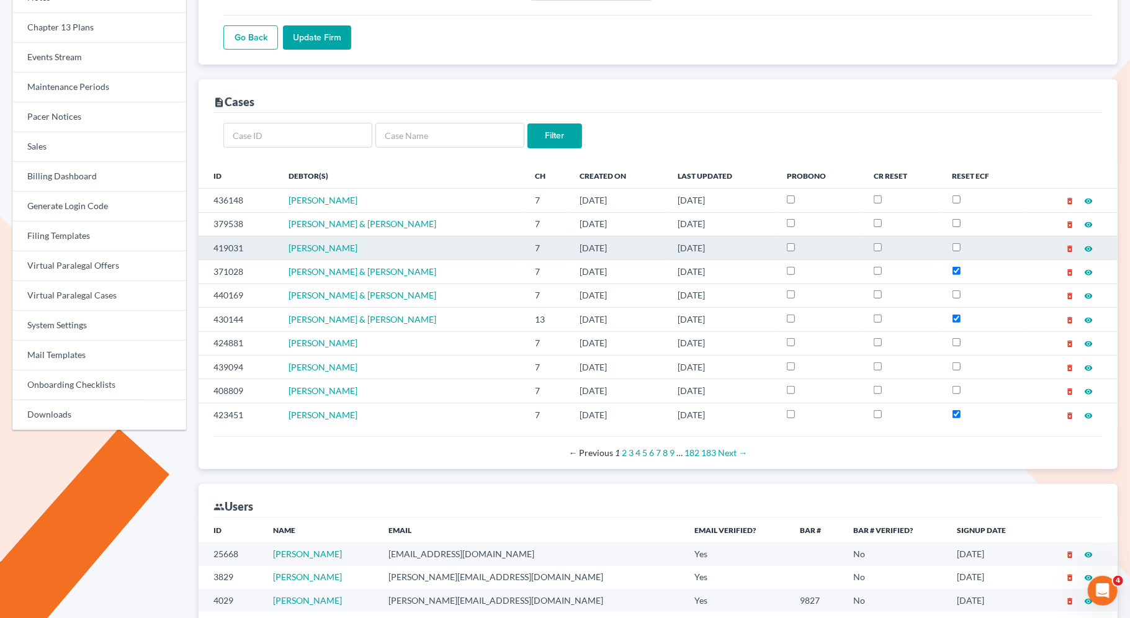
scroll to position [266, 0]
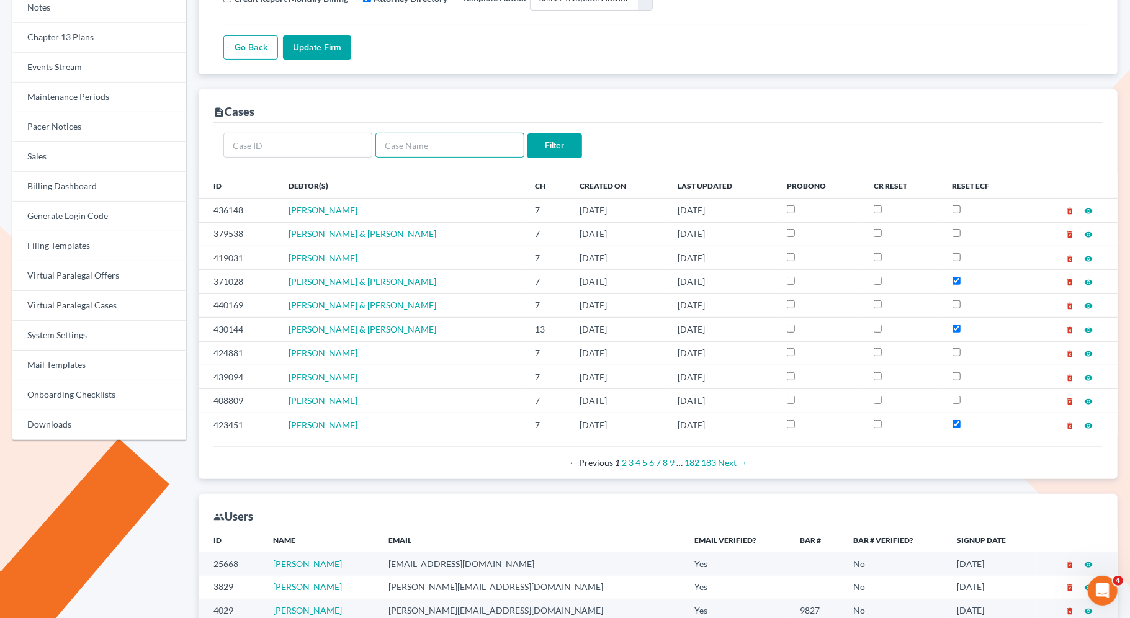
click at [429, 135] on input "text" at bounding box center [450, 145] width 149 height 25
paste input "Raelyn Mende"
type input "Raelyn Mende"
click at [562, 143] on input "Filter" at bounding box center [555, 145] width 55 height 25
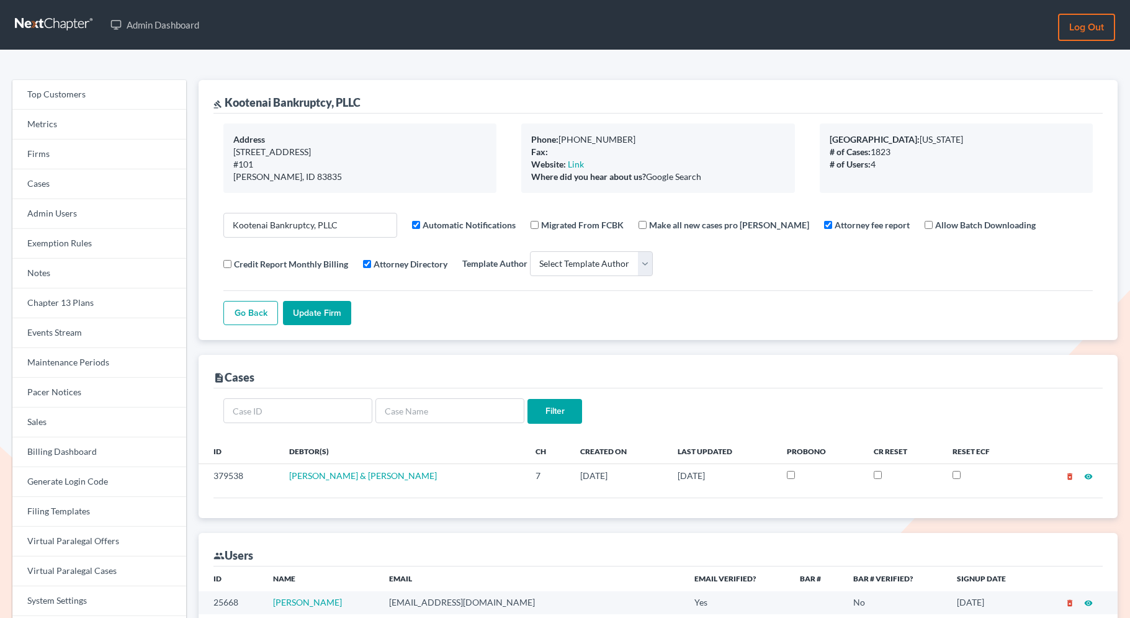
select select
click at [66, 152] on link "Firms" at bounding box center [99, 155] width 174 height 30
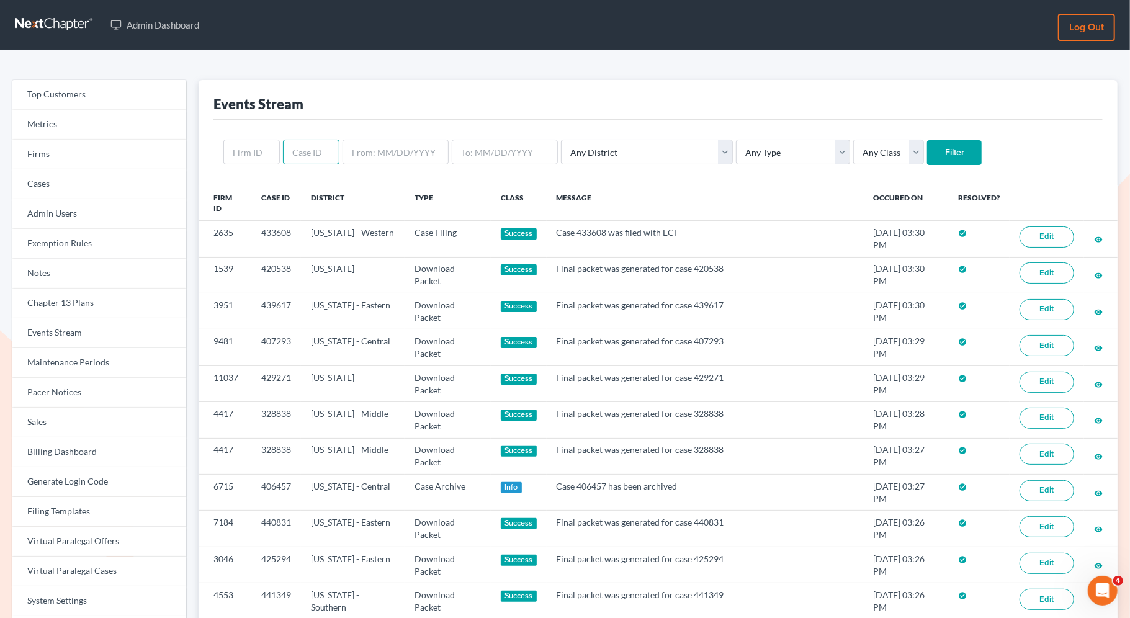
click at [315, 153] on input "text" at bounding box center [311, 152] width 56 height 25
paste input "379538"
type input "379538"
click at [927, 155] on input "Filter" at bounding box center [954, 152] width 55 height 25
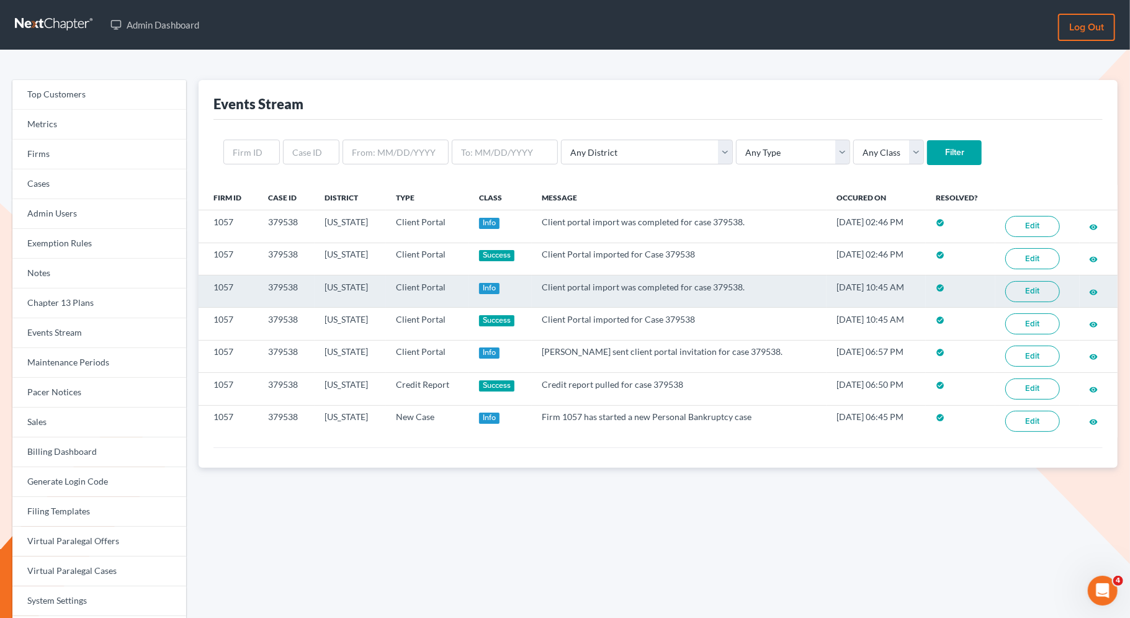
drag, startPoint x: 811, startPoint y: 284, endPoint x: 904, endPoint y: 285, distance: 93.1
click at [904, 285] on td "10/07/2024 10:45 AM" at bounding box center [876, 291] width 99 height 32
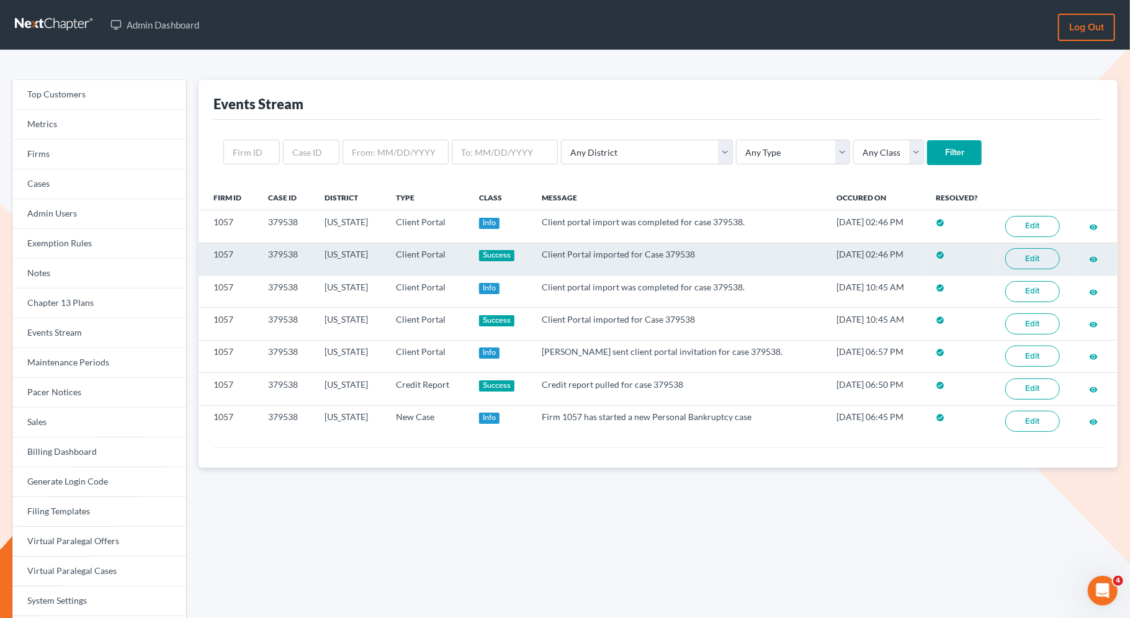
copy td "10/07/2024 10:45 AM"
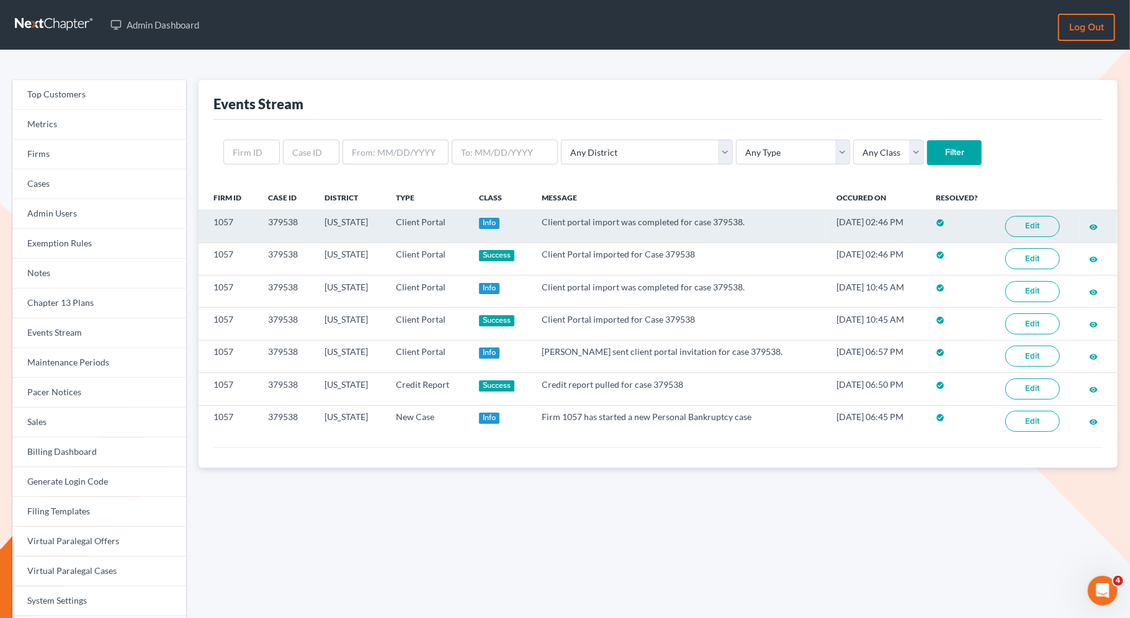
drag, startPoint x: 905, startPoint y: 218, endPoint x: 805, endPoint y: 218, distance: 99.9
click at [827, 218] on td "10/15/2025 02:46 PM" at bounding box center [876, 226] width 99 height 32
copy tr "10/15/2025 02:46 PM"
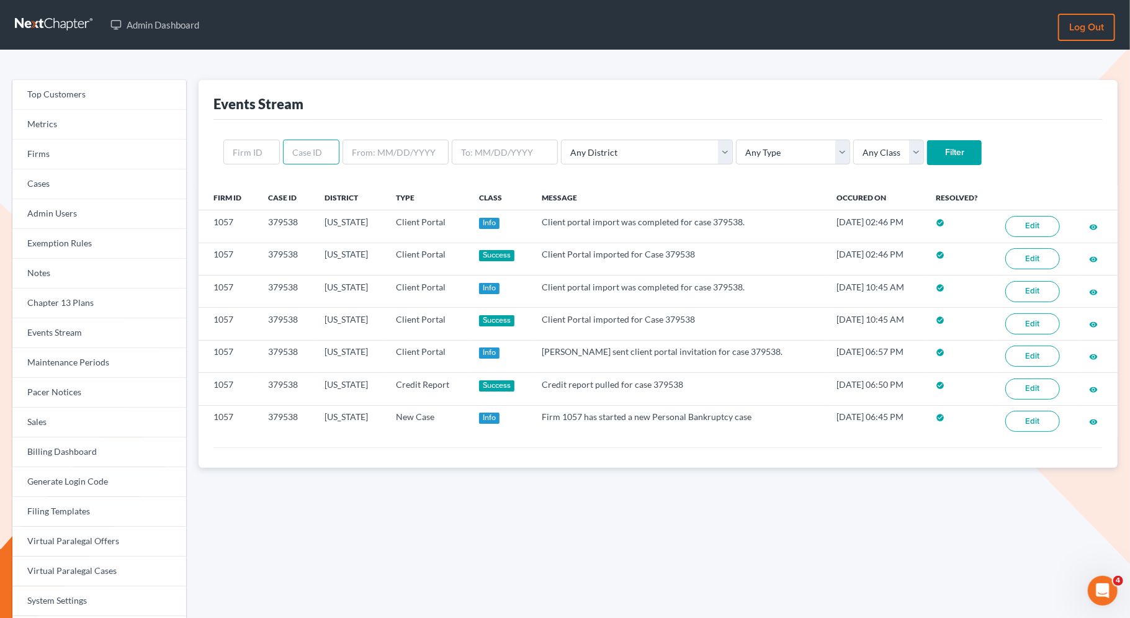
click at [312, 155] on input "text" at bounding box center [311, 152] width 56 height 25
paste input "358604"
type input "358604"
click at [927, 148] on input "Filter" at bounding box center [954, 152] width 55 height 25
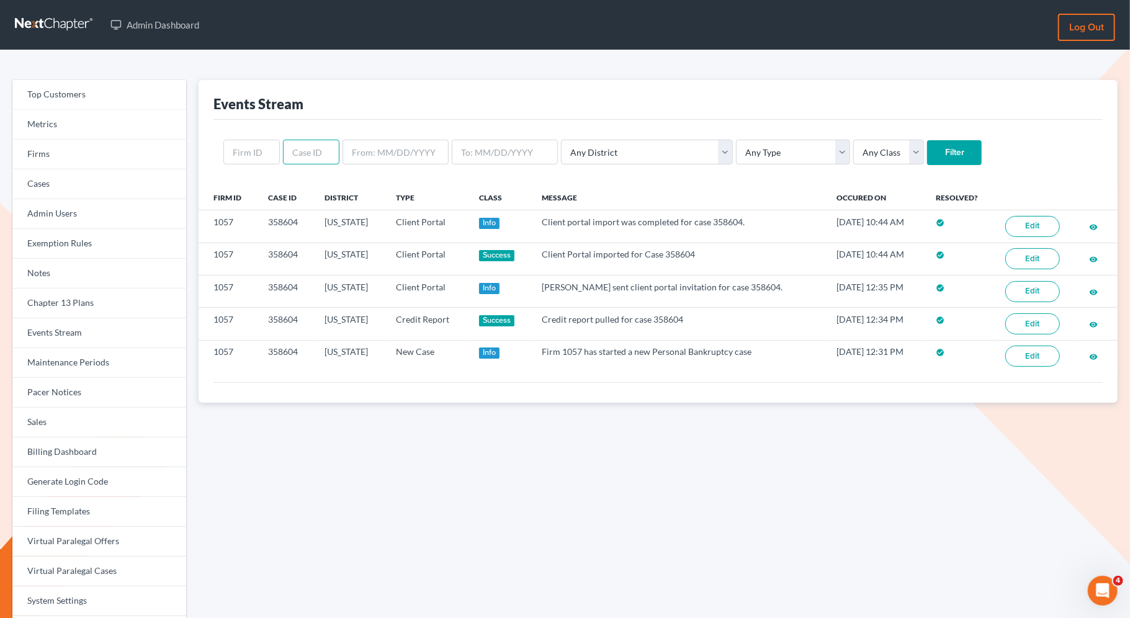
click at [296, 161] on input "text" at bounding box center [311, 152] width 56 height 25
click at [250, 152] on input "text" at bounding box center [251, 152] width 56 height 25
paste input "10114"
type input "10114"
click at [927, 151] on input "Filter" at bounding box center [954, 152] width 55 height 25
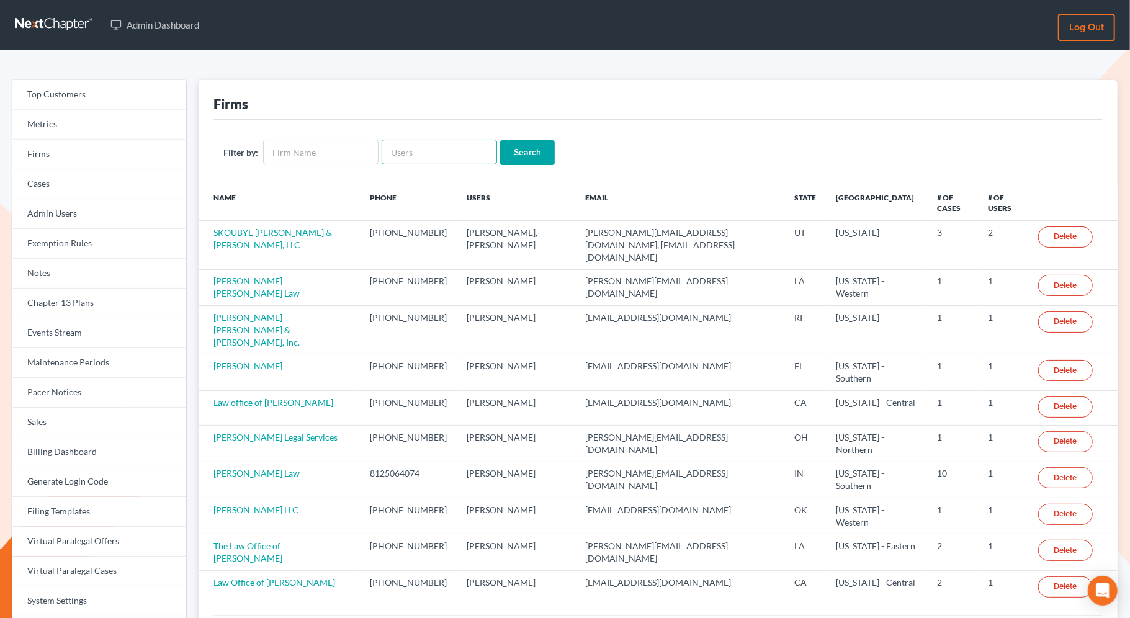
click at [446, 155] on input "text" at bounding box center [439, 152] width 115 height 25
paste input "jameshaworth@lawyer.com"
type input "jameshaworth@lawyer.com"
click at [530, 152] on input "Search" at bounding box center [527, 152] width 55 height 25
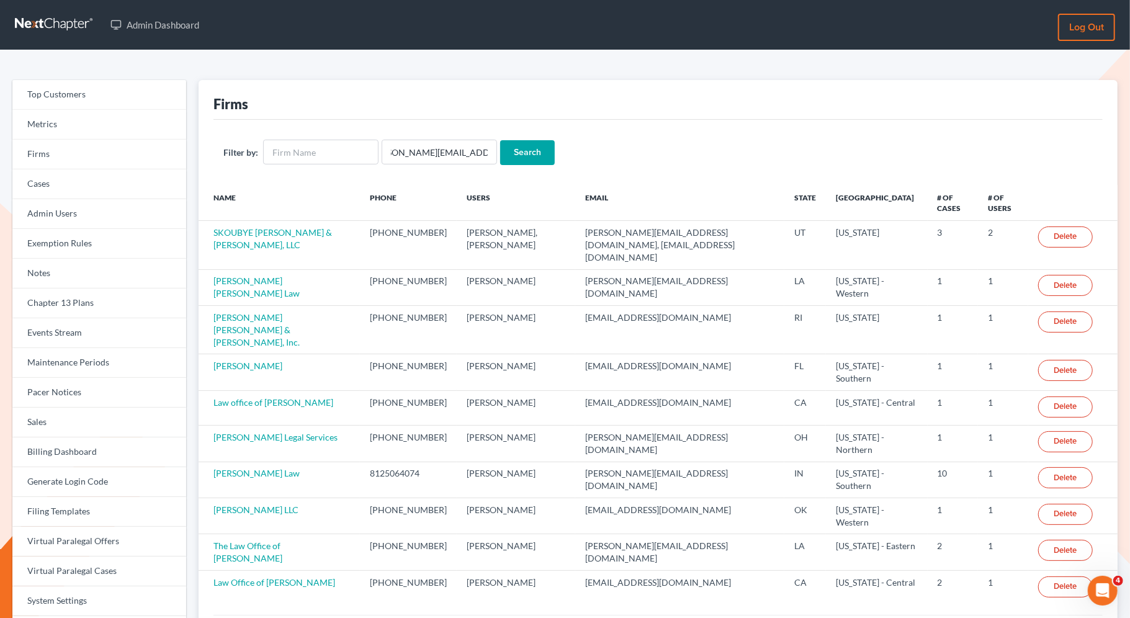
scroll to position [0, 0]
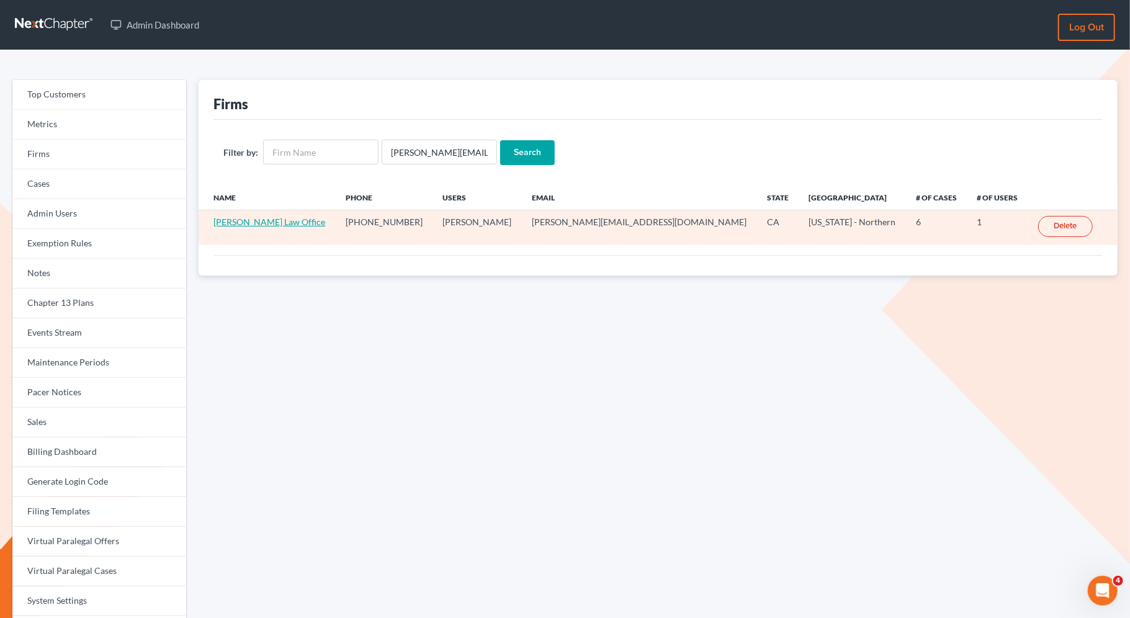
click at [261, 223] on link "[PERSON_NAME] Law Office" at bounding box center [270, 222] width 112 height 11
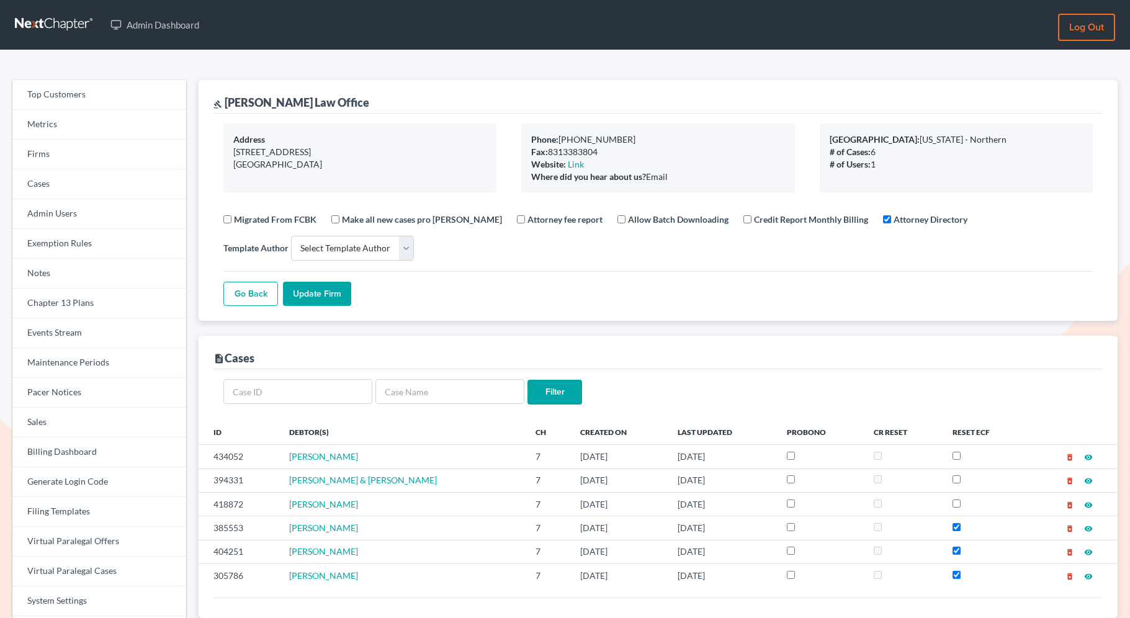
select select
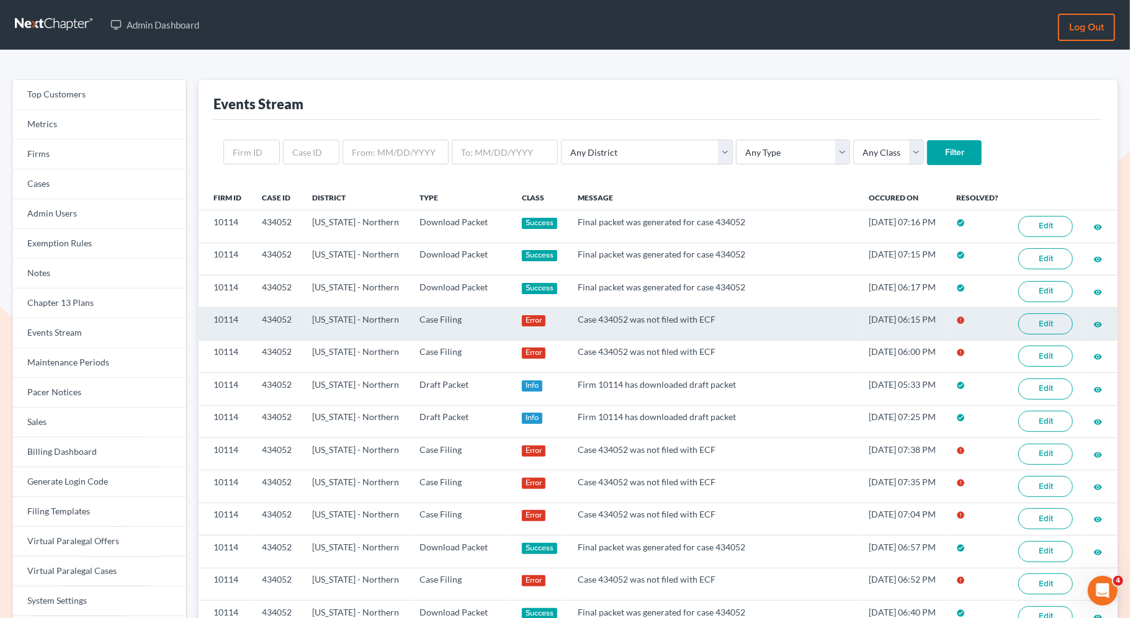
scroll to position [27, 0]
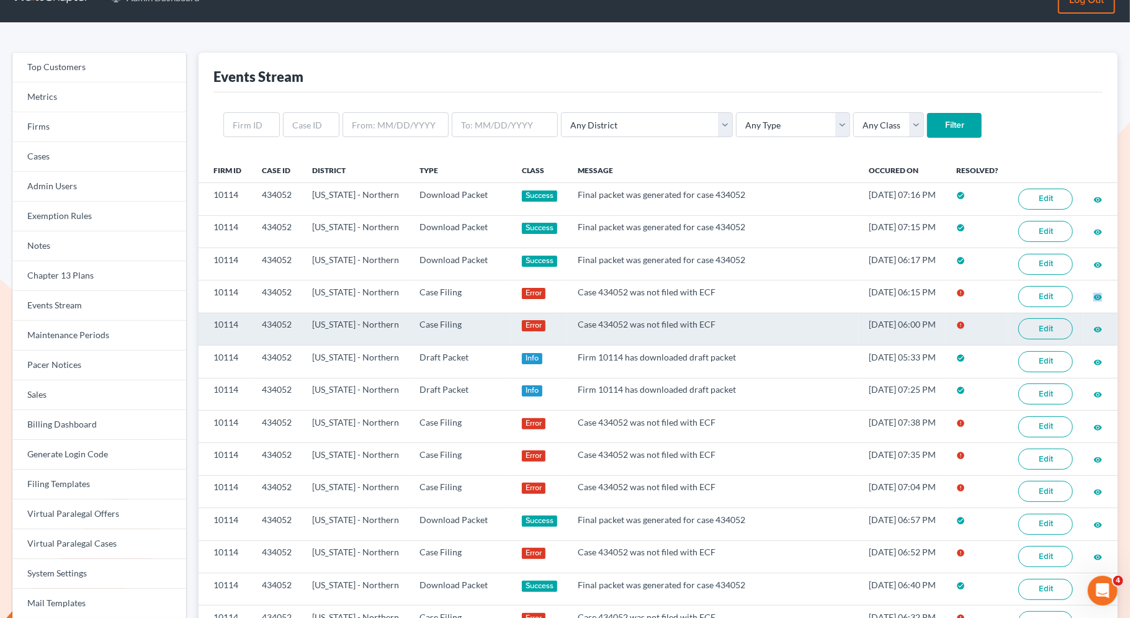
click at [1097, 325] on icon "visibility" at bounding box center [1098, 329] width 9 height 9
